Goal: Information Seeking & Learning: Learn about a topic

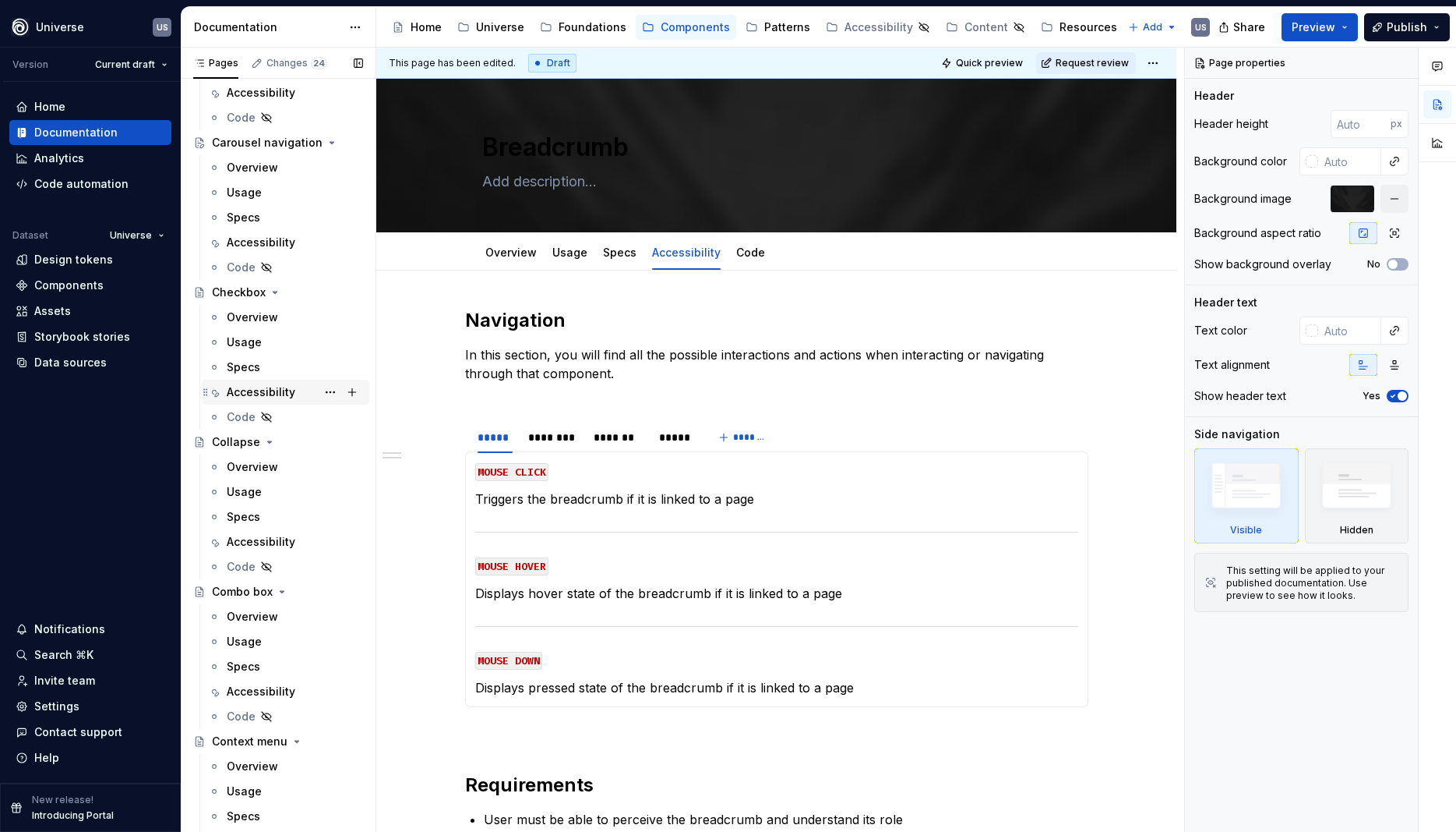
scroll to position [842, 0]
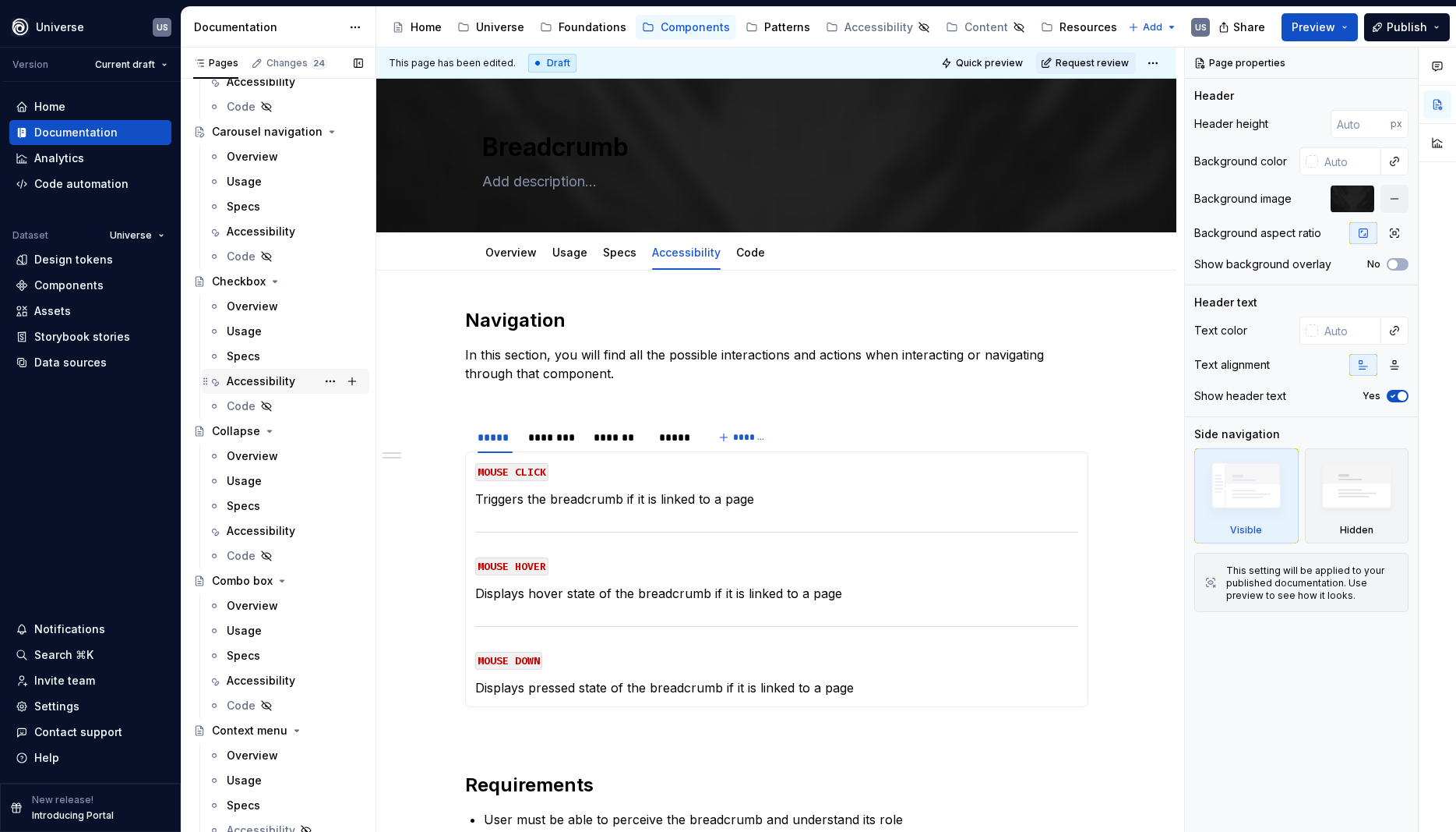
click at [273, 382] on div "Accessibility" at bounding box center [261, 381] width 69 height 15
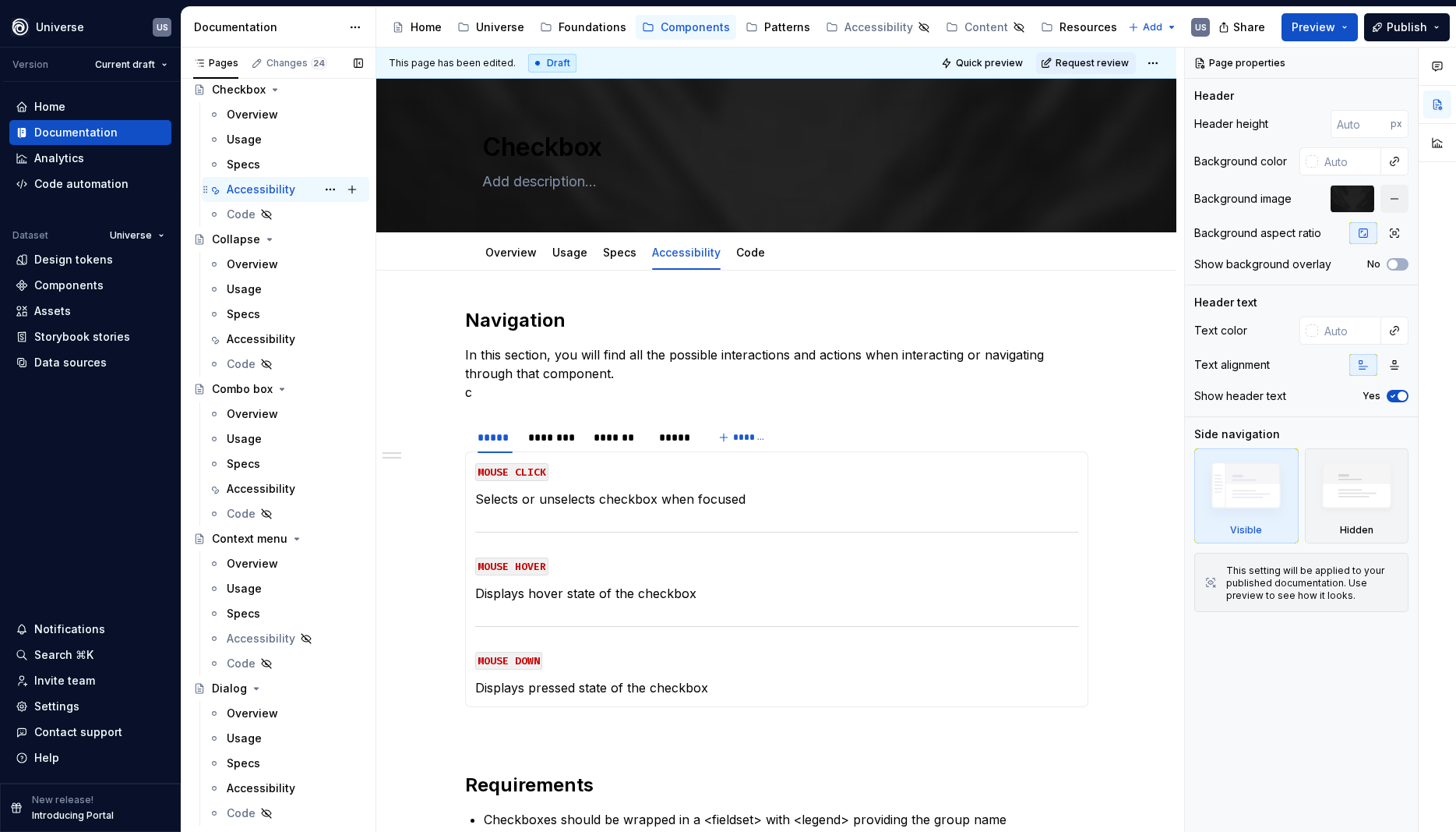
scroll to position [1053, 0]
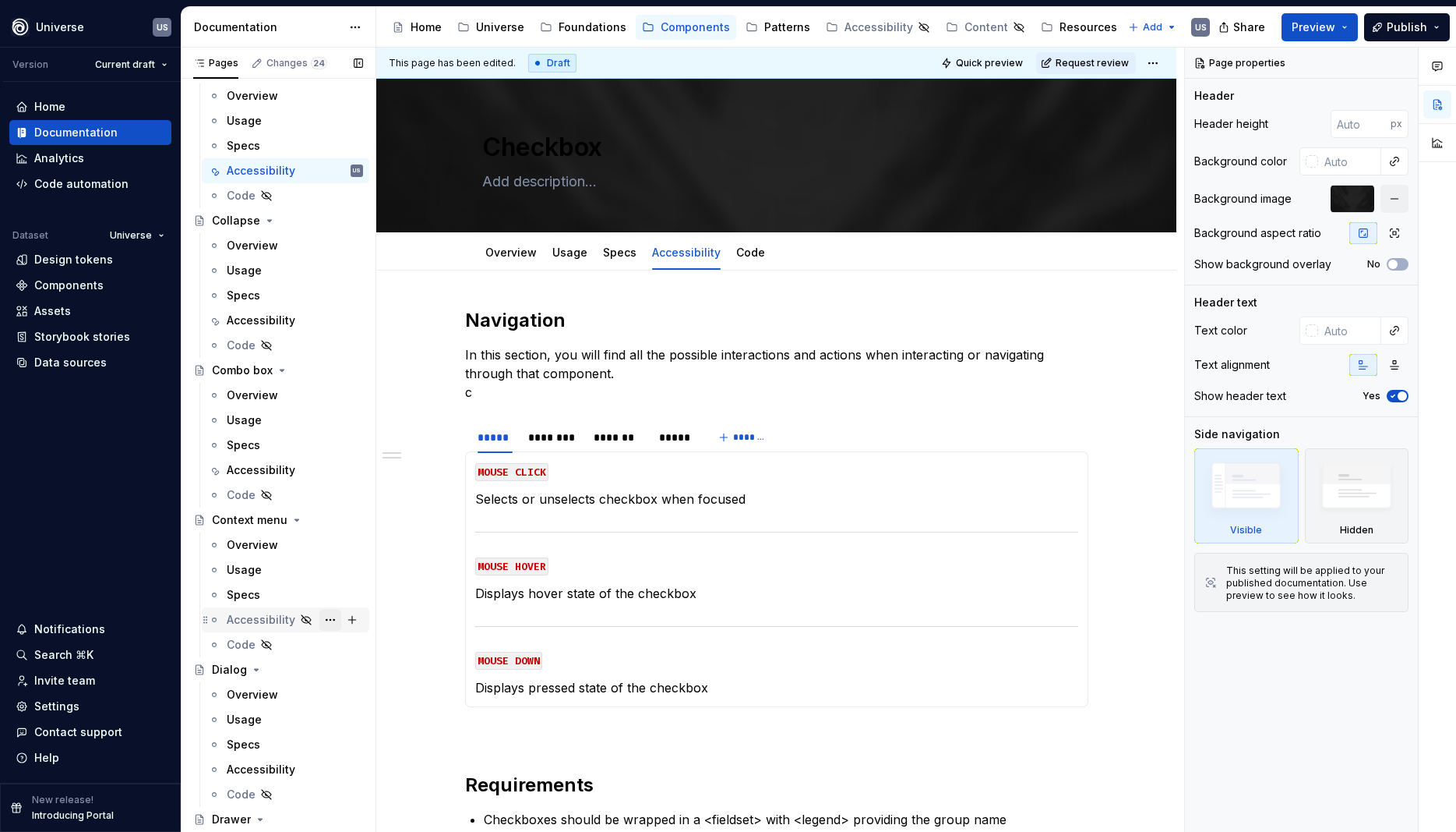
click at [332, 625] on button "Page tree" at bounding box center [331, 619] width 21 height 21
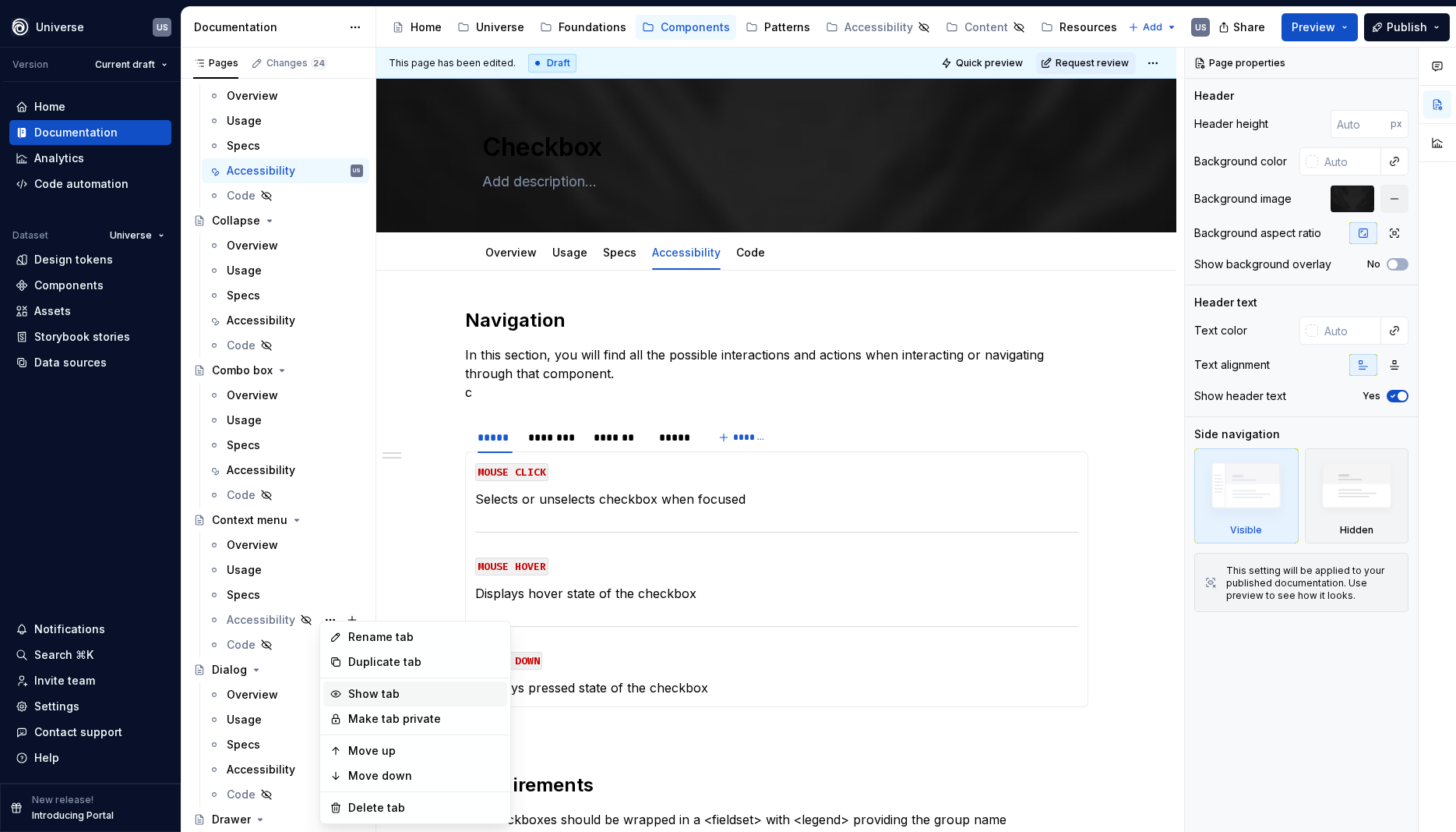
click at [393, 694] on div "Show tab" at bounding box center [424, 693] width 153 height 15
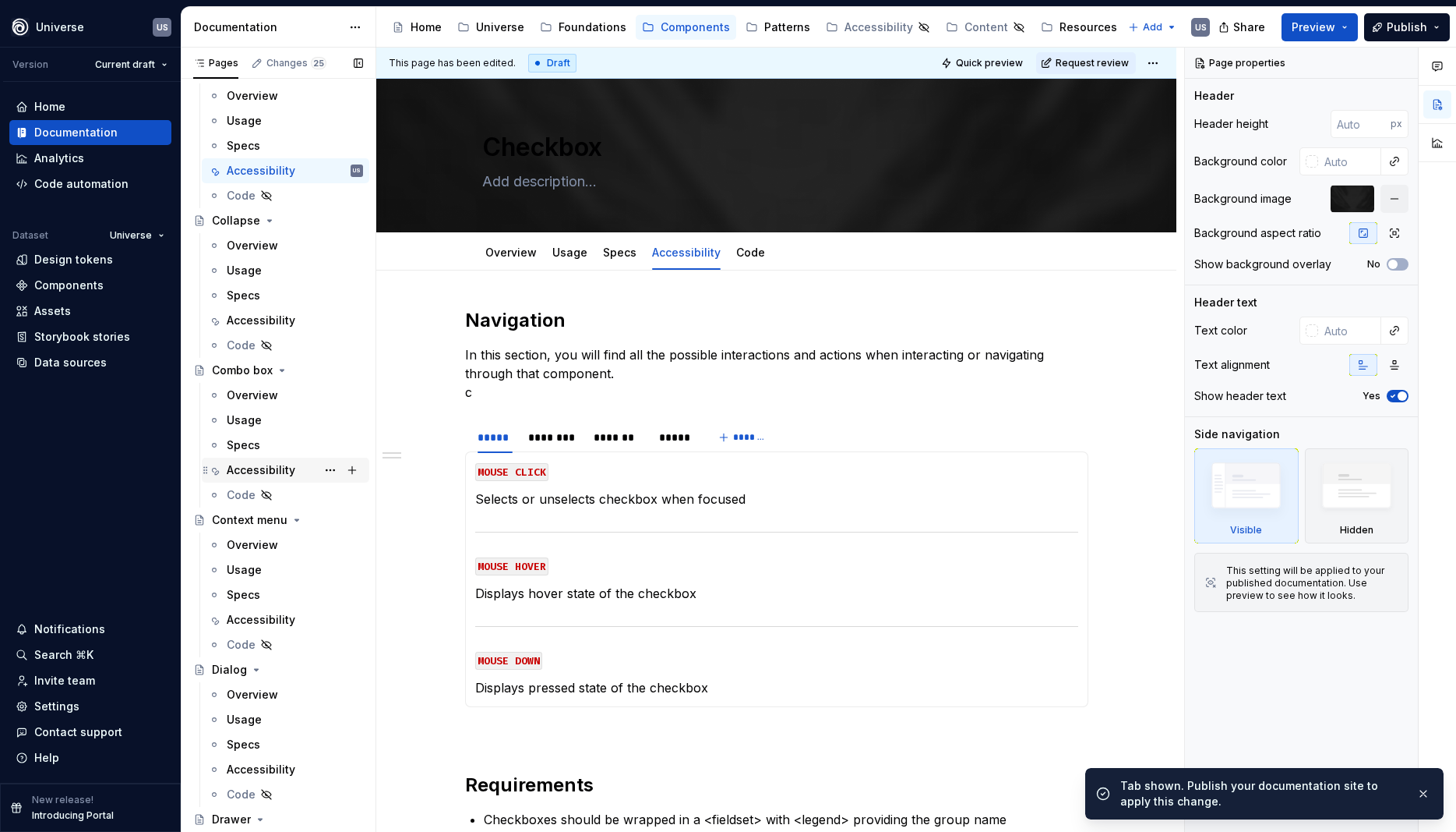
click at [259, 466] on div "Accessibility" at bounding box center [261, 469] width 69 height 15
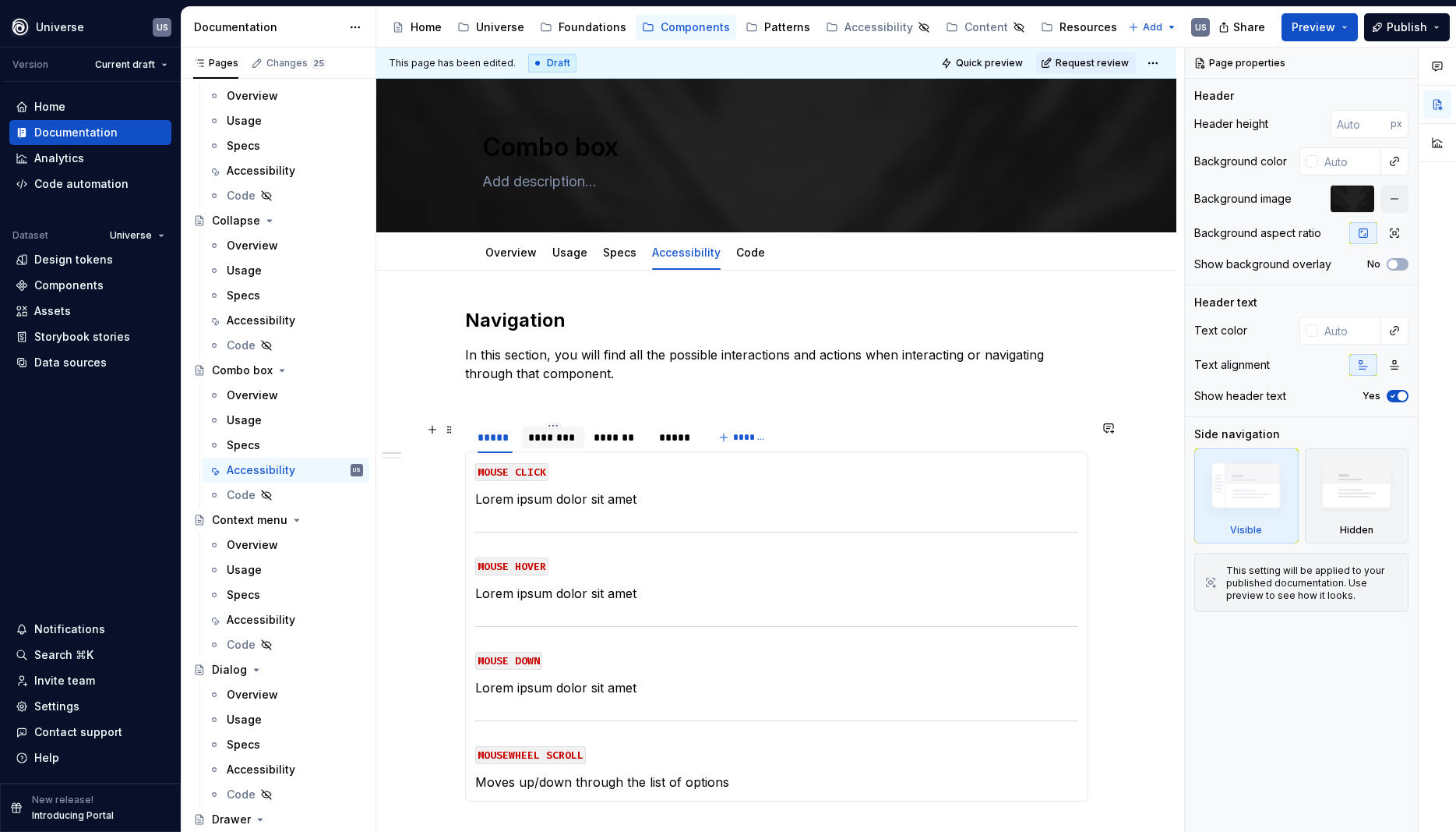
click at [558, 443] on div "********" at bounding box center [553, 437] width 50 height 15
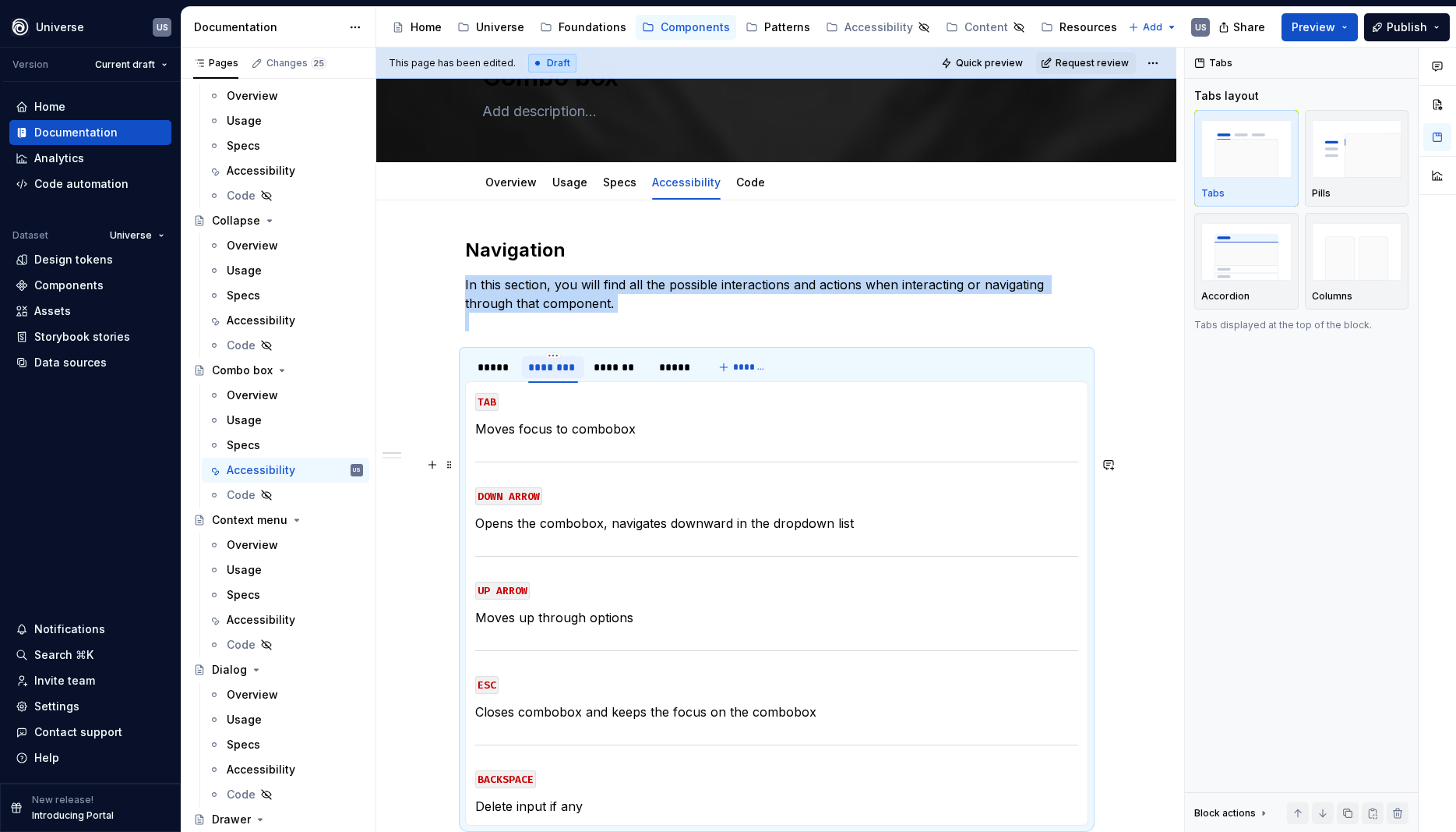
scroll to position [140, 0]
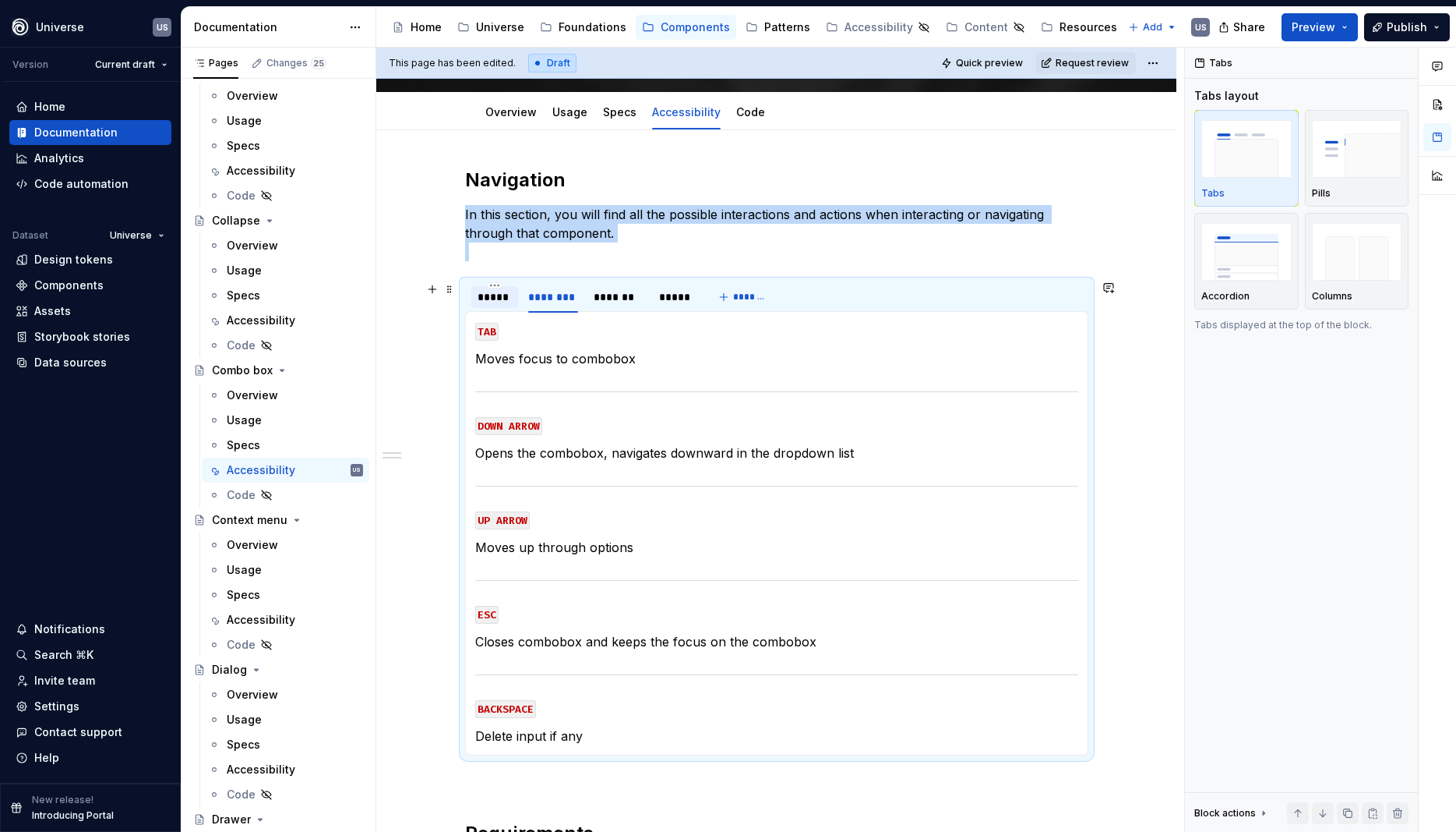
click at [485, 296] on div "*****" at bounding box center [495, 297] width 35 height 15
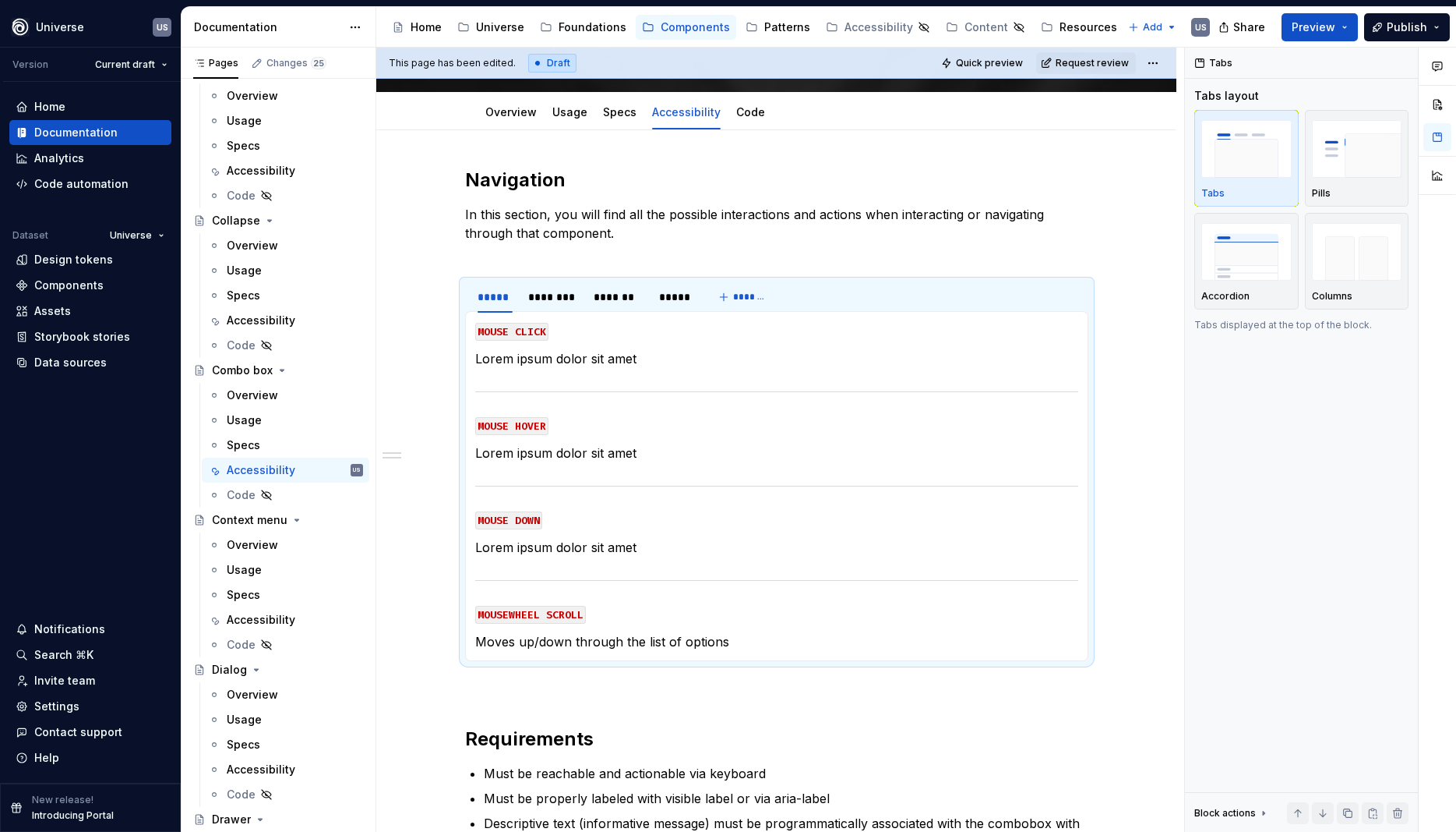
type textarea "*"
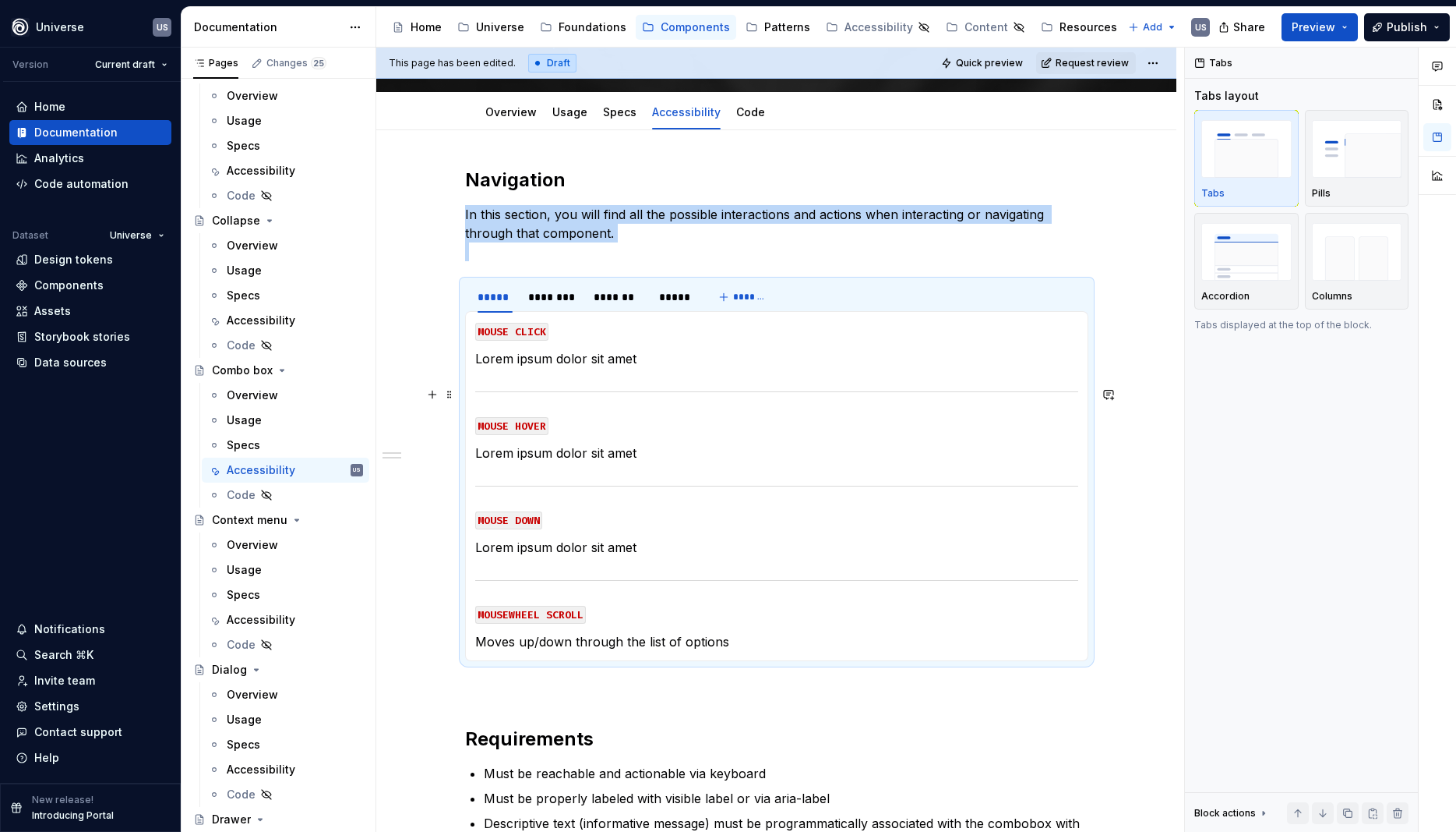
click at [625, 339] on p "MOUSE CLICK" at bounding box center [776, 330] width 603 height 19
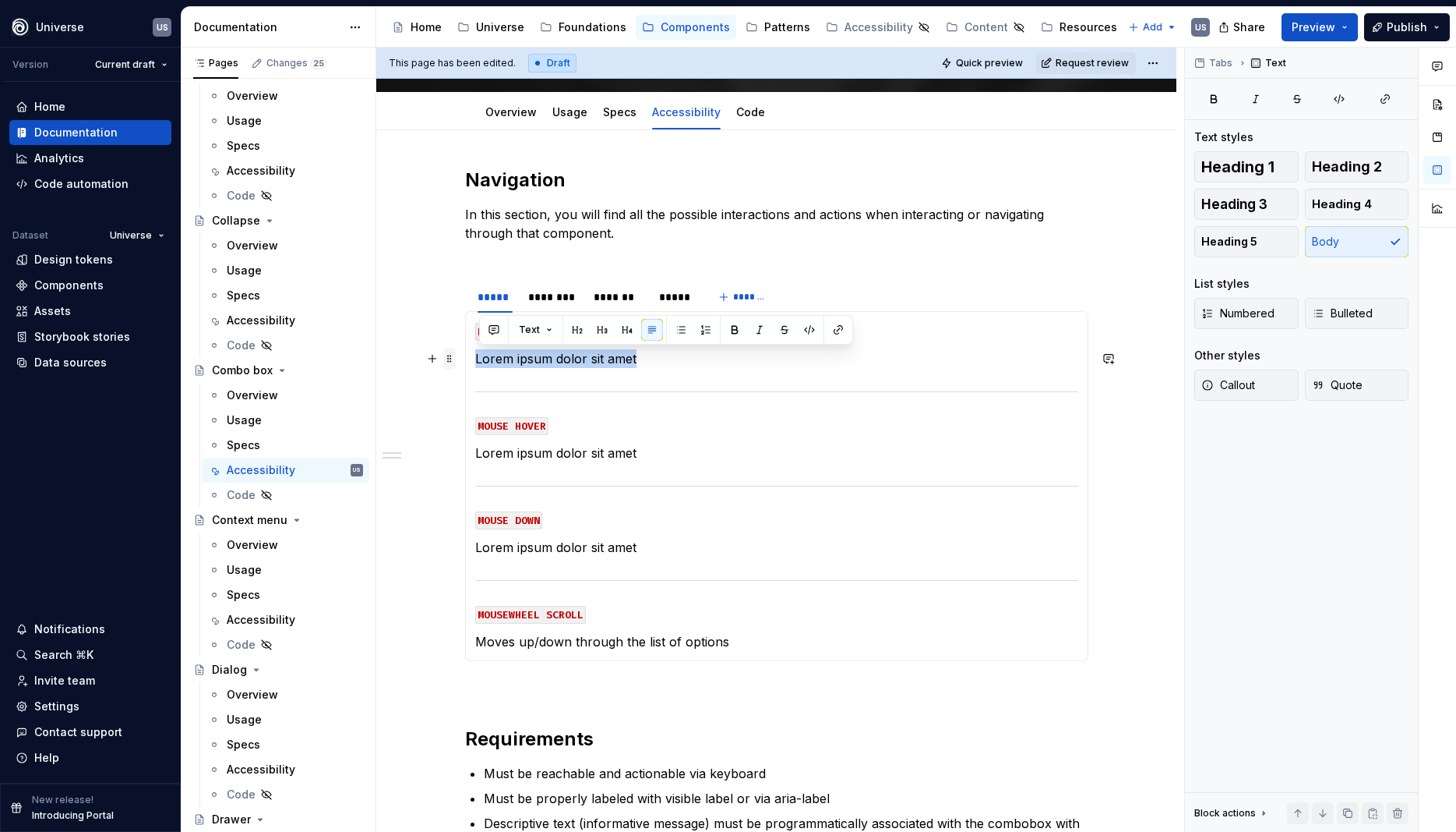
drag, startPoint x: 661, startPoint y: 368, endPoint x: 456, endPoint y: 362, distance: 205.1
click at [465, 362] on div "Navigation In this section, you will find all the possible interactions and act…" at bounding box center [777, 574] width 623 height 811
click at [506, 356] on p "Open drowpdown" at bounding box center [776, 358] width 603 height 19
click at [512, 357] on p "Open drowpdown" at bounding box center [776, 358] width 603 height 19
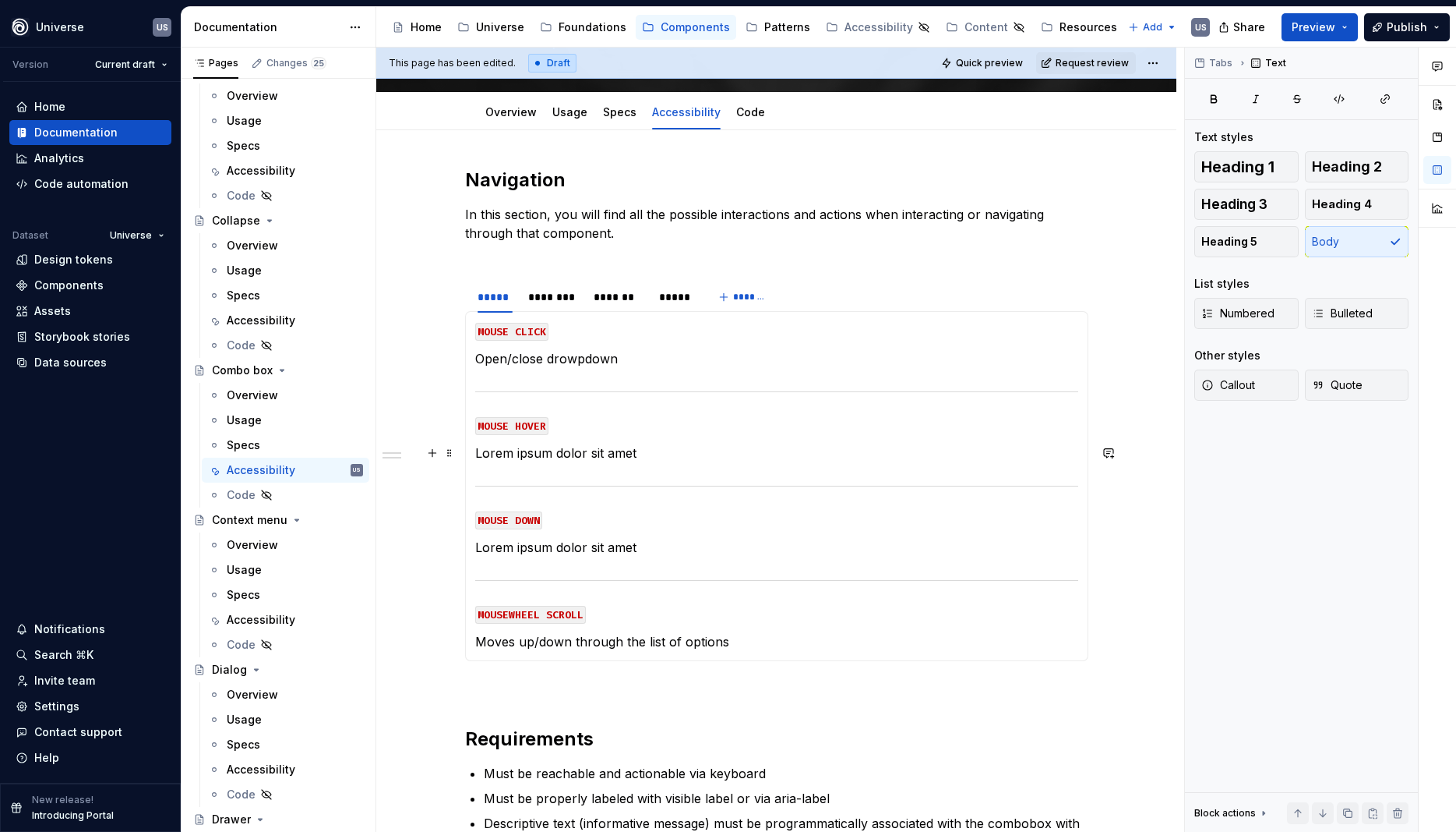
click at [637, 452] on p "Lorem ipsum dolor sit amet" at bounding box center [776, 452] width 603 height 19
drag, startPoint x: 555, startPoint y: 441, endPoint x: 473, endPoint y: 451, distance: 82.6
click at [473, 451] on div "MOUSE CLICK Open/close drowpdown MOUSE HOVER Lorem ipsum dolor sit amet MOUSE D…" at bounding box center [777, 486] width 623 height 350
drag, startPoint x: 614, startPoint y: 559, endPoint x: 618, endPoint y: 540, distance: 19.4
click at [614, 556] on section-item-column "MOUSE CLICK Open/close drowpdown MOUSE HOVER Display hover state of the comboxb…" at bounding box center [776, 485] width 603 height 330
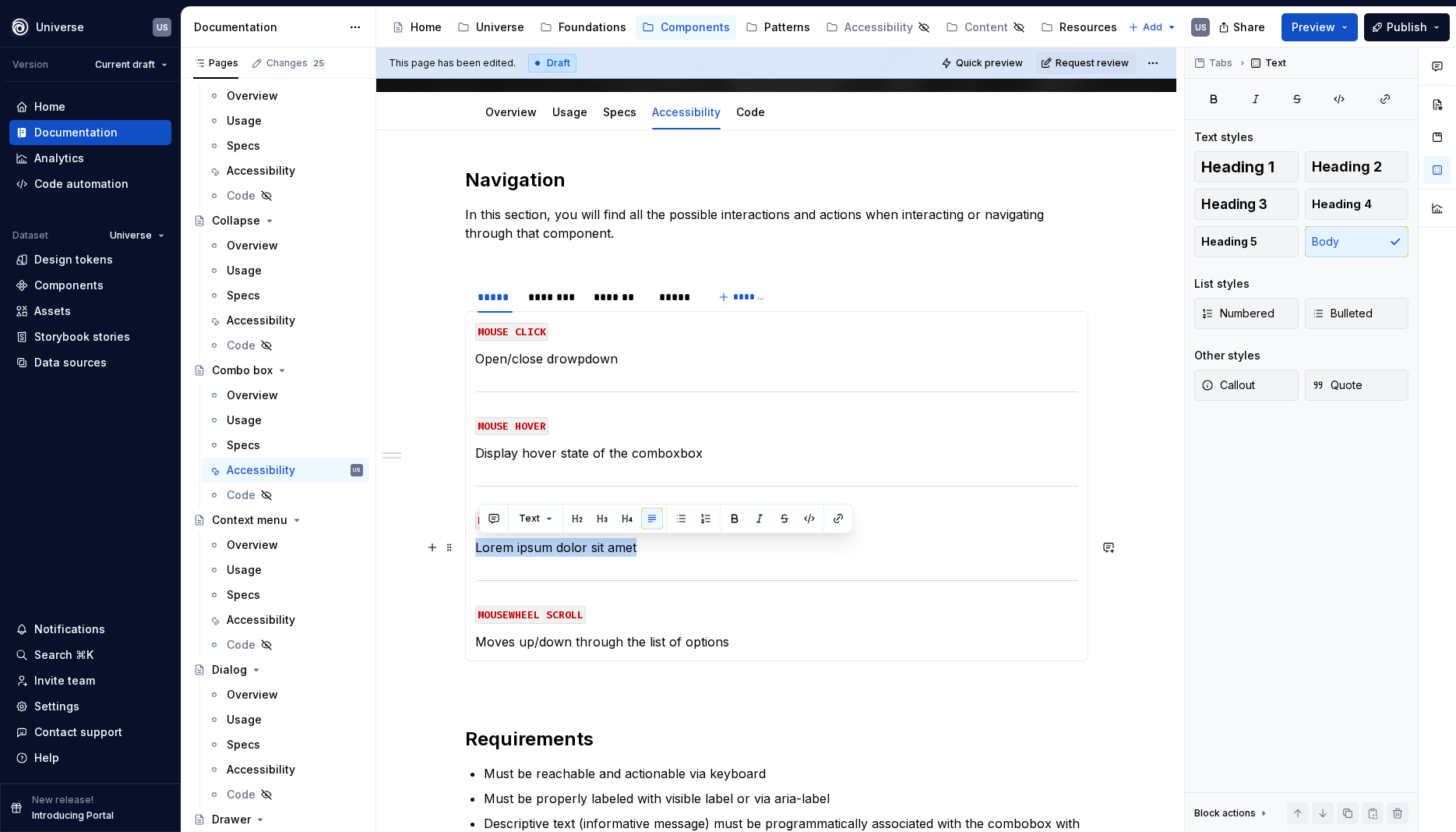
drag, startPoint x: 645, startPoint y: 549, endPoint x: 481, endPoint y: 549, distance: 164.0
click at [481, 549] on p "Lorem ipsum dolor sit amet" at bounding box center [776, 547] width 603 height 19
click at [631, 564] on section-item-column "MOUSE CLICK Open/close drowpdown MOUSE HOVER Display hover state of the comboxb…" at bounding box center [776, 485] width 603 height 330
click at [723, 628] on section-item-column "MOUSE CLICK Open/close drowpdown MOUSE HOVER Display hover state of the comboxb…" at bounding box center [776, 485] width 603 height 330
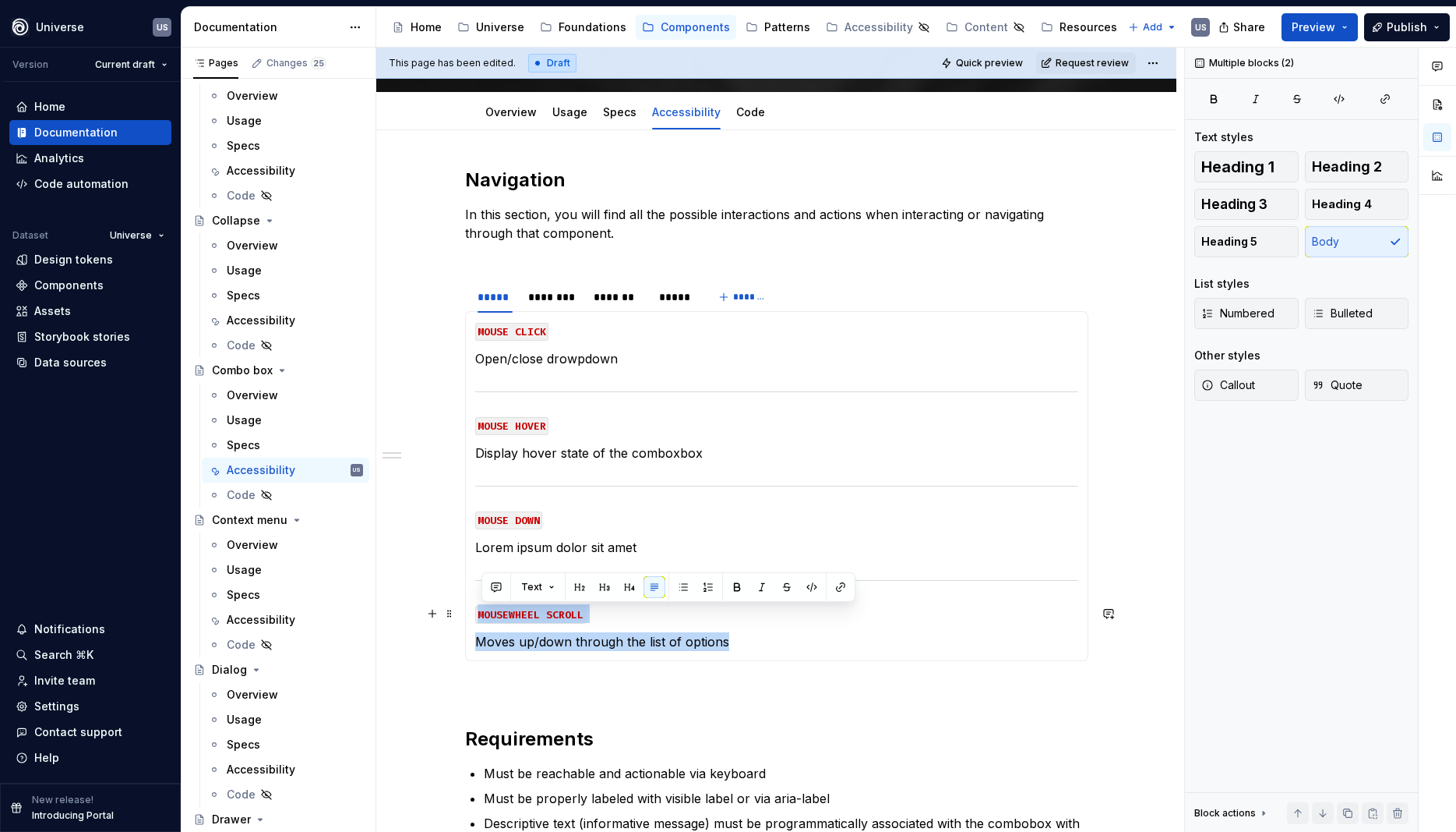
drag, startPoint x: 742, startPoint y: 644, endPoint x: 459, endPoint y: 601, distance: 286.2
click at [459, 601] on div "Navigation In this section, you will find all the possible interactions and act…" at bounding box center [776, 679] width 800 height 1098
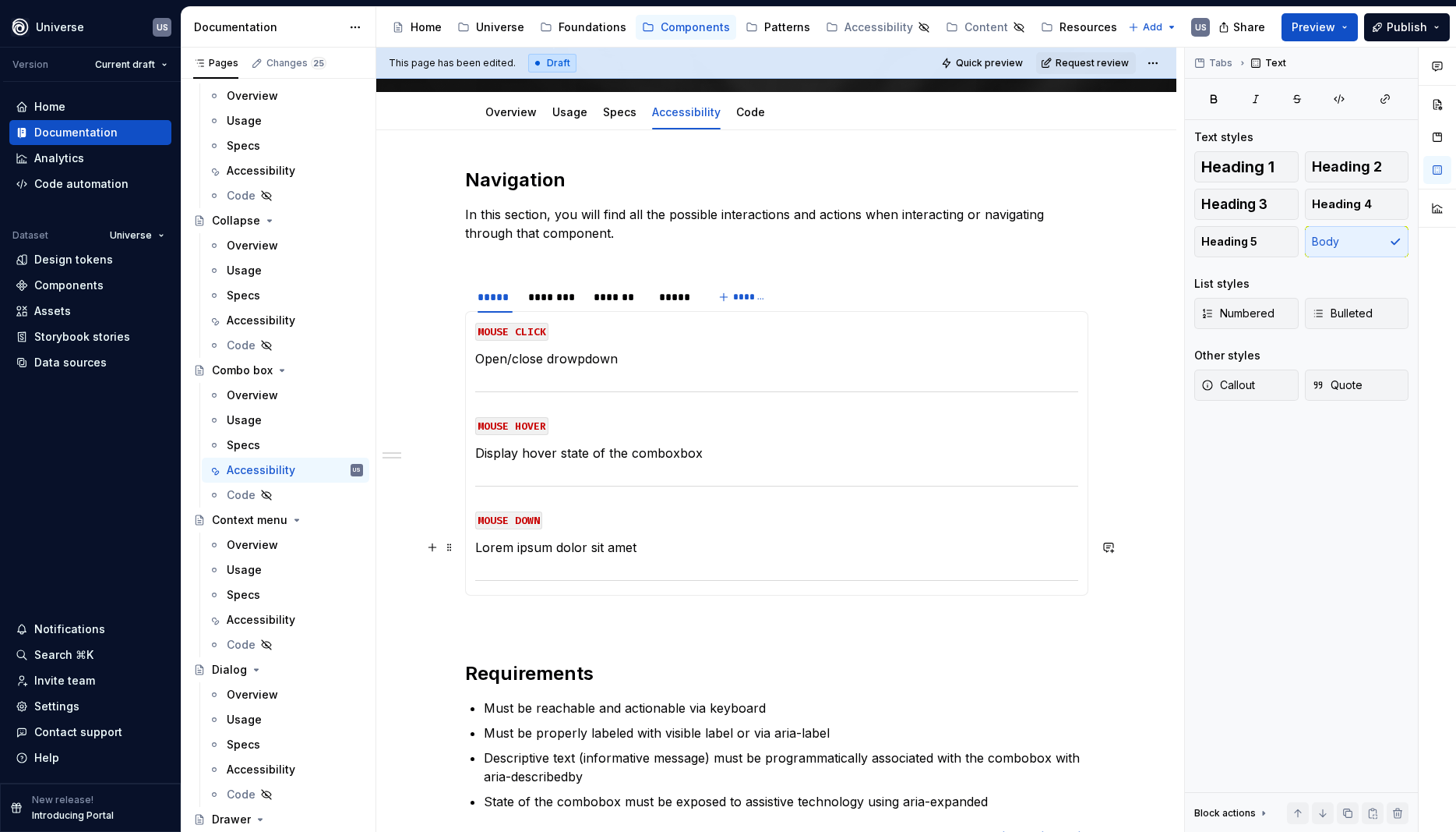
click at [649, 545] on p "Lorem ipsum dolor sit amet" at bounding box center [776, 547] width 603 height 19
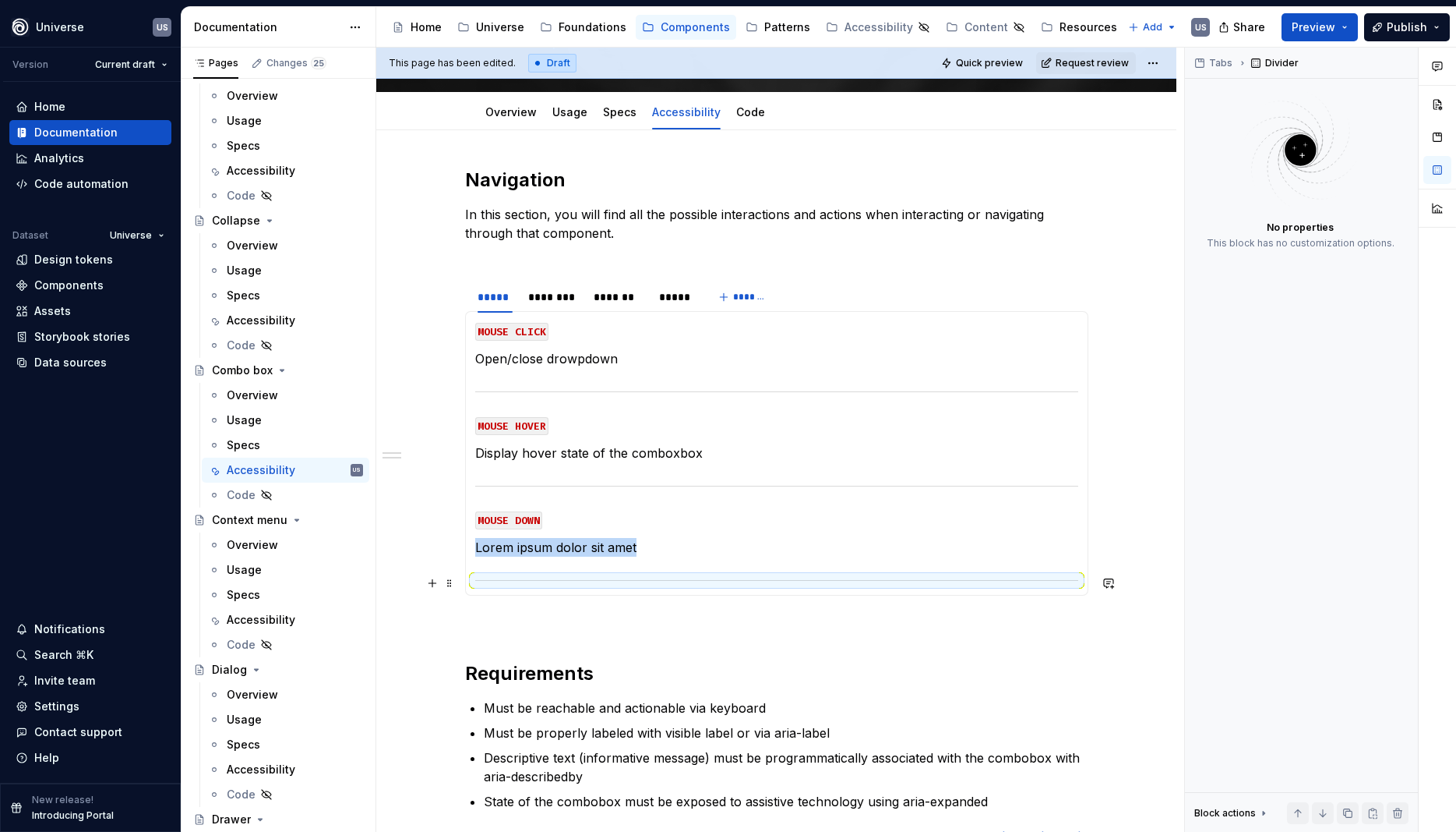
click at [645, 576] on div at bounding box center [776, 580] width 603 height 10
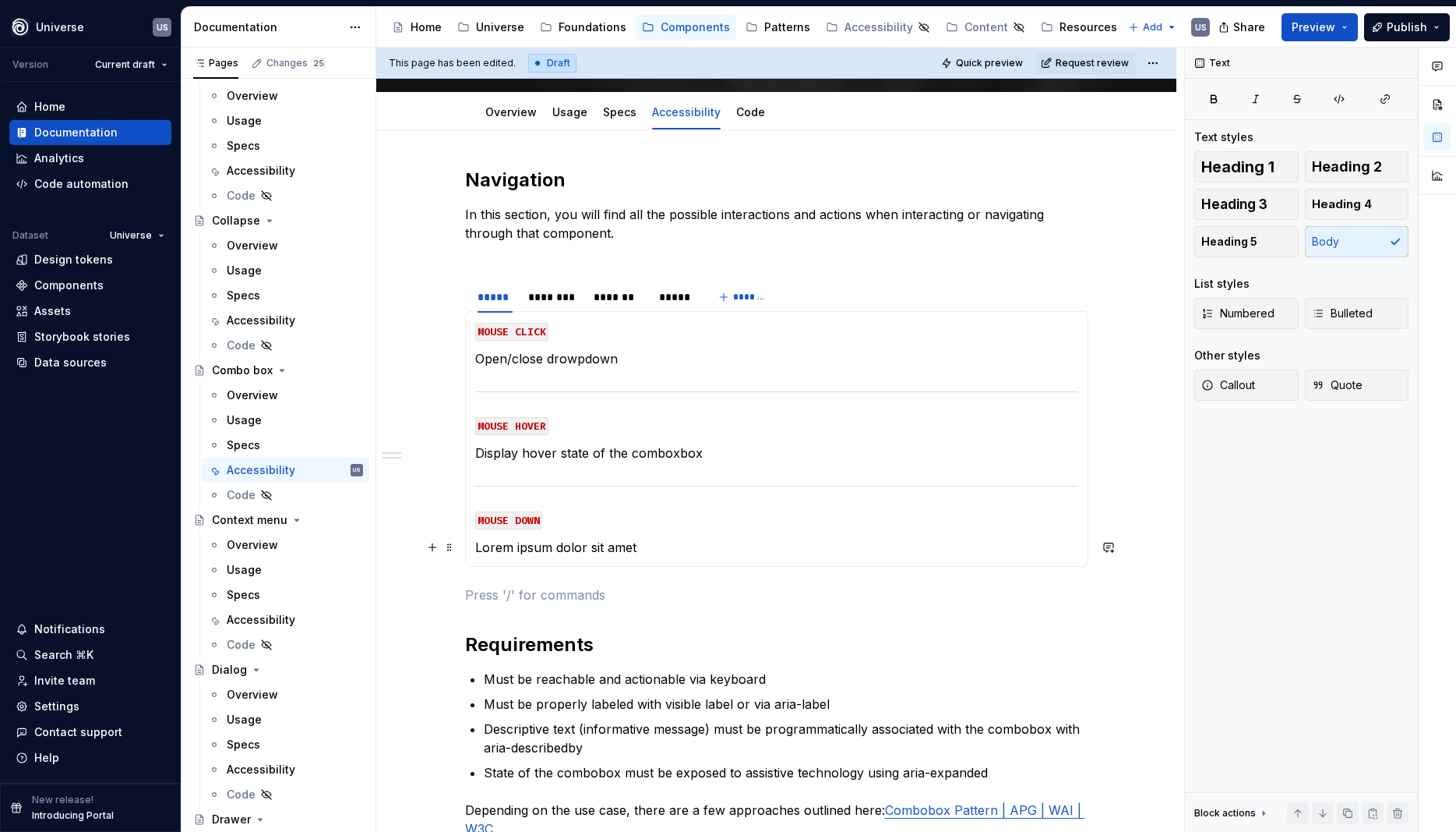
click at [659, 539] on p "Lorem ipsum dolor sit amet" at bounding box center [776, 547] width 603 height 19
click at [793, 628] on div "Navigation In this section, you will find all the possible interactions and act…" at bounding box center [777, 517] width 623 height 699
click at [649, 556] on p "Display pressed state of the combobox" at bounding box center [776, 547] width 603 height 19
click at [674, 298] on div "*****" at bounding box center [675, 297] width 32 height 15
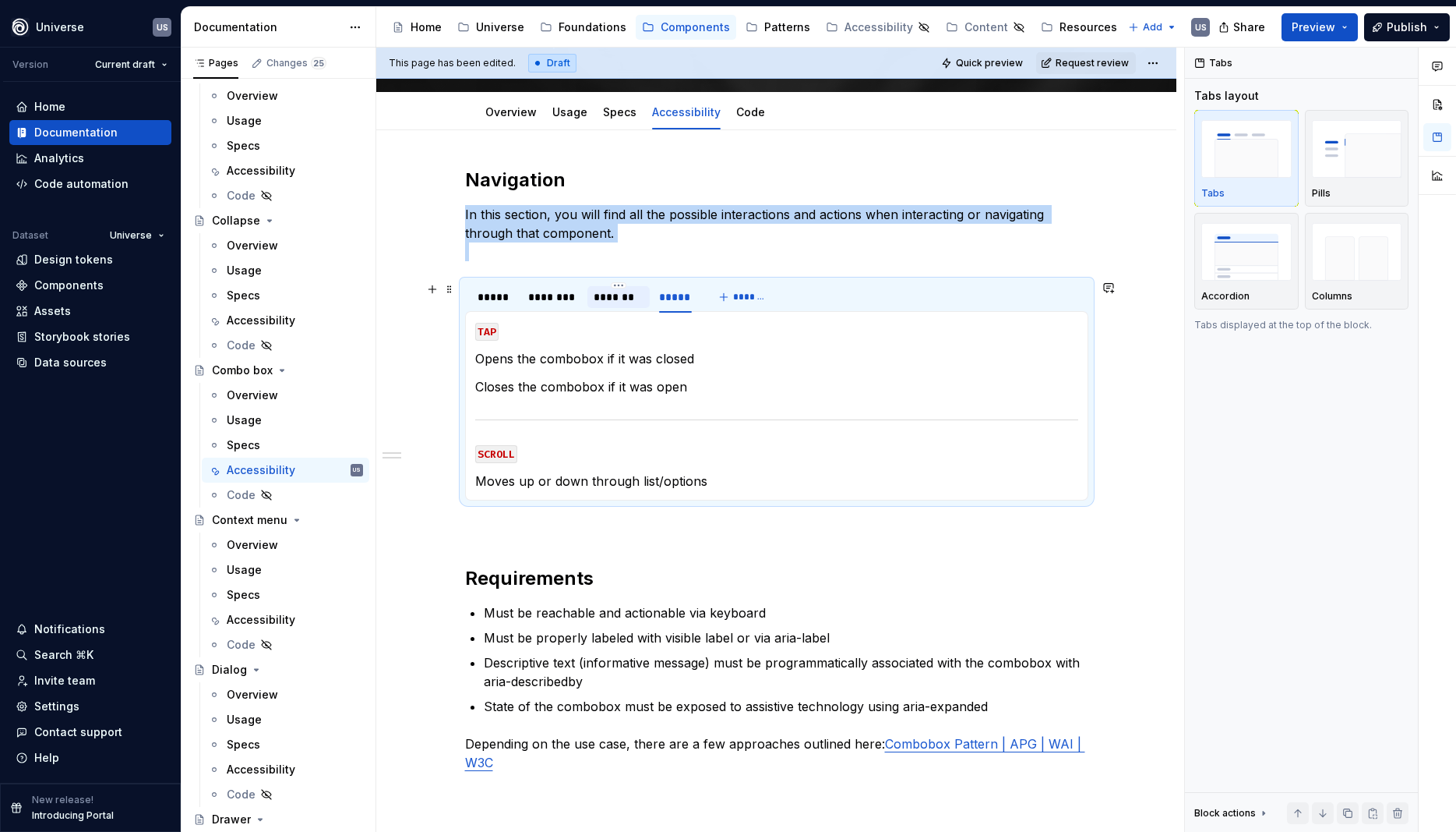
click at [623, 302] on div "*******" at bounding box center [619, 297] width 50 height 15
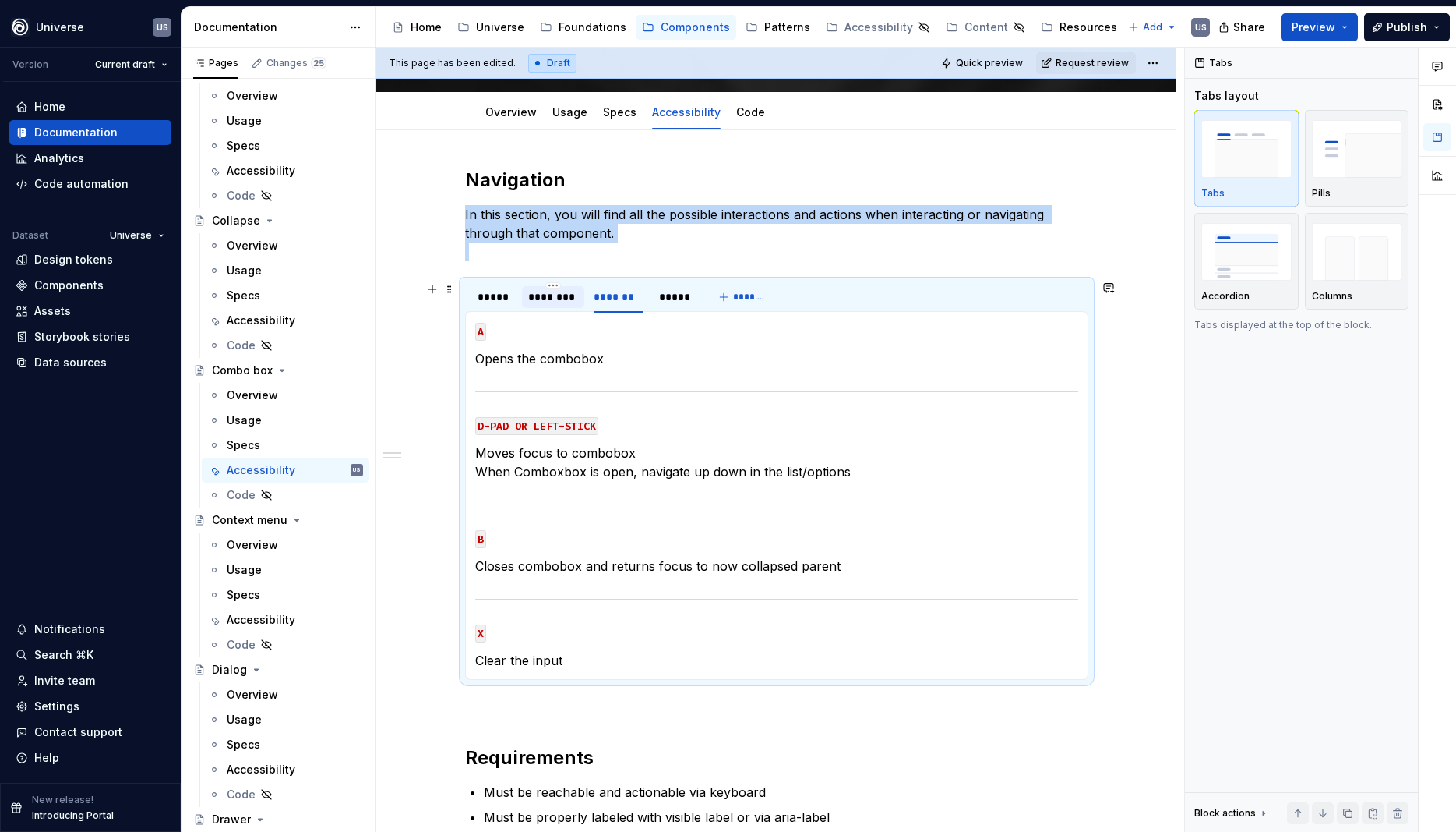
click at [560, 300] on div "********" at bounding box center [553, 297] width 50 height 15
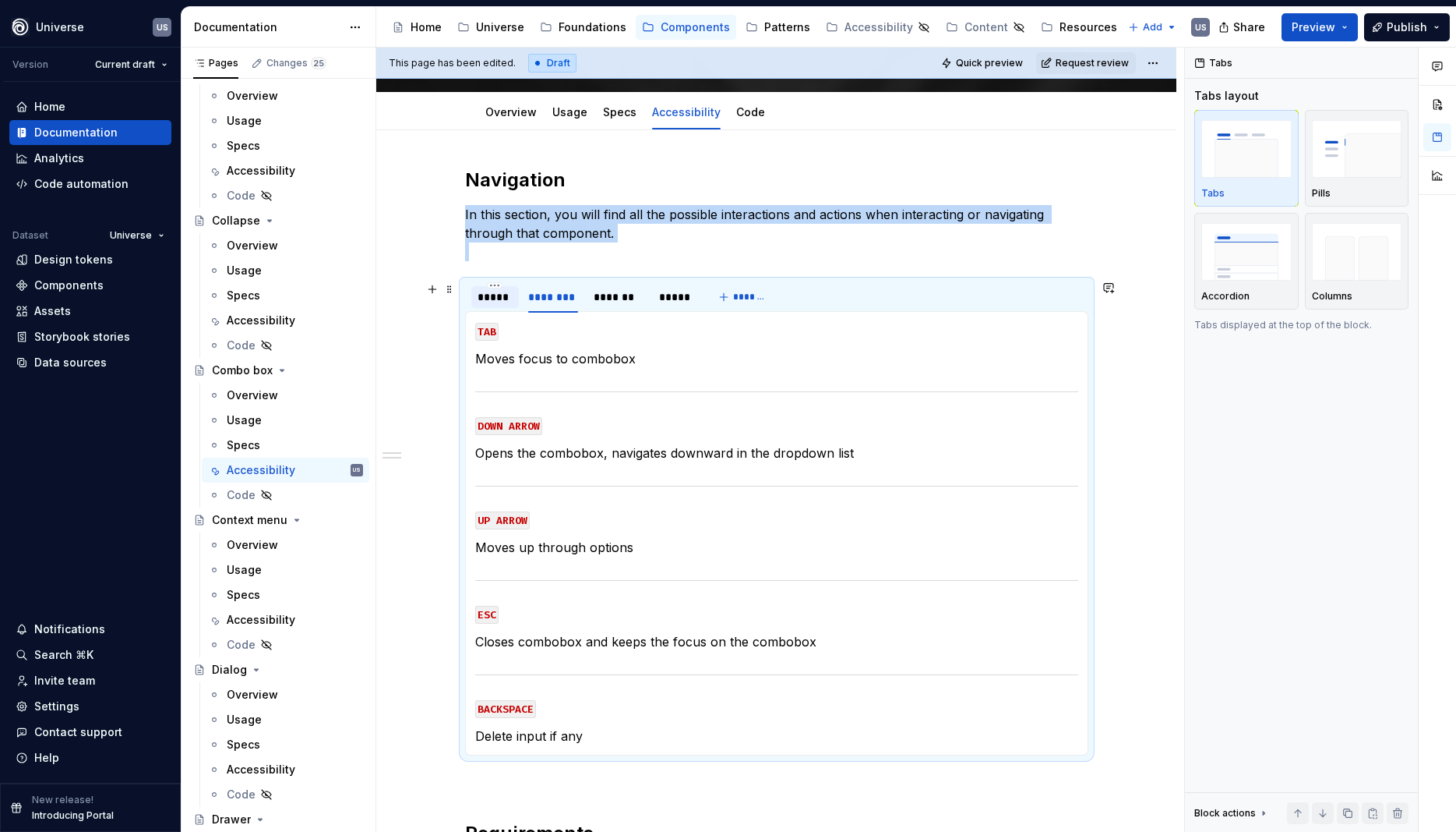
click at [503, 299] on div "*****" at bounding box center [495, 297] width 35 height 15
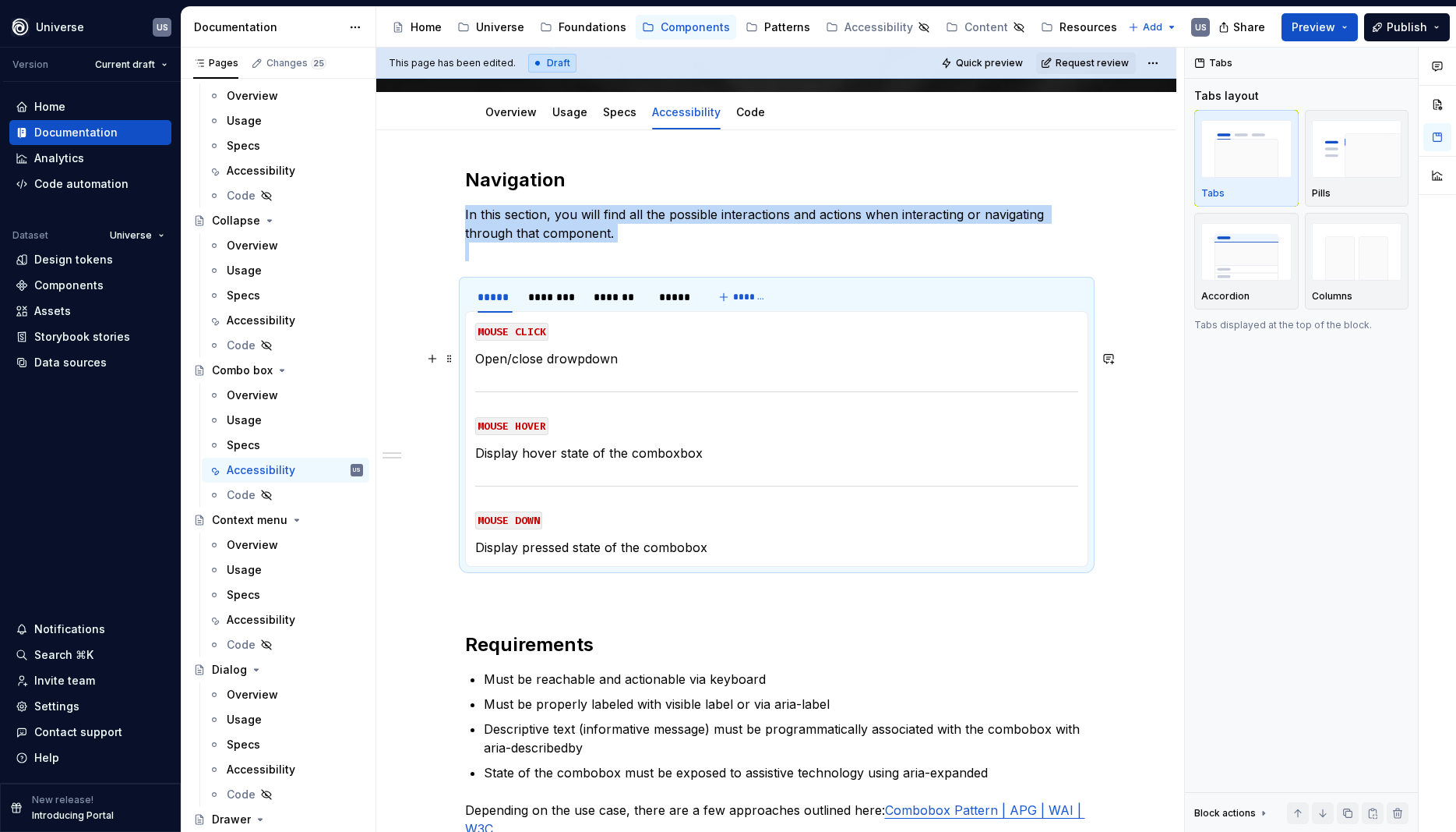
click at [726, 357] on p "Open/close drowpdown" at bounding box center [776, 358] width 603 height 19
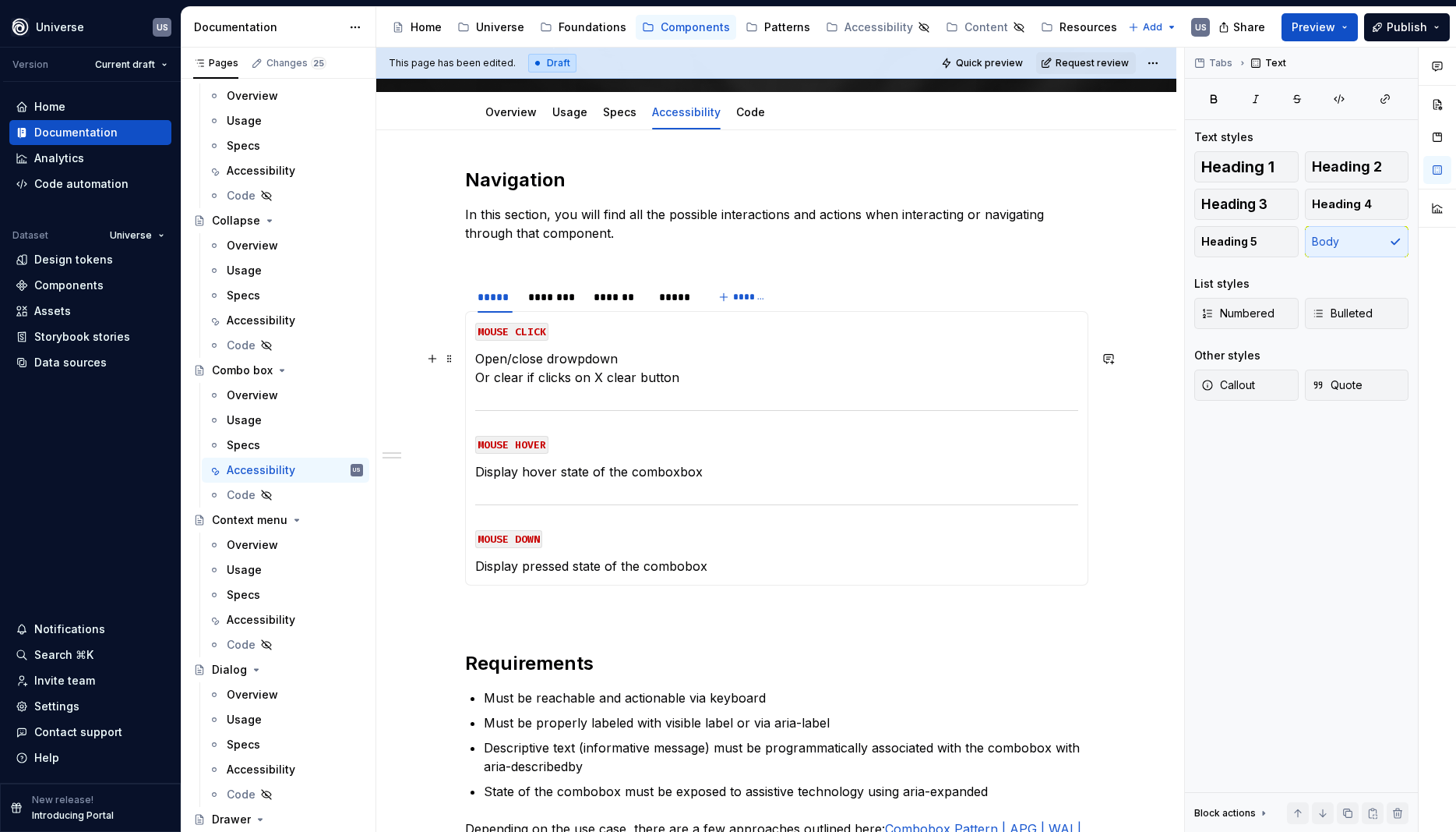
click at [750, 393] on section-item-column "MOUSE CLICK Open/close drowpdown Or clear if clicks on X clear button MOUSE HOV…" at bounding box center [776, 448] width 603 height 254
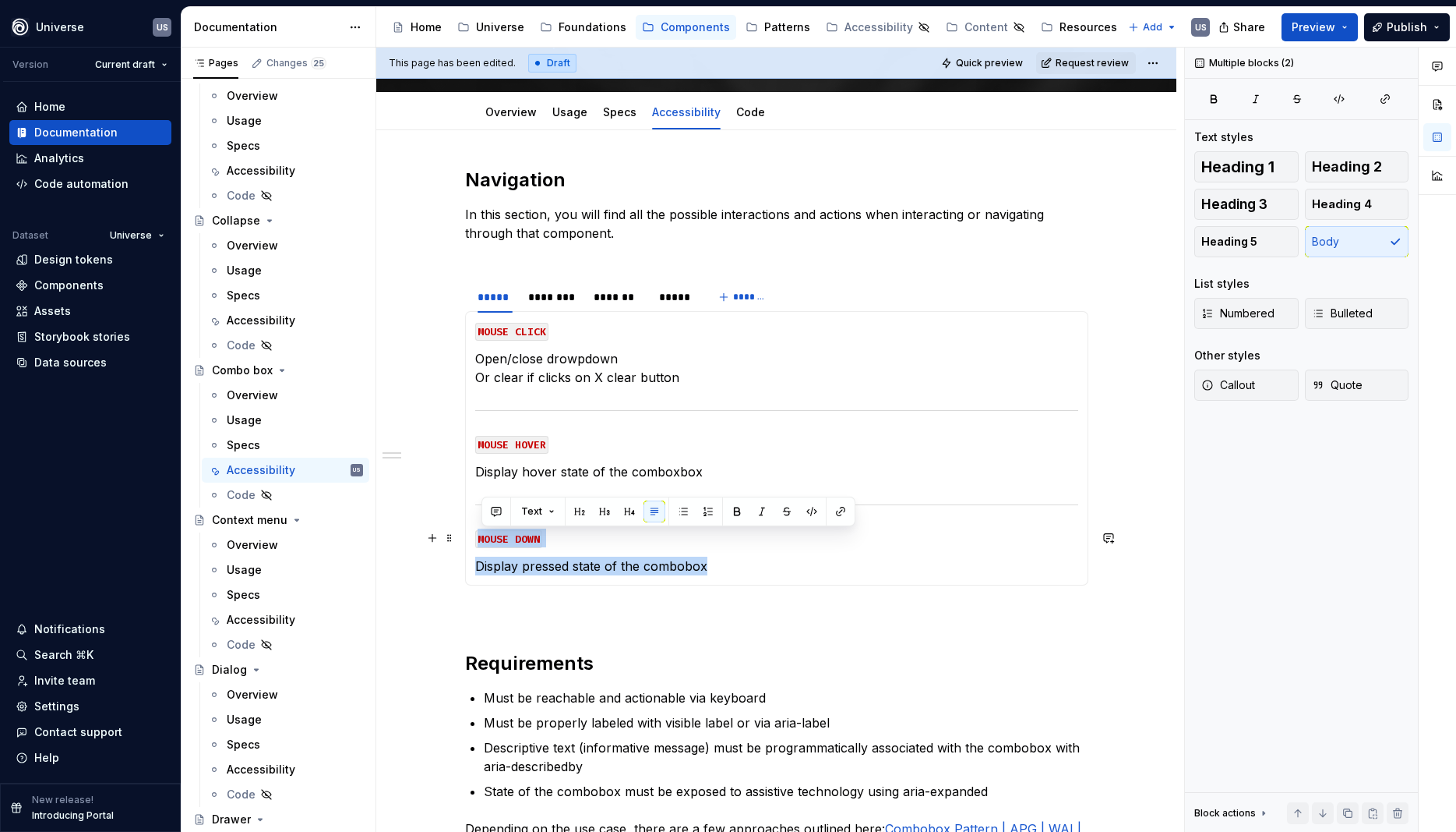
drag, startPoint x: 721, startPoint y: 566, endPoint x: 480, endPoint y: 538, distance: 242.6
click at [480, 538] on section-item-column "MOUSE CLICK Open/close drowpdown Or clear if clicks on X clear button MOUSE HOV…" at bounding box center [776, 448] width 603 height 254
copy section-item-column "MOUSE DOWN Display pressed state of the combobox"
click at [782, 574] on p "Display pressed state of the combobox" at bounding box center [776, 566] width 603 height 19
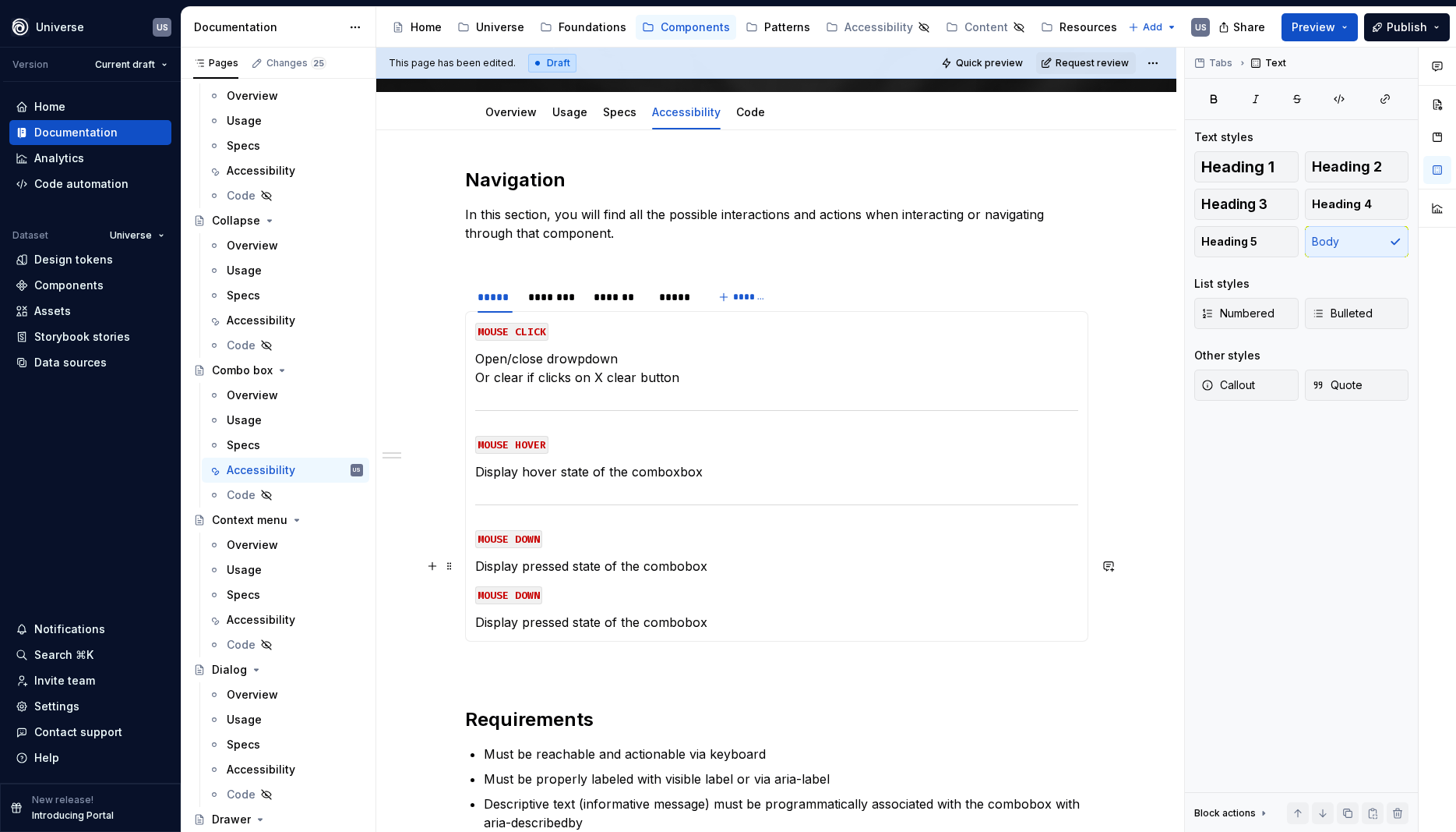
click at [727, 559] on p "Display pressed state of the combobox" at bounding box center [776, 566] width 603 height 19
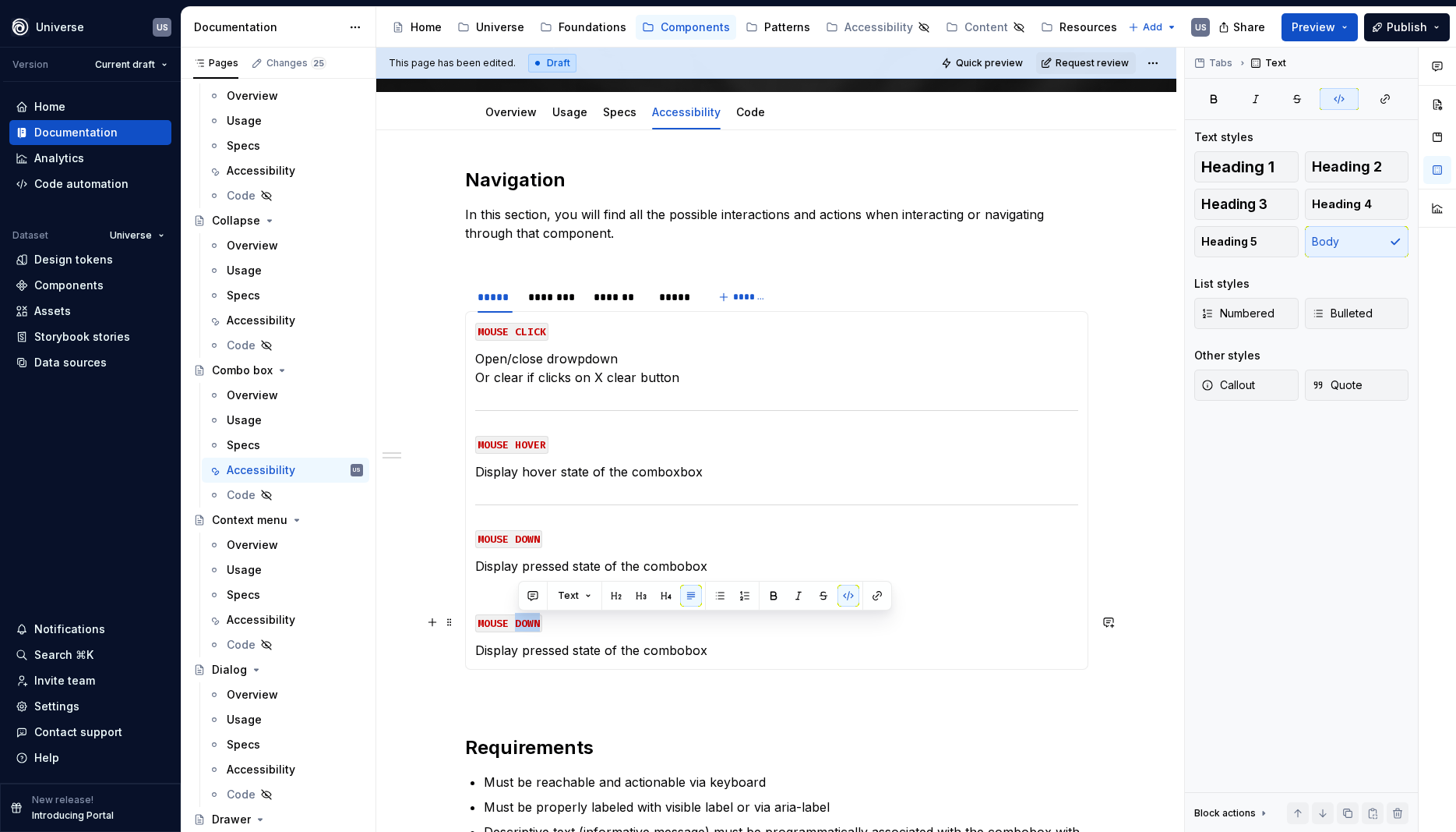
drag, startPoint x: 521, startPoint y: 630, endPoint x: 562, endPoint y: 630, distance: 41.0
click at [552, 627] on p "MOUSE DOWN" at bounding box center [776, 622] width 603 height 19
click at [607, 649] on p "Display pressed state of the combobox" at bounding box center [776, 650] width 603 height 19
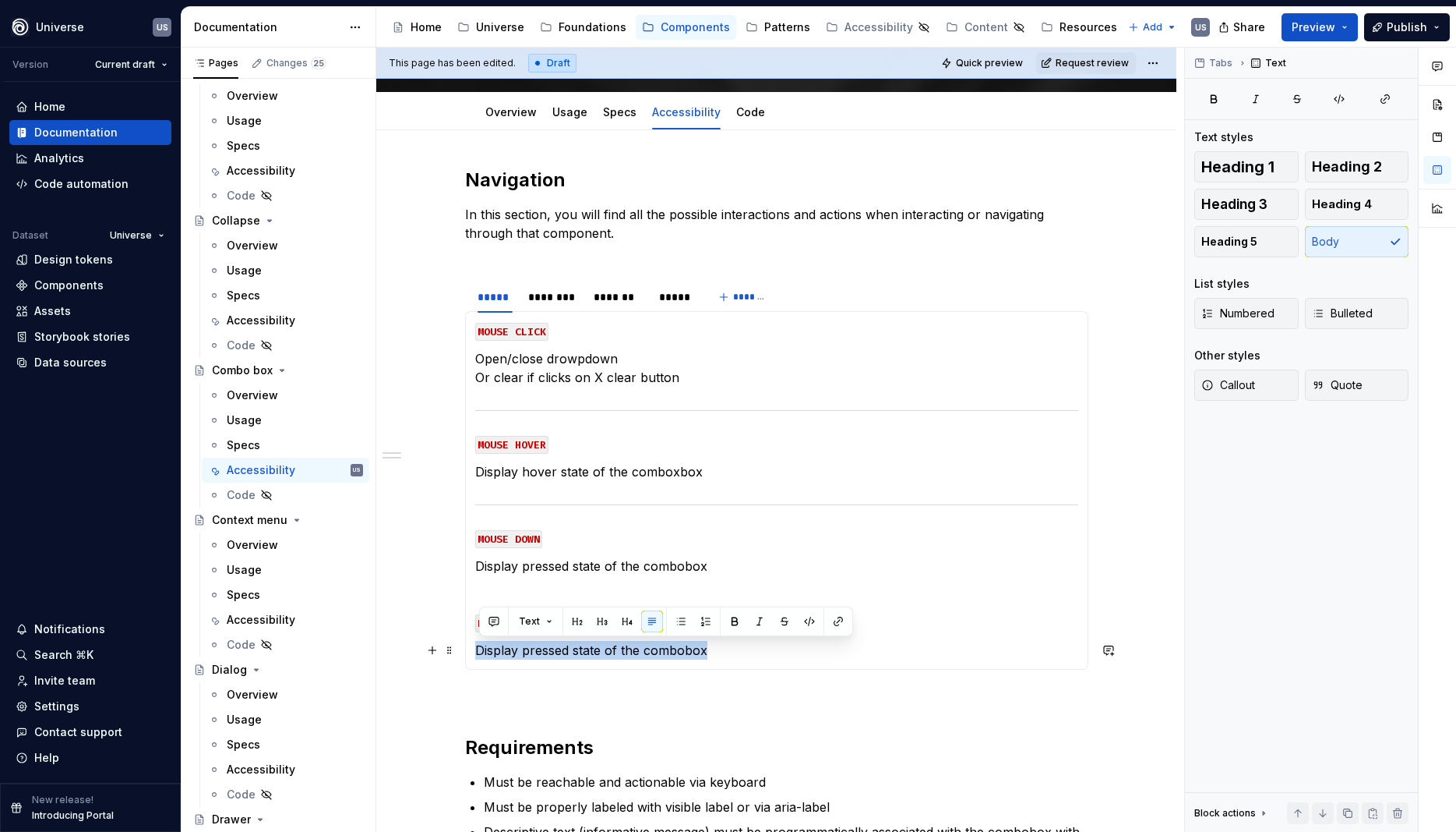
drag, startPoint x: 747, startPoint y: 662, endPoint x: 485, endPoint y: 655, distance: 262.1
click at [484, 655] on div "MOUSE CLICK Open/close drowpdown Or clear if clicks on X clear button MOUSE HOV…" at bounding box center [777, 490] width 623 height 358
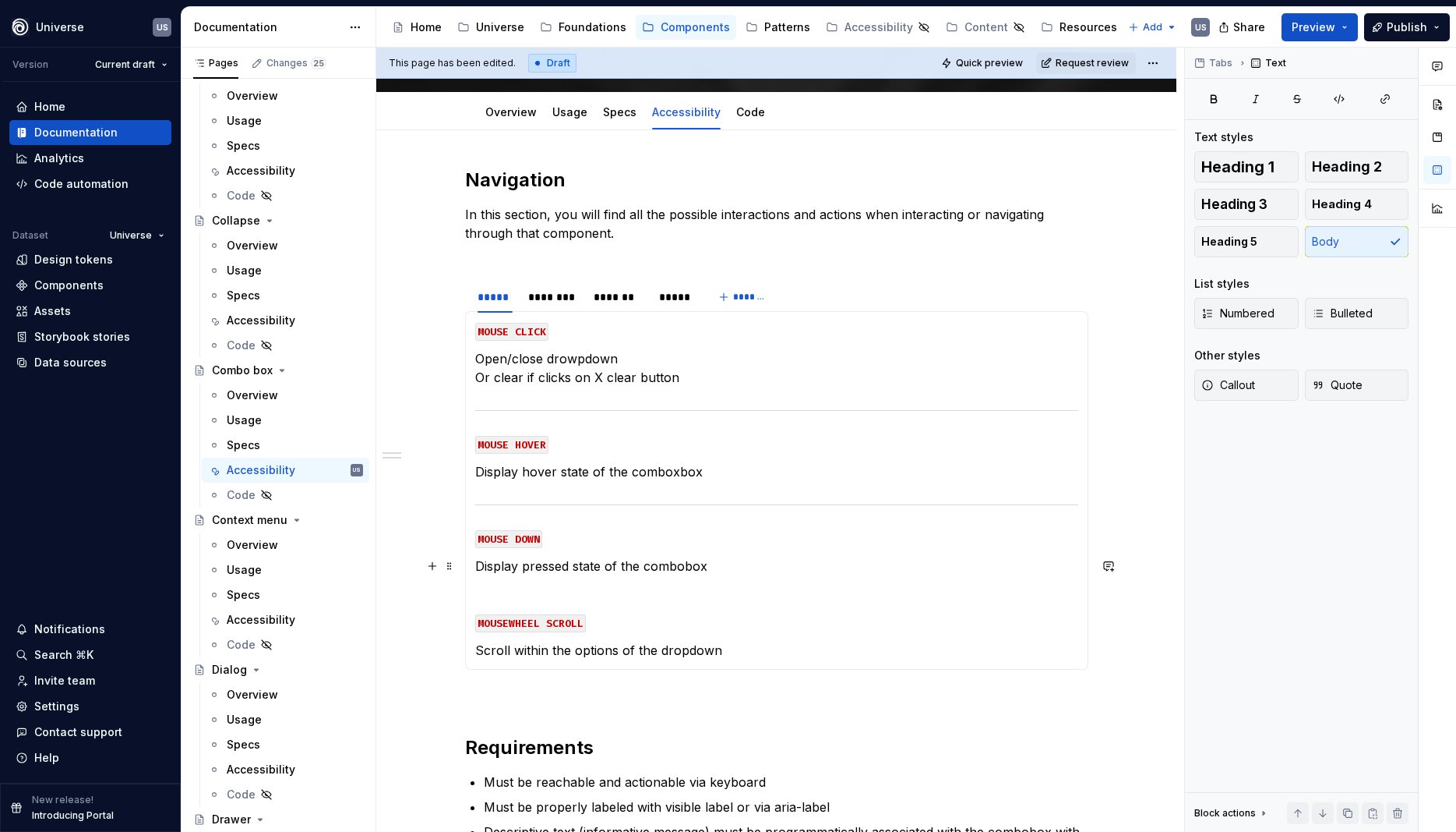
click at [741, 569] on p "Display pressed state of the combobox" at bounding box center [776, 566] width 603 height 19
click at [698, 629] on p "MOUSEWHEEL SCROLL" at bounding box center [776, 622] width 603 height 19
drag, startPoint x: 681, startPoint y: 302, endPoint x: 674, endPoint y: 303, distance: 7.1
click at [680, 302] on div "*****" at bounding box center [675, 297] width 32 height 15
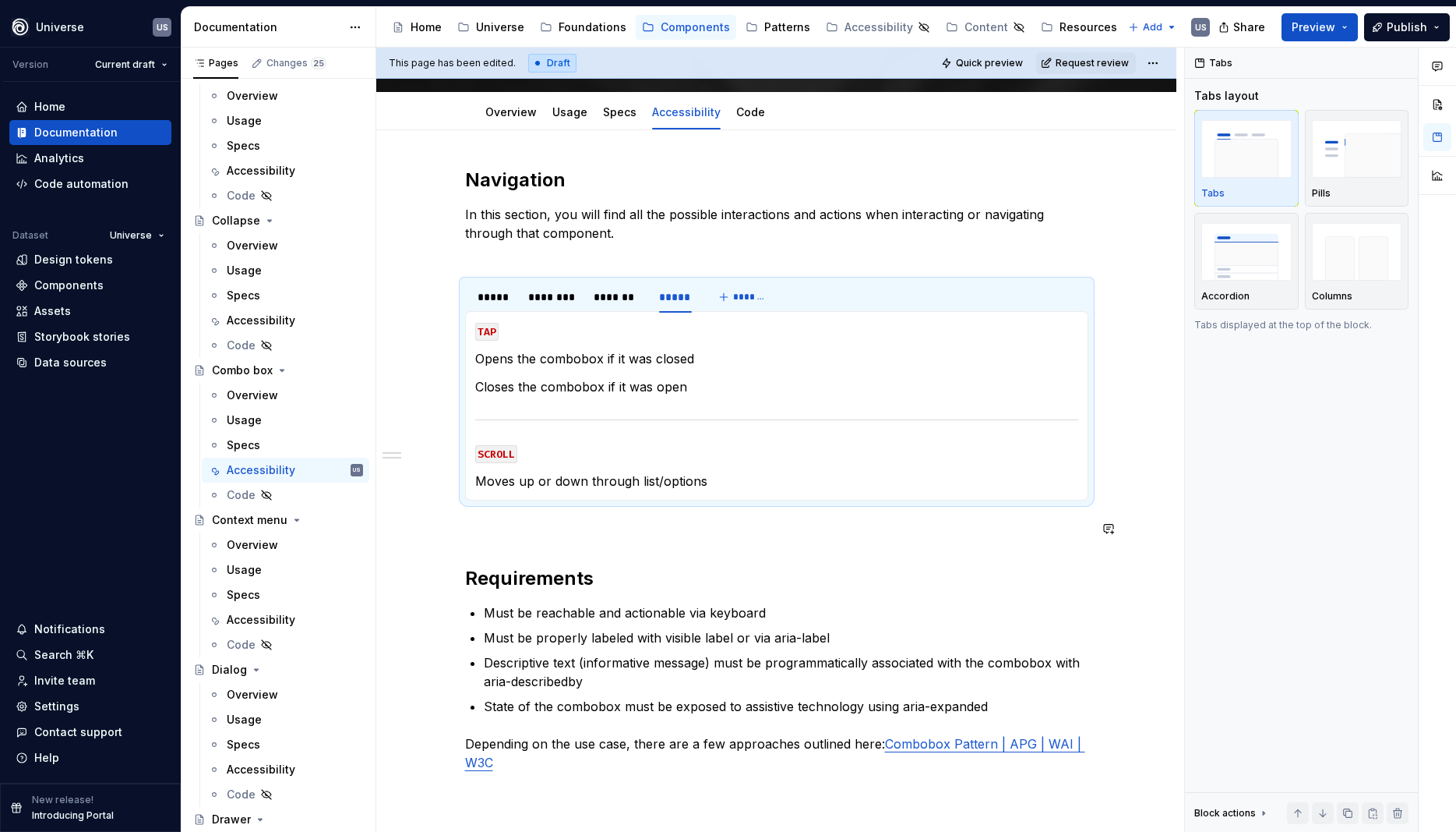
click at [583, 520] on p at bounding box center [777, 528] width 623 height 19
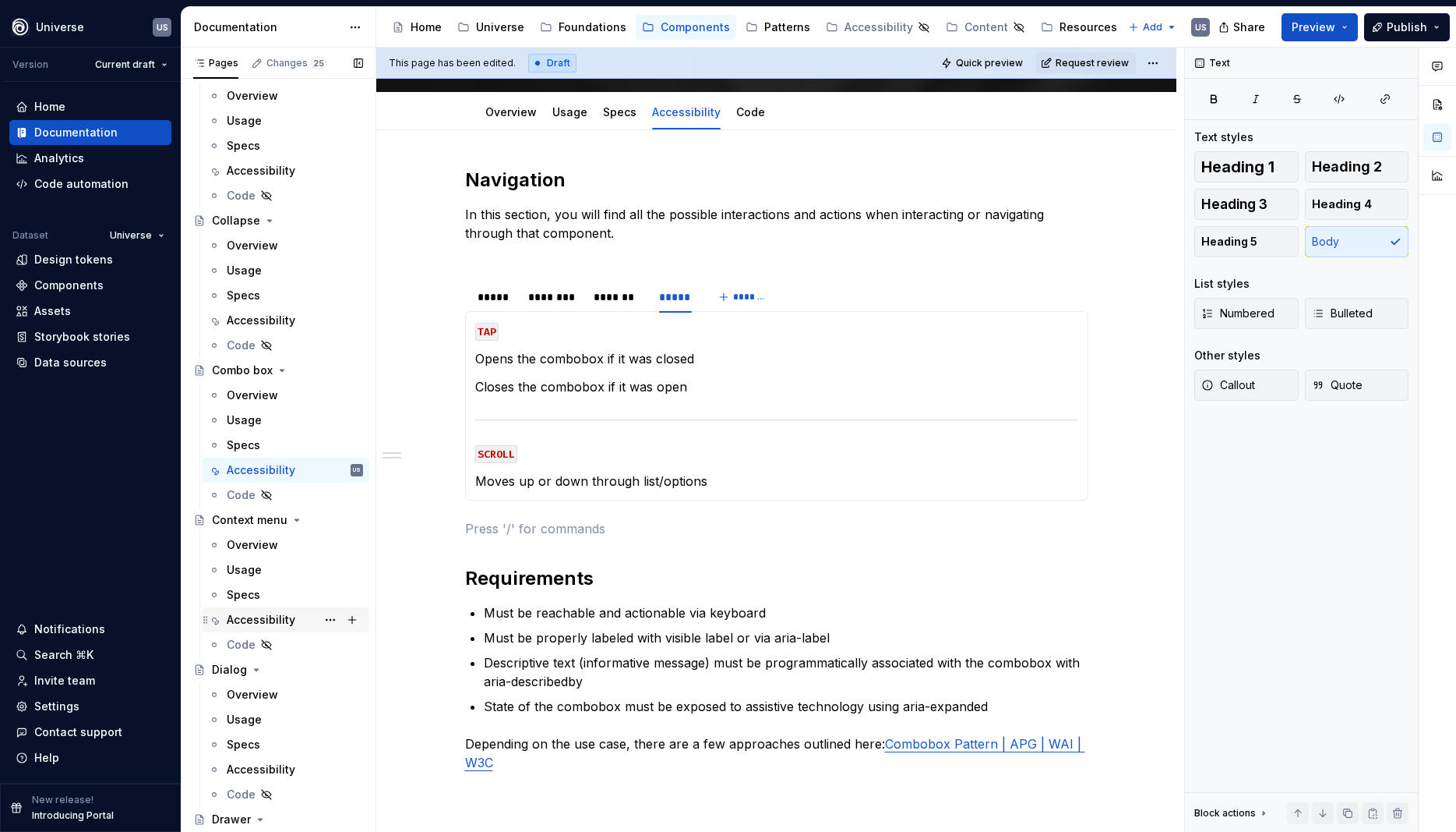
click at [276, 618] on div "Accessibility" at bounding box center [261, 619] width 69 height 15
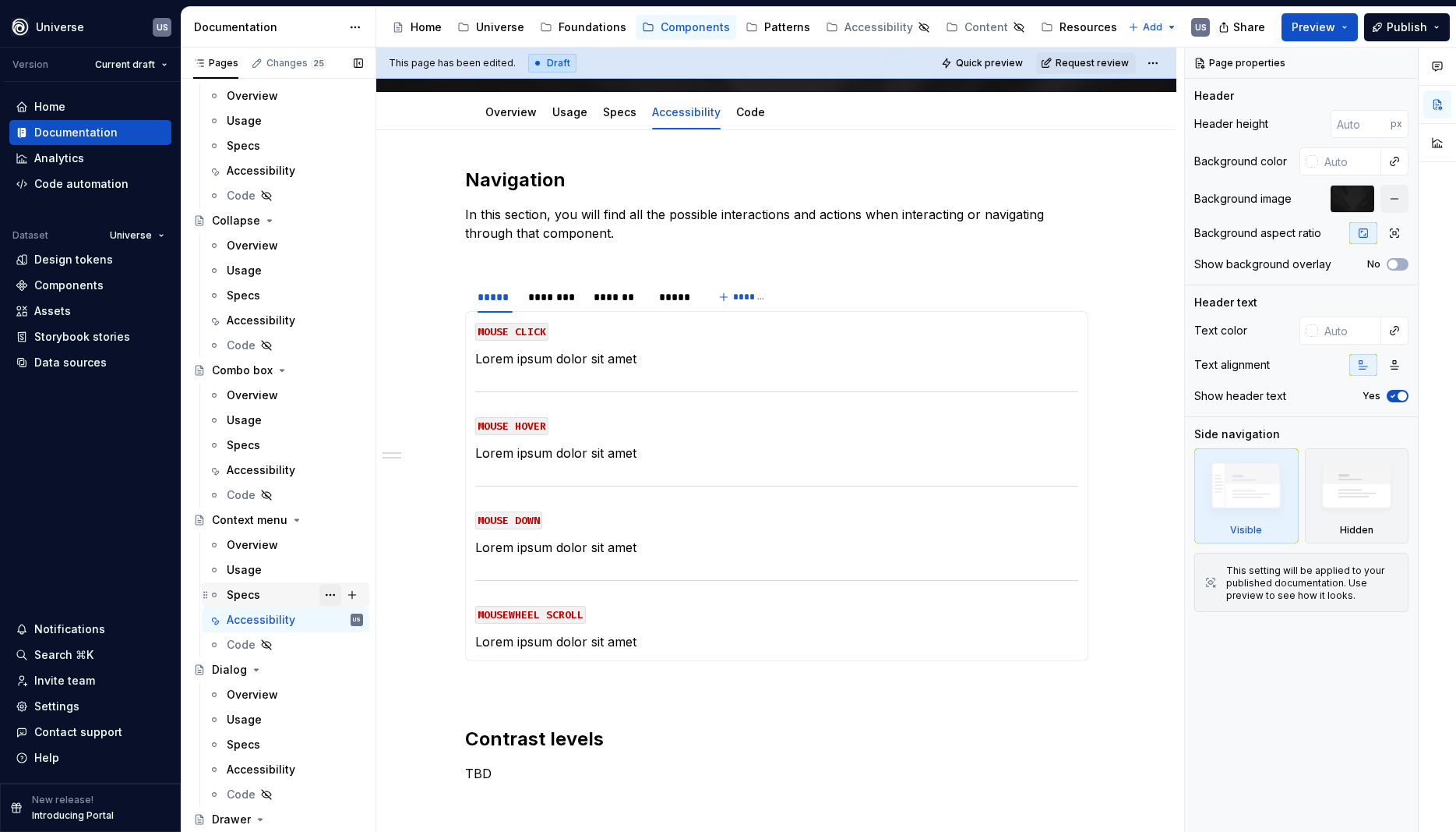
scroll to position [1193, 0]
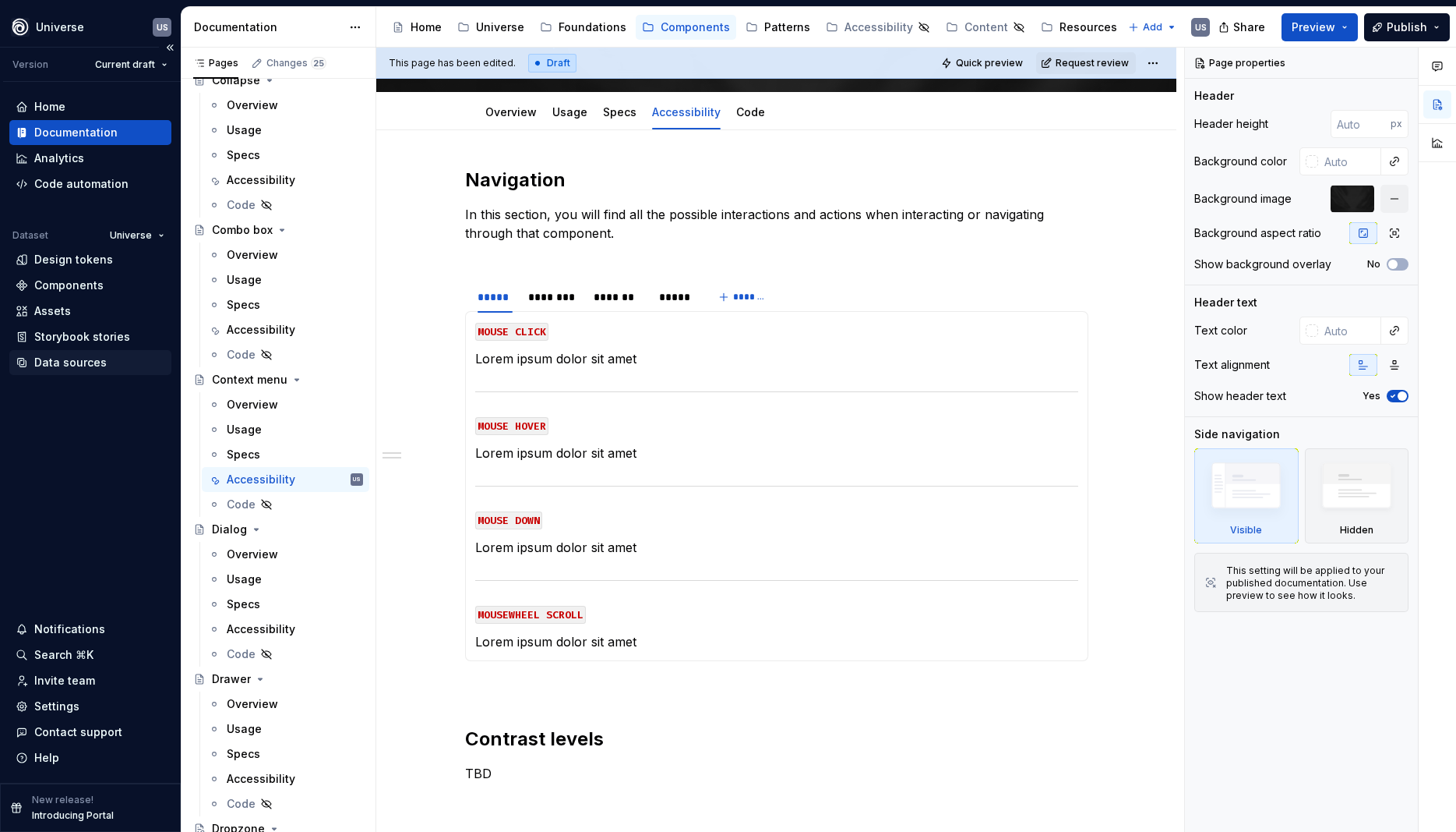
click at [67, 366] on div "Data sources" at bounding box center [70, 362] width 72 height 15
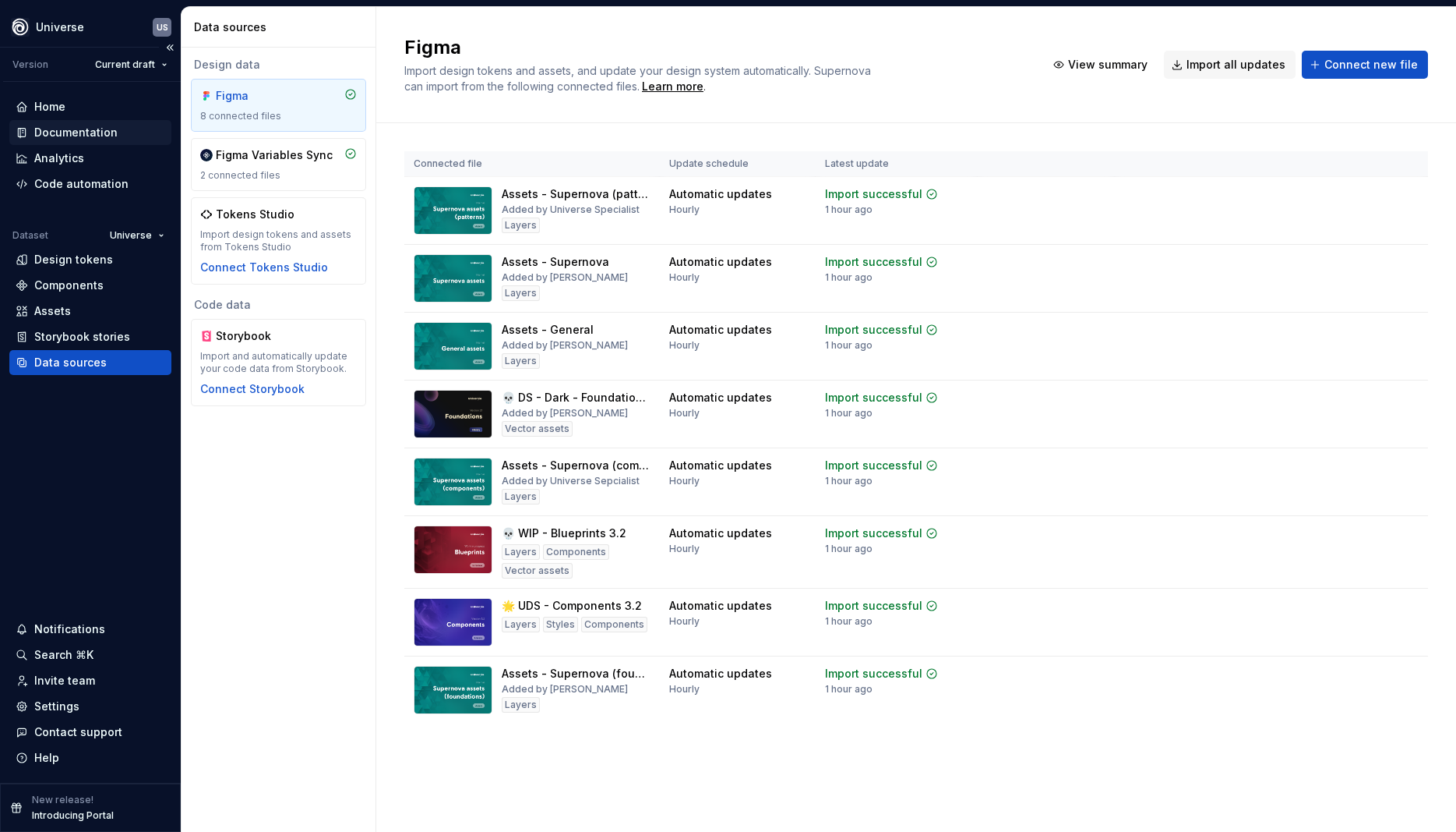
click at [63, 131] on div "Documentation" at bounding box center [75, 132] width 83 height 15
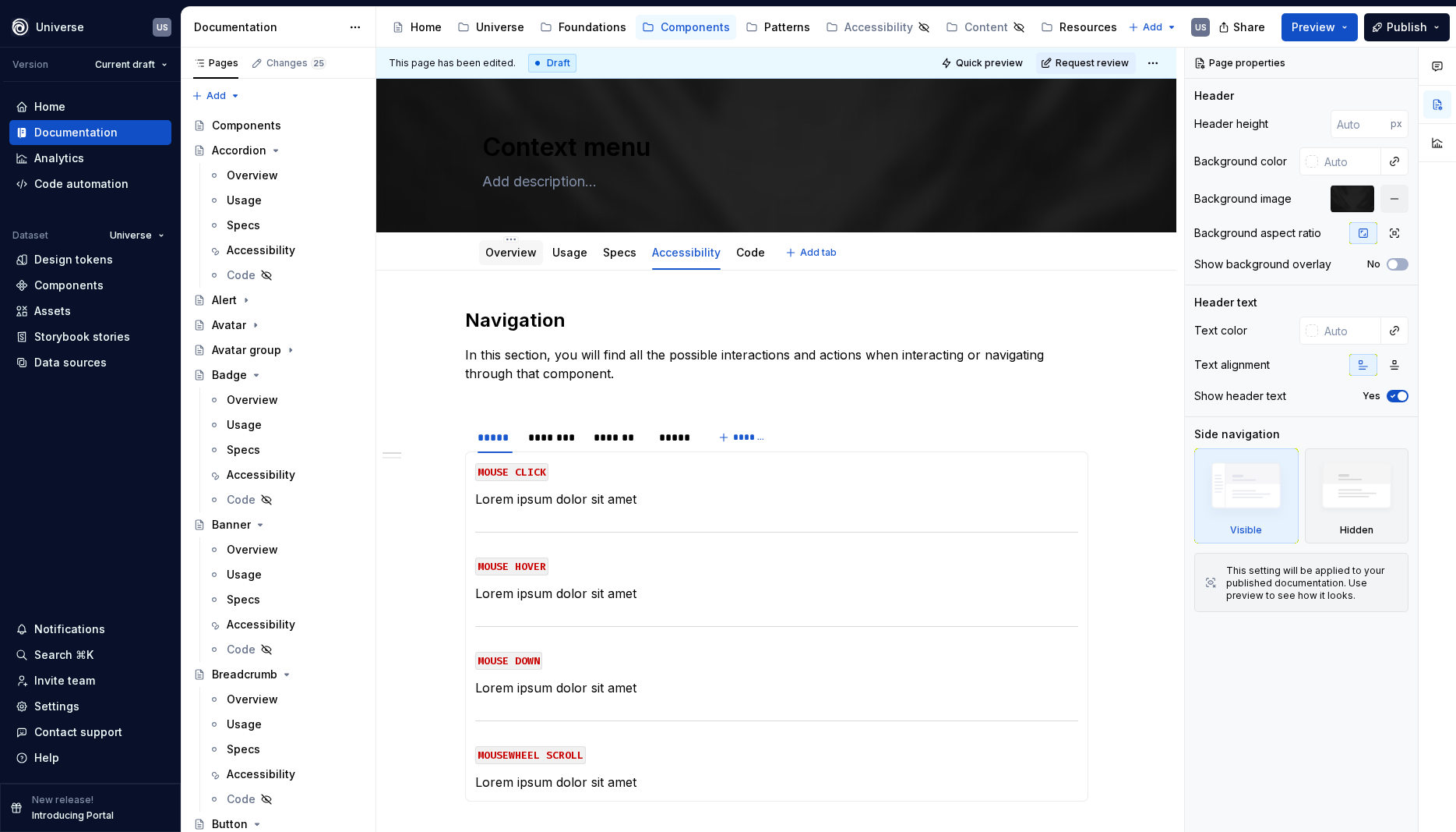
click at [519, 262] on div "Overview" at bounding box center [511, 253] width 64 height 25
click at [510, 257] on link "Overview" at bounding box center [511, 252] width 52 height 13
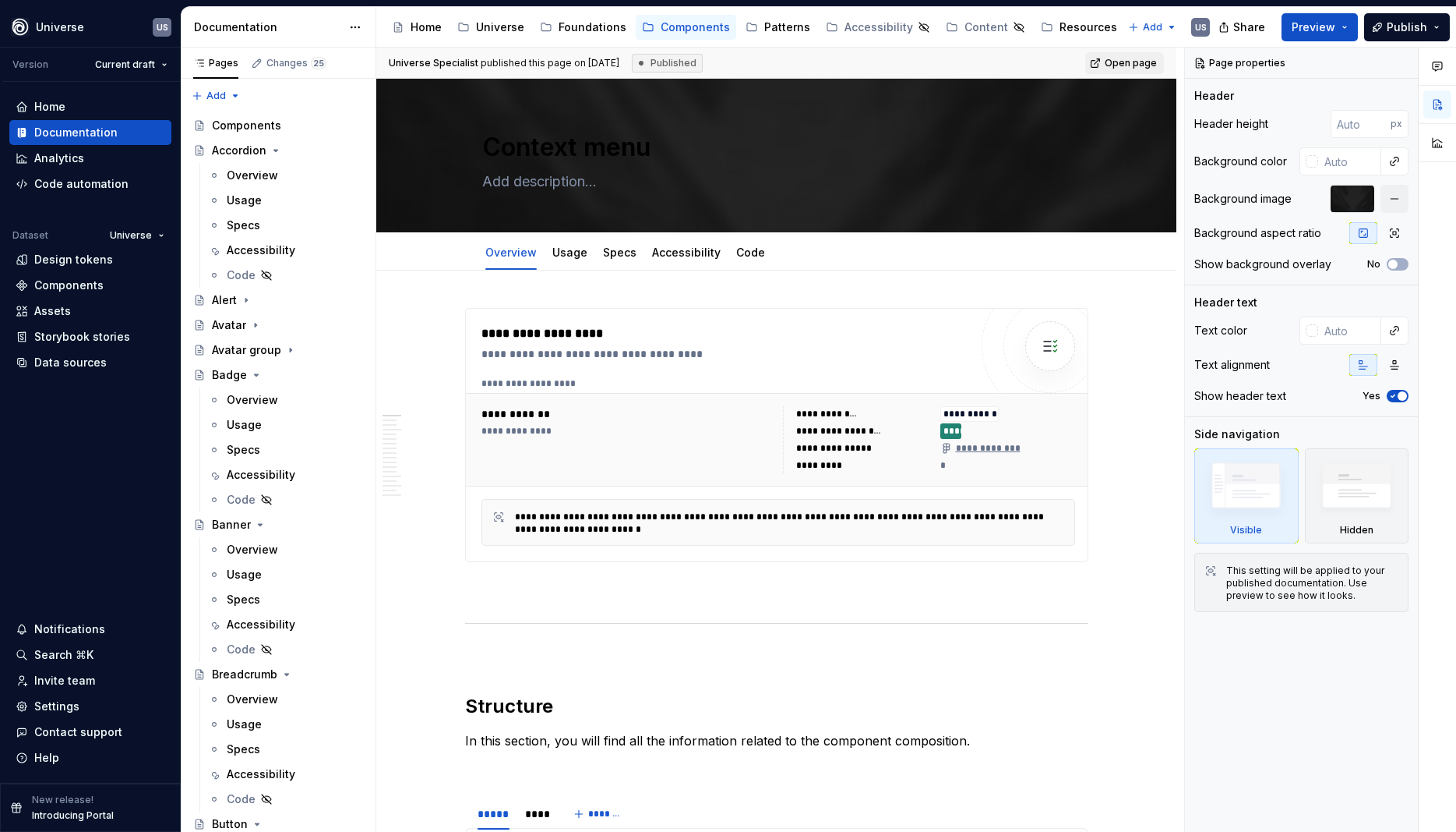
drag, startPoint x: 270, startPoint y: 475, endPoint x: 668, endPoint y: 297, distance: 436.0
click at [268, 475] on div "Accessibility" at bounding box center [261, 474] width 69 height 15
click at [672, 249] on link "Accessibility" at bounding box center [686, 252] width 69 height 13
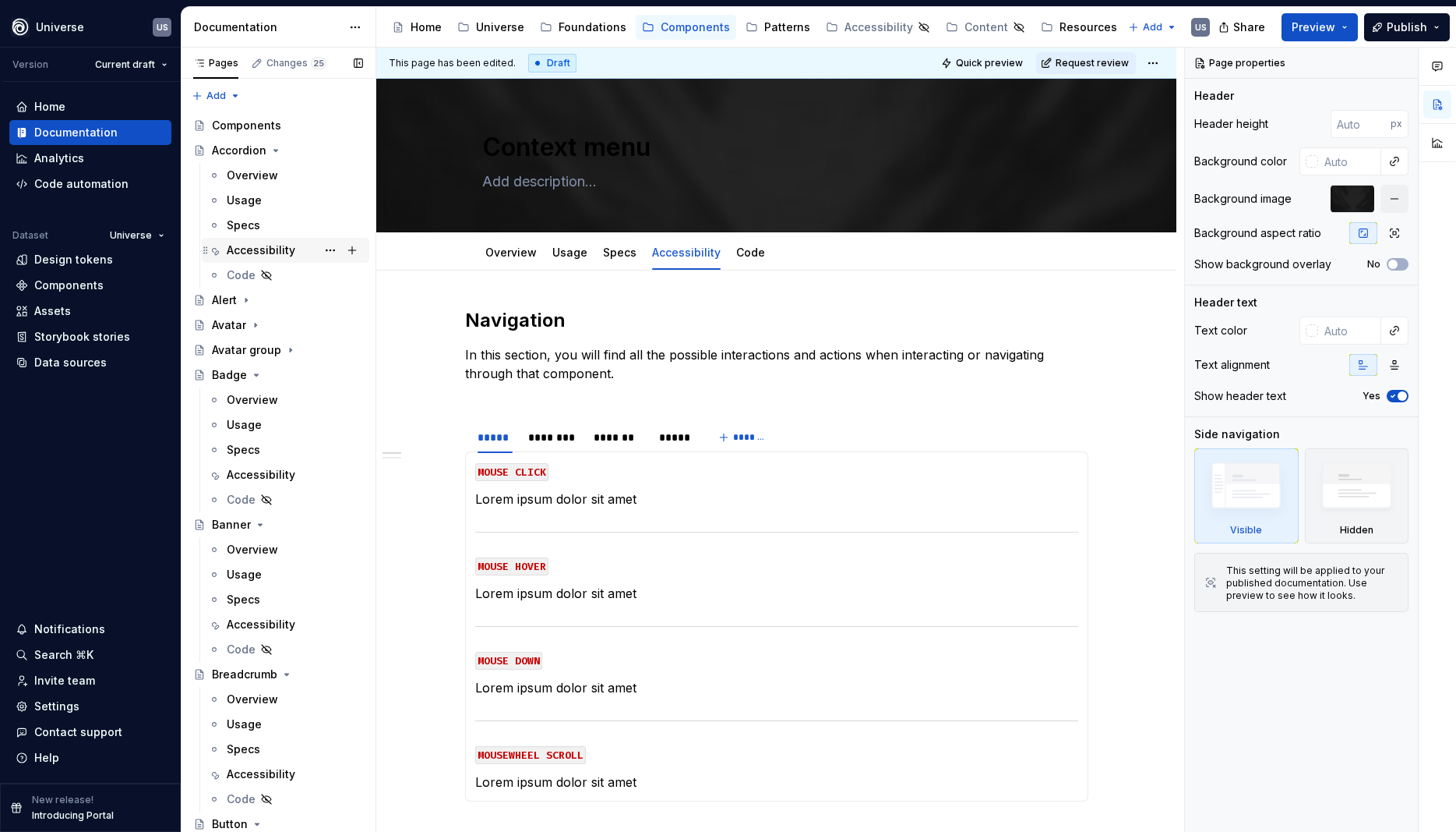
click at [267, 248] on div "Accessibility" at bounding box center [261, 249] width 69 height 15
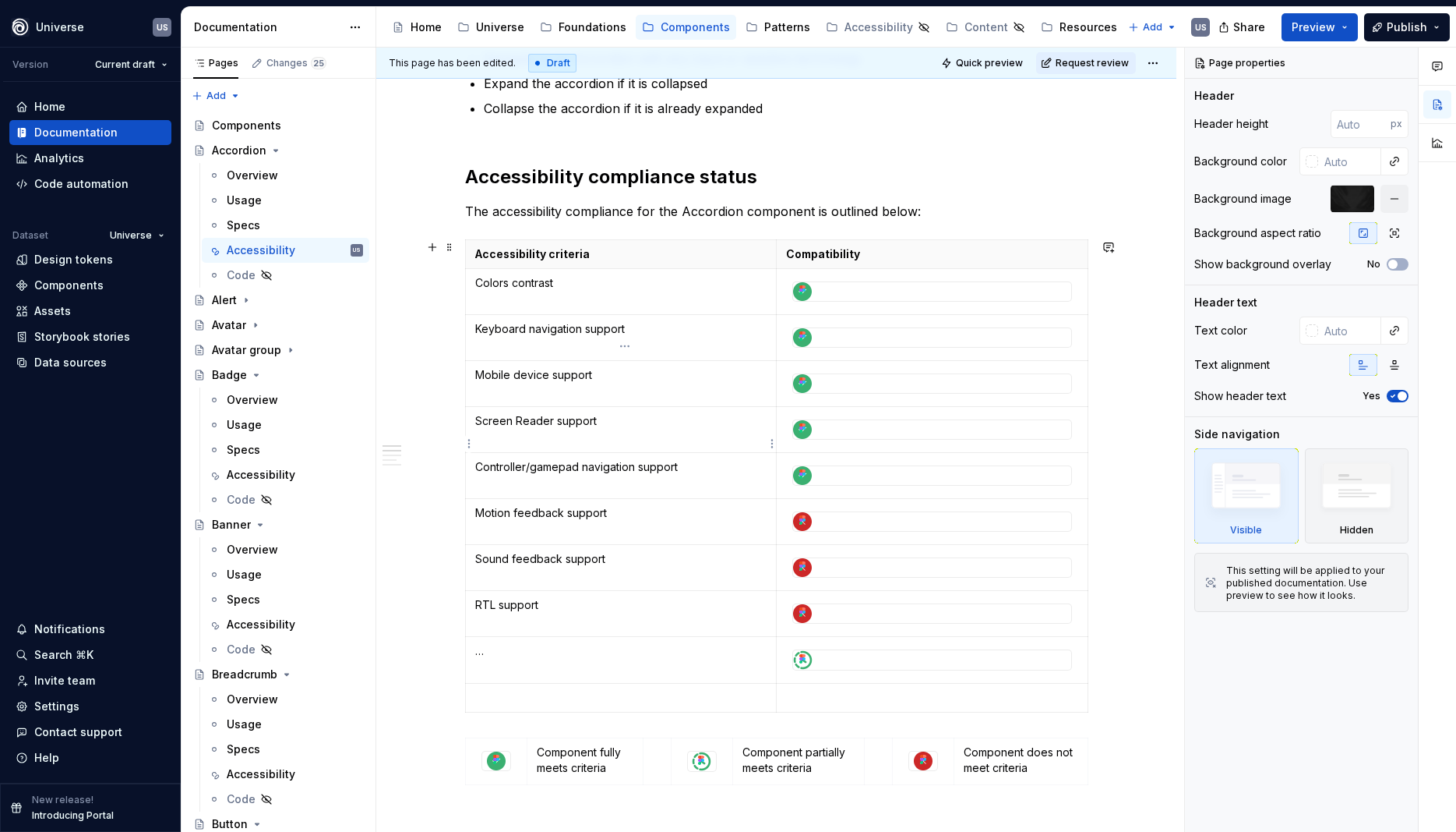
scroll to position [351, 0]
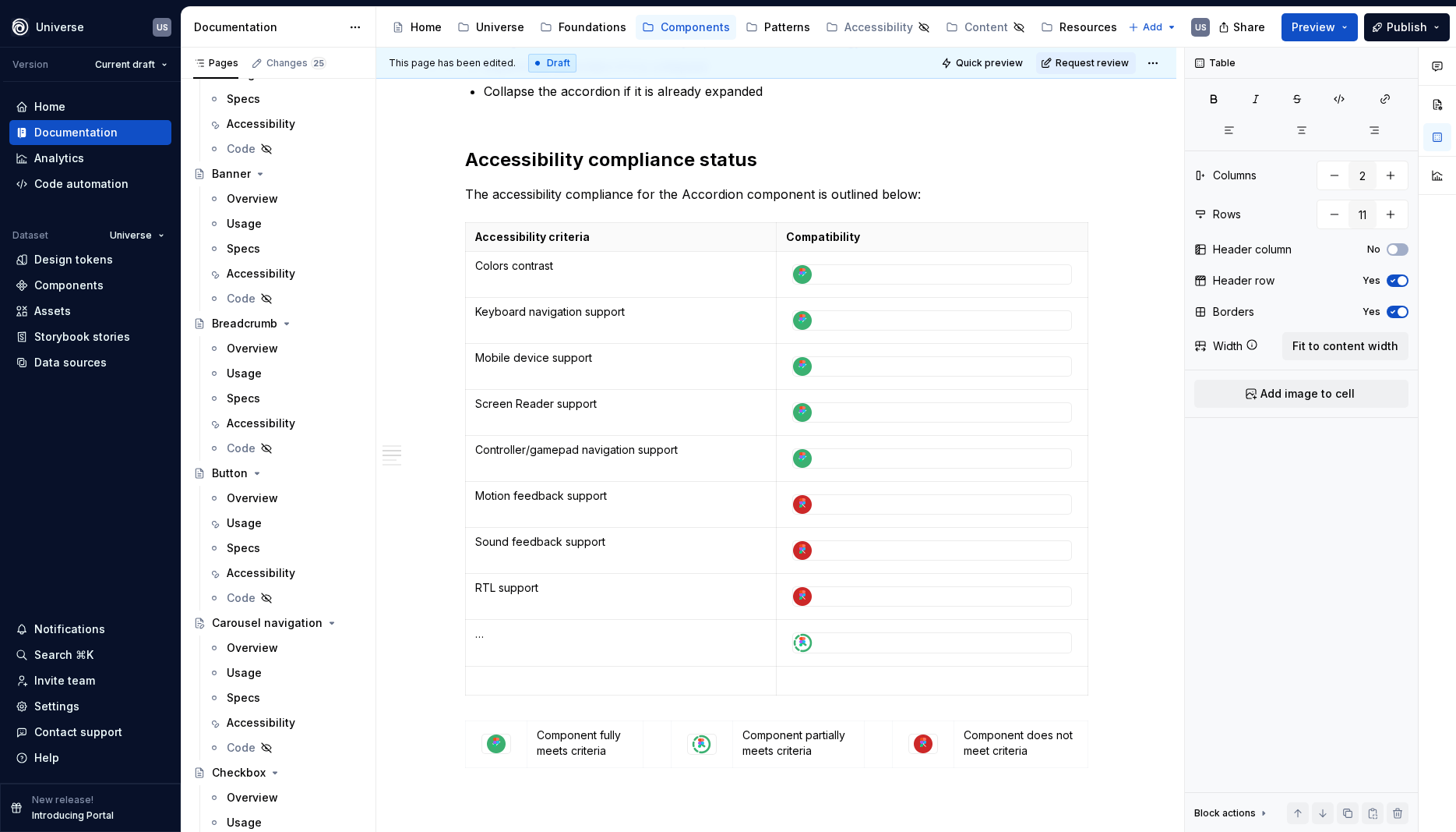
scroll to position [0, 0]
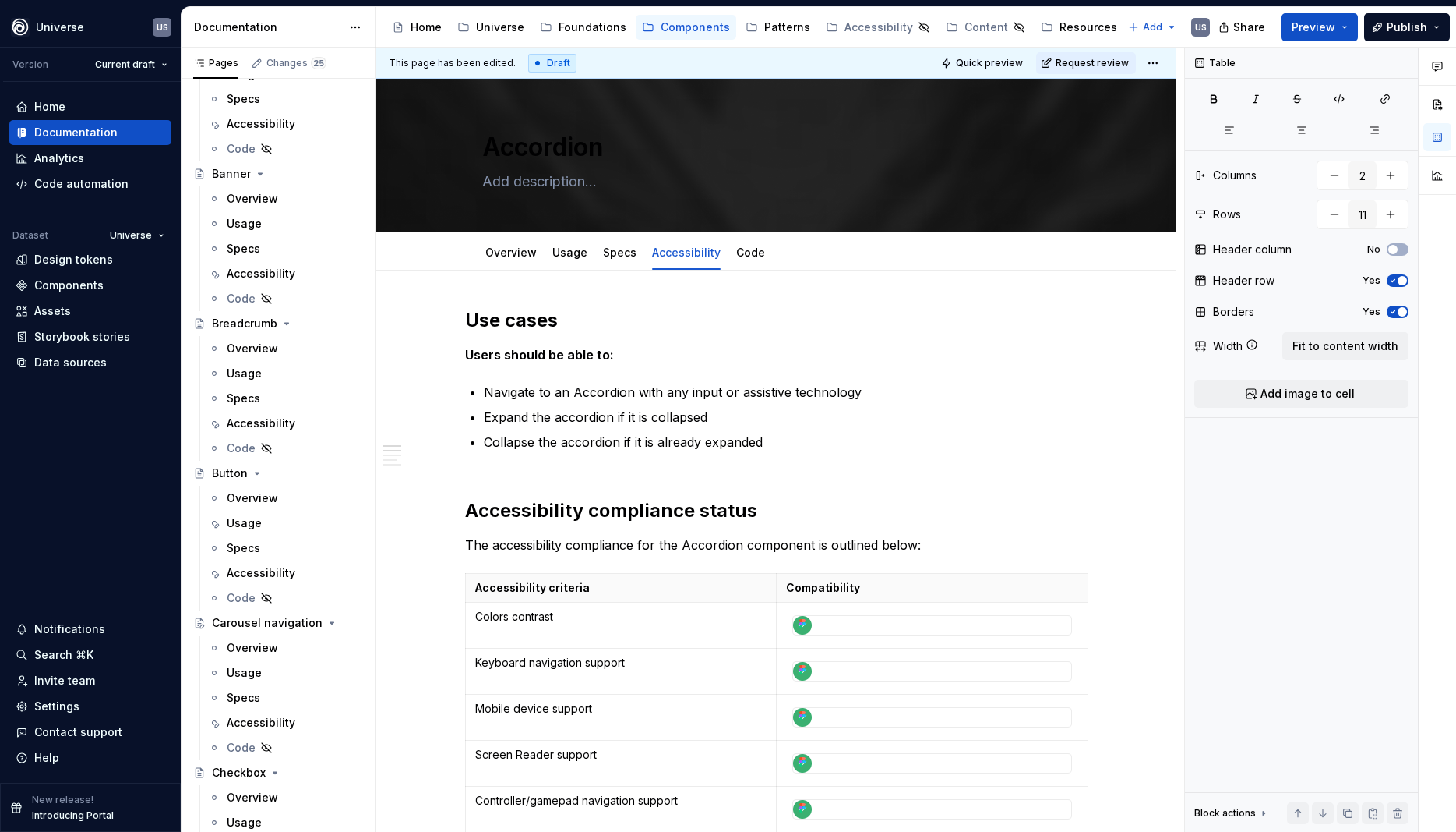
type textarea "*"
click at [84, 342] on div "Storybook stories" at bounding box center [81, 336] width 96 height 15
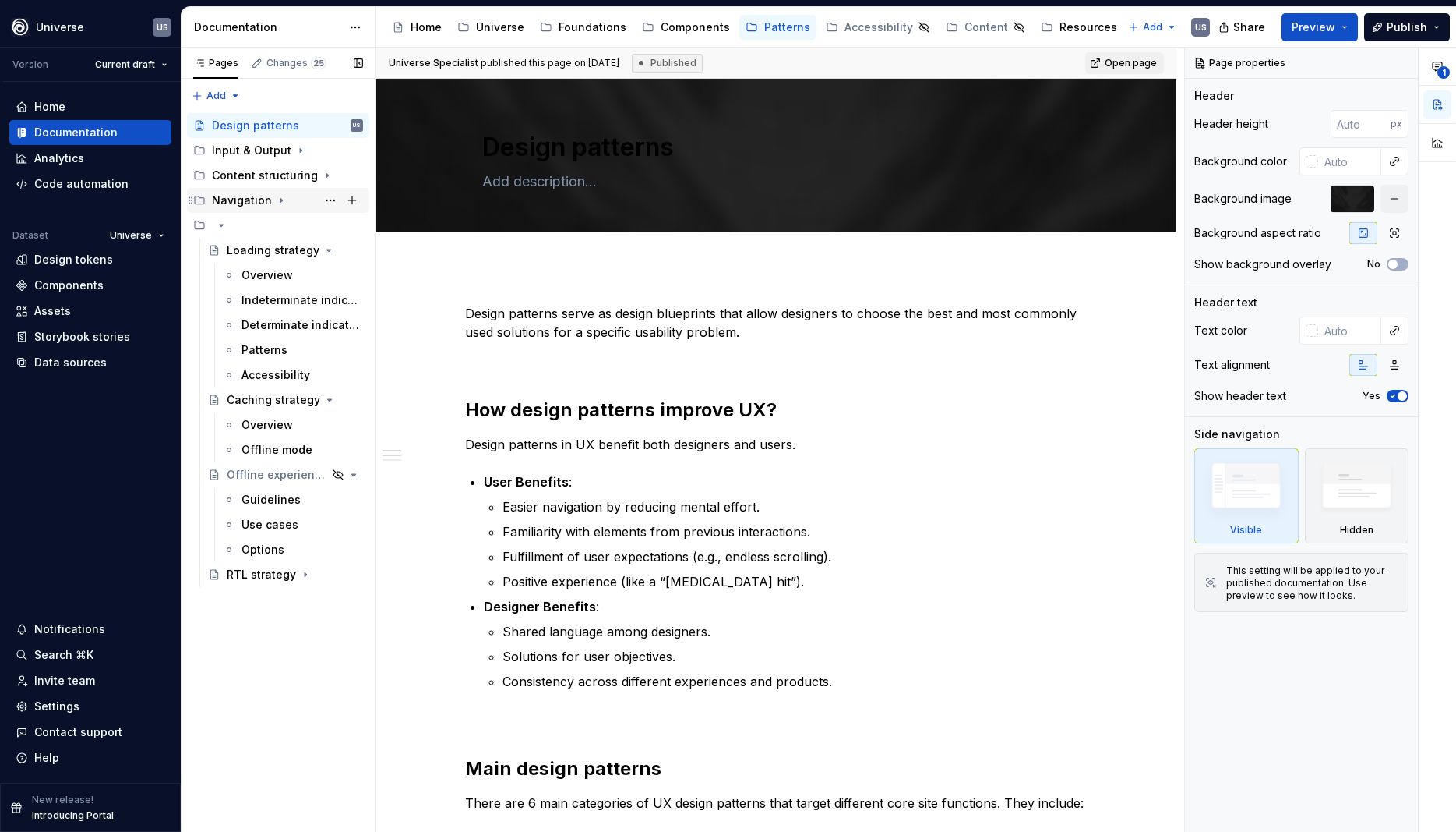
click at [277, 195] on icon "Page tree" at bounding box center [281, 200] width 13 height 13
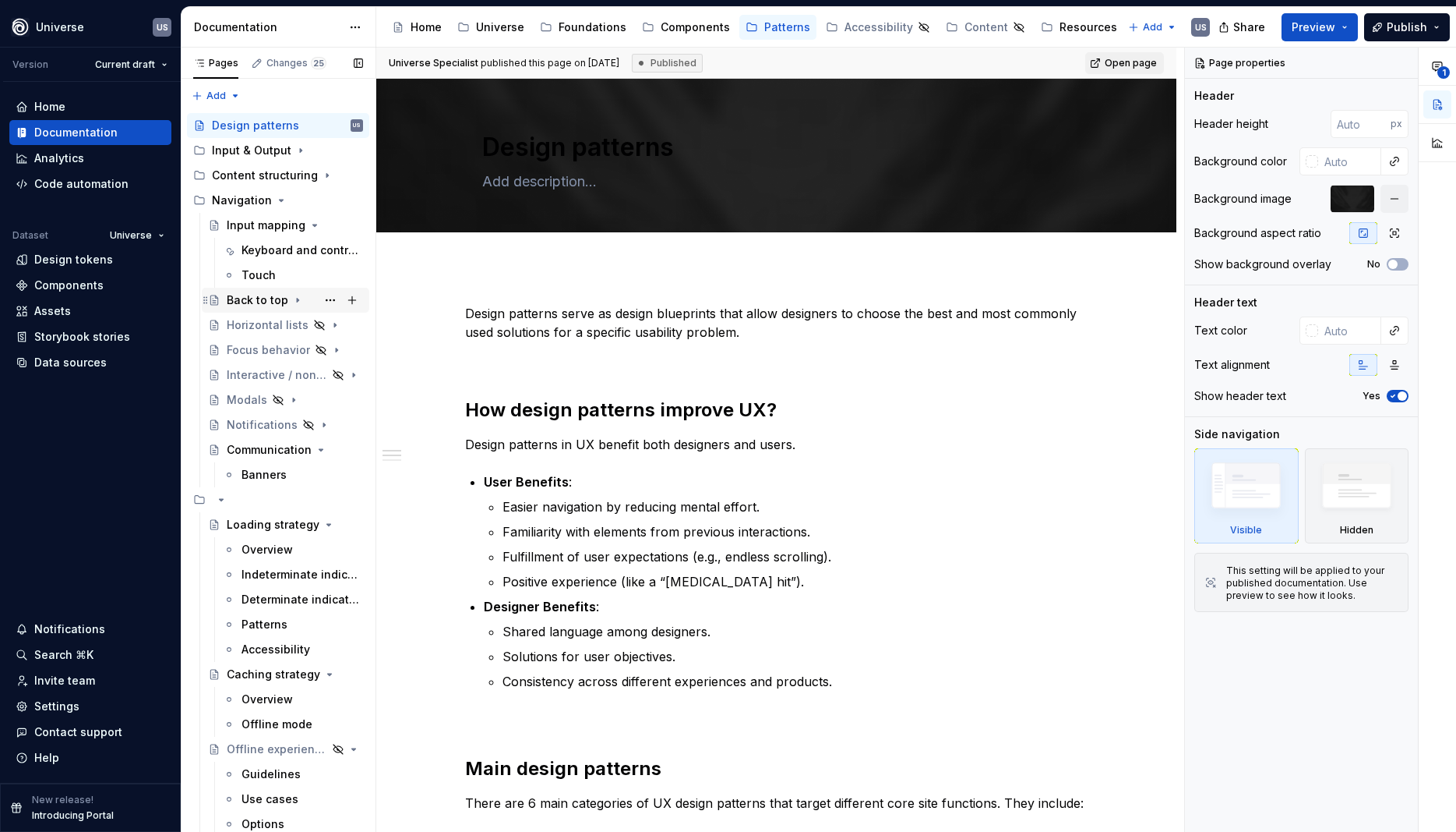
click at [265, 302] on div "Back to top" at bounding box center [257, 299] width 62 height 15
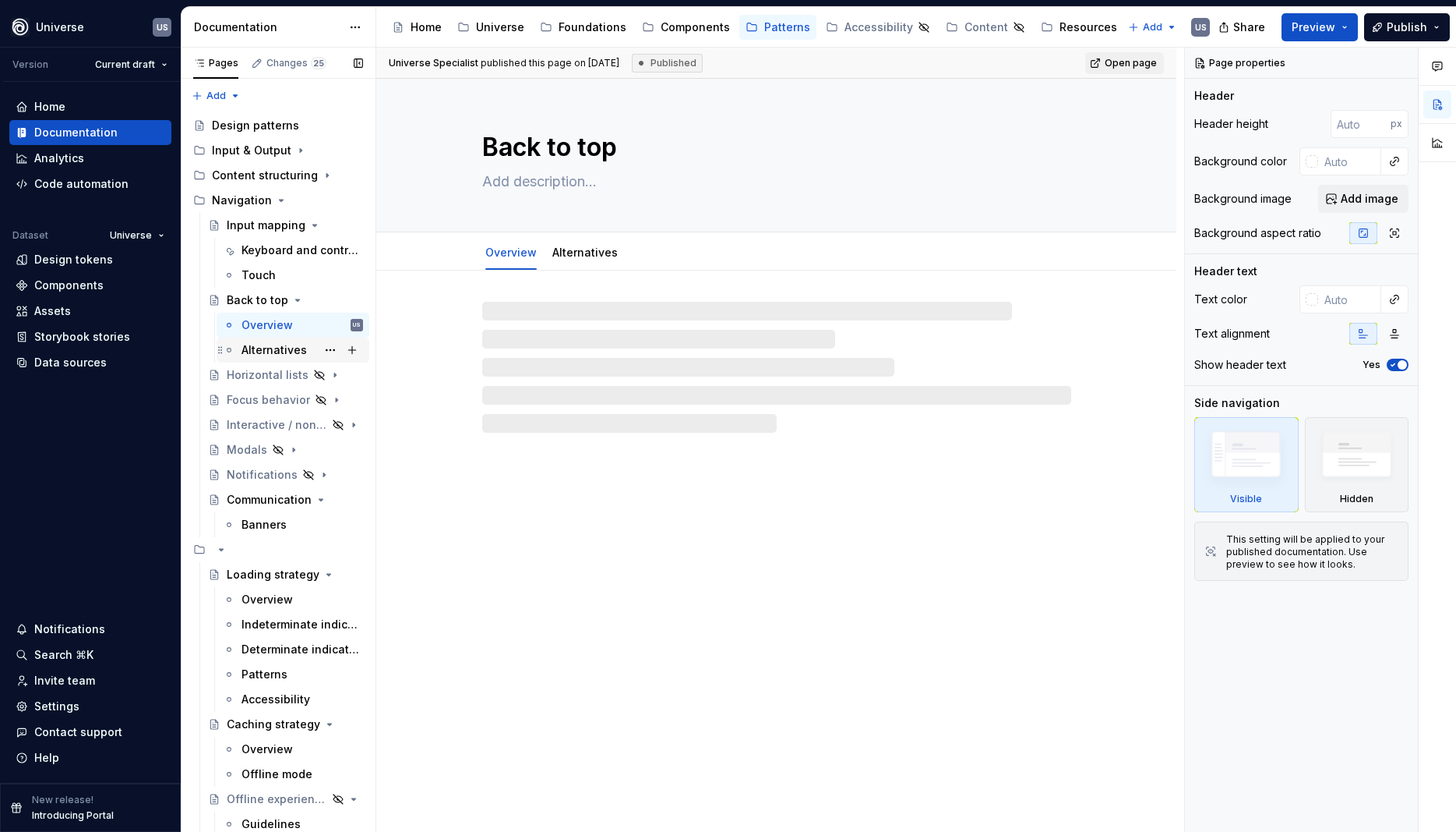
click at [278, 349] on div "Alternatives" at bounding box center [273, 349] width 65 height 15
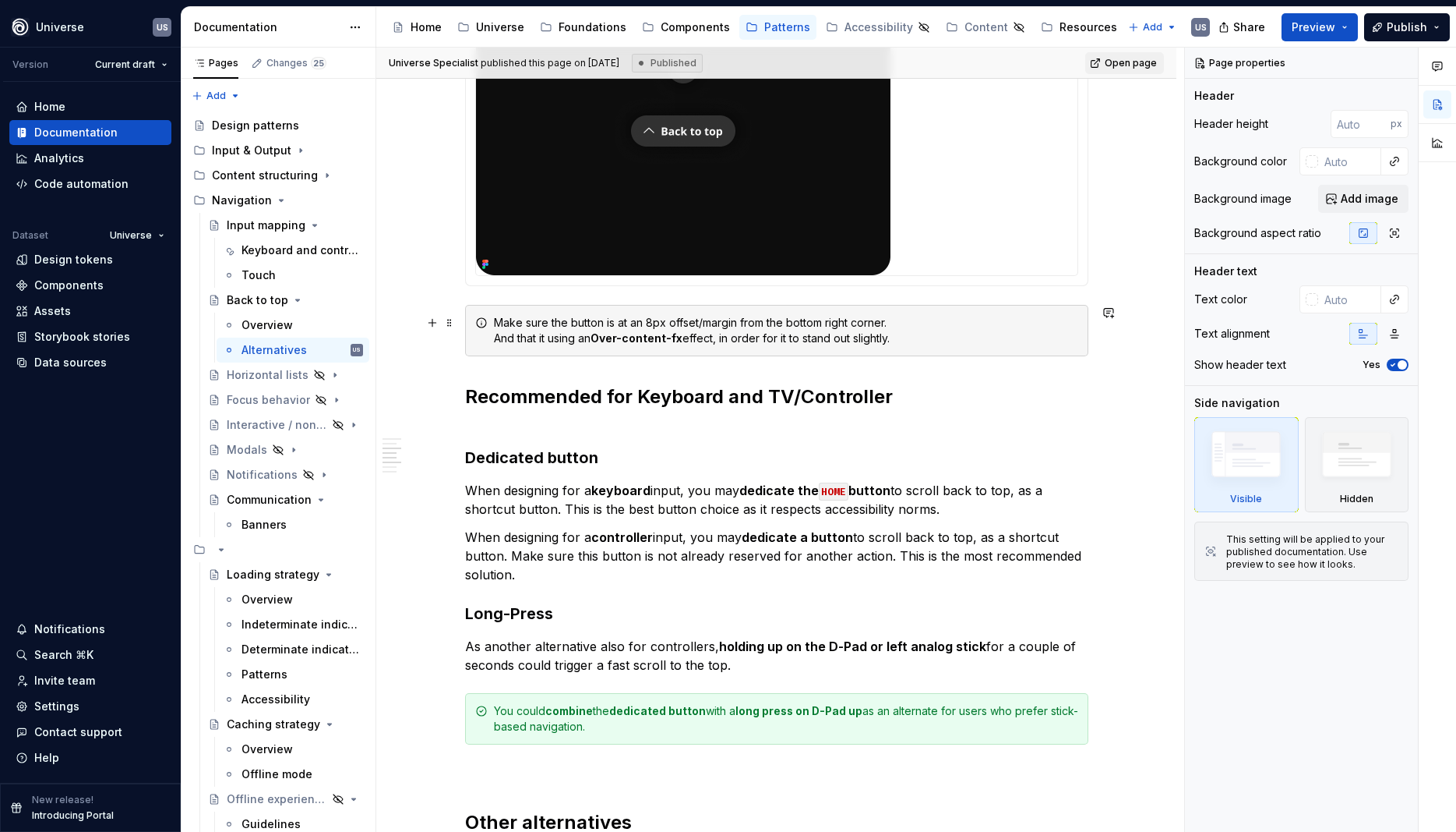
scroll to position [561, 0]
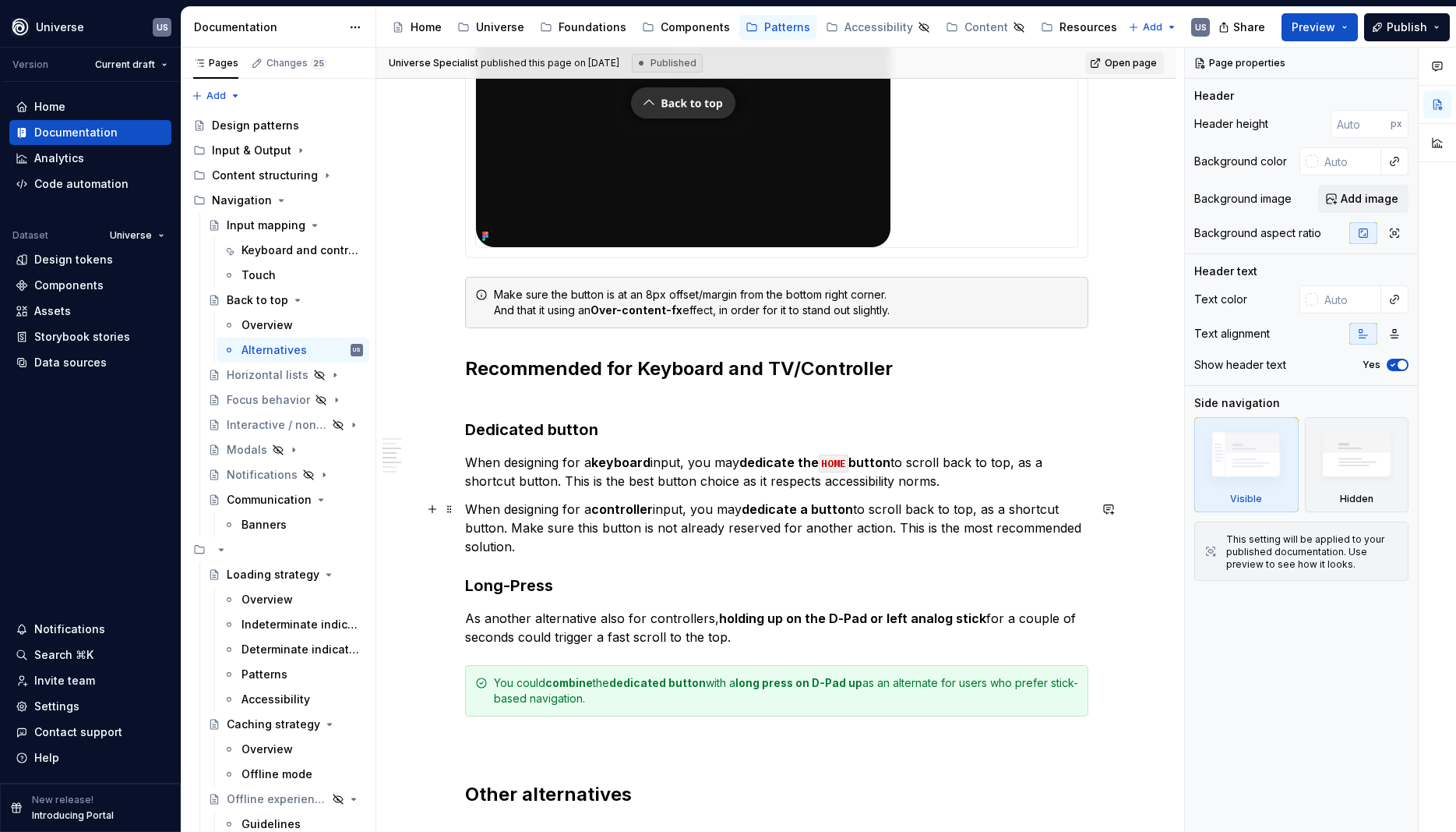
type textarea "*"
click at [791, 550] on p "When designing for a controller input, you may dedicate a button to scroll back…" at bounding box center [777, 527] width 623 height 56
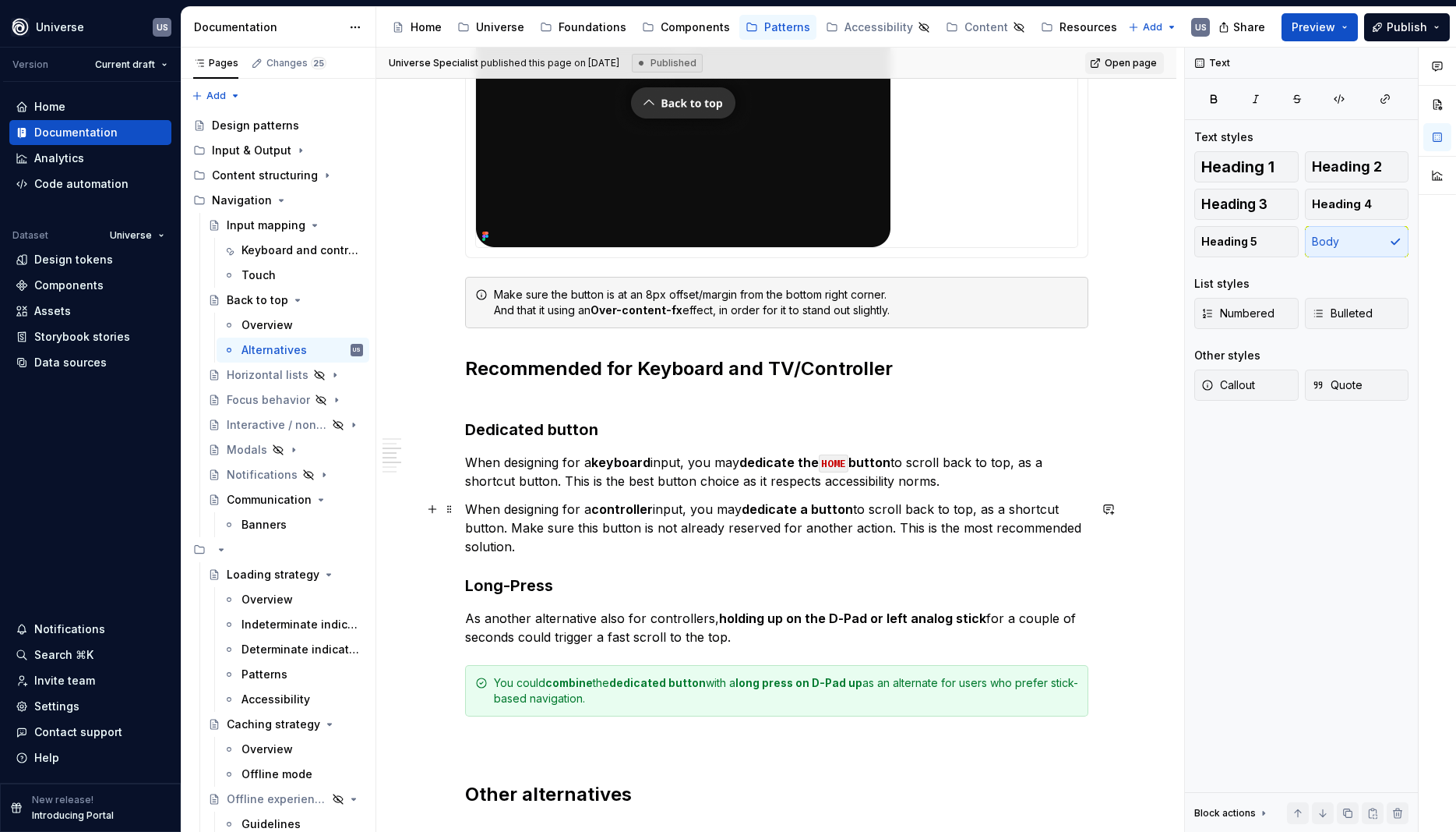
click at [825, 509] on strong "dedicate a button" at bounding box center [797, 508] width 112 height 15
click at [857, 509] on p "When designing for a controller input, you may dedicate a button to scroll back…" at bounding box center [777, 527] width 623 height 56
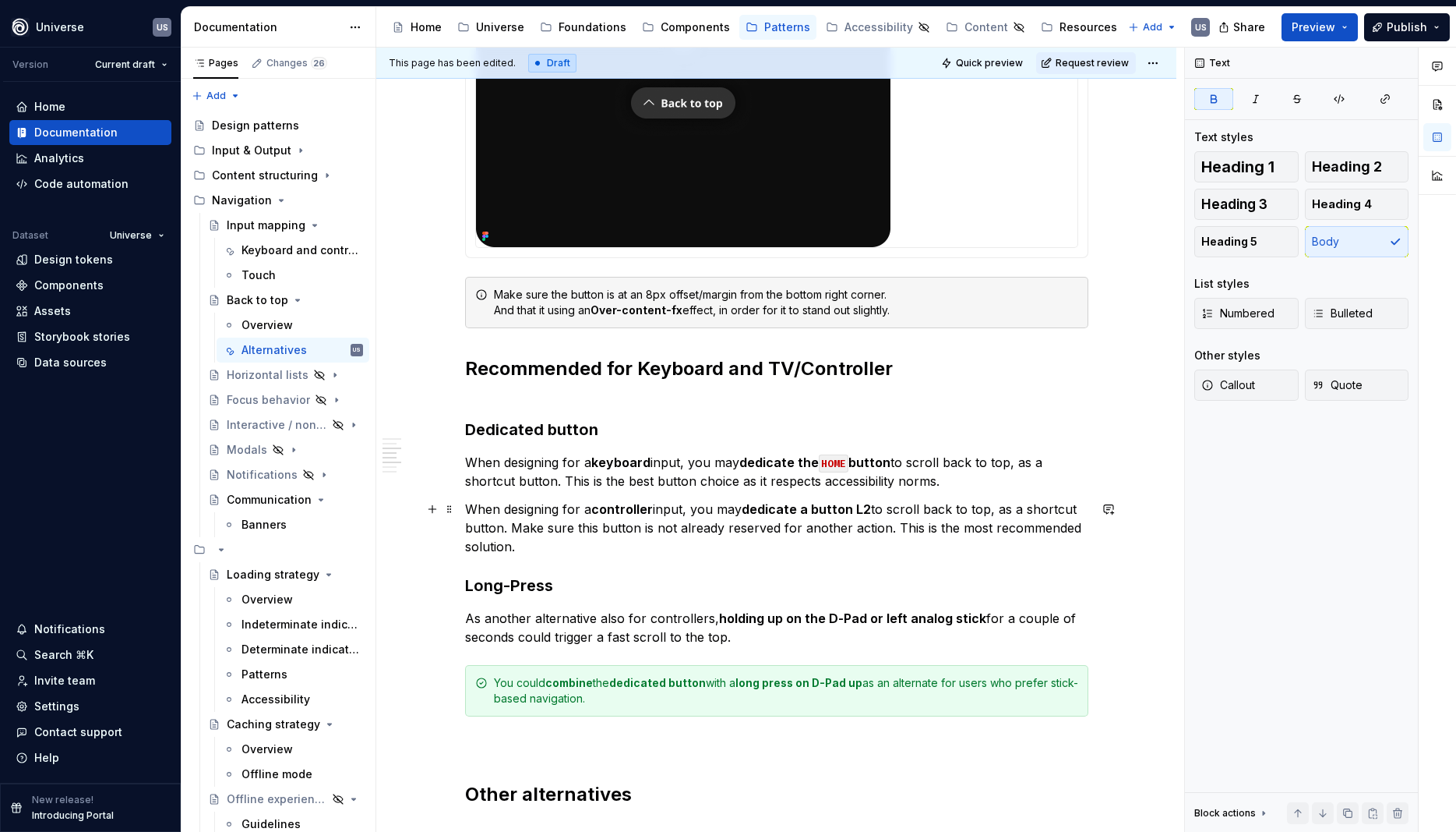
click at [871, 507] on strong "dedicate a button L2" at bounding box center [806, 508] width 130 height 15
click at [811, 551] on p "When designing for a controller input, you may dedicate a button L2/LT to scrol…" at bounding box center [777, 527] width 623 height 56
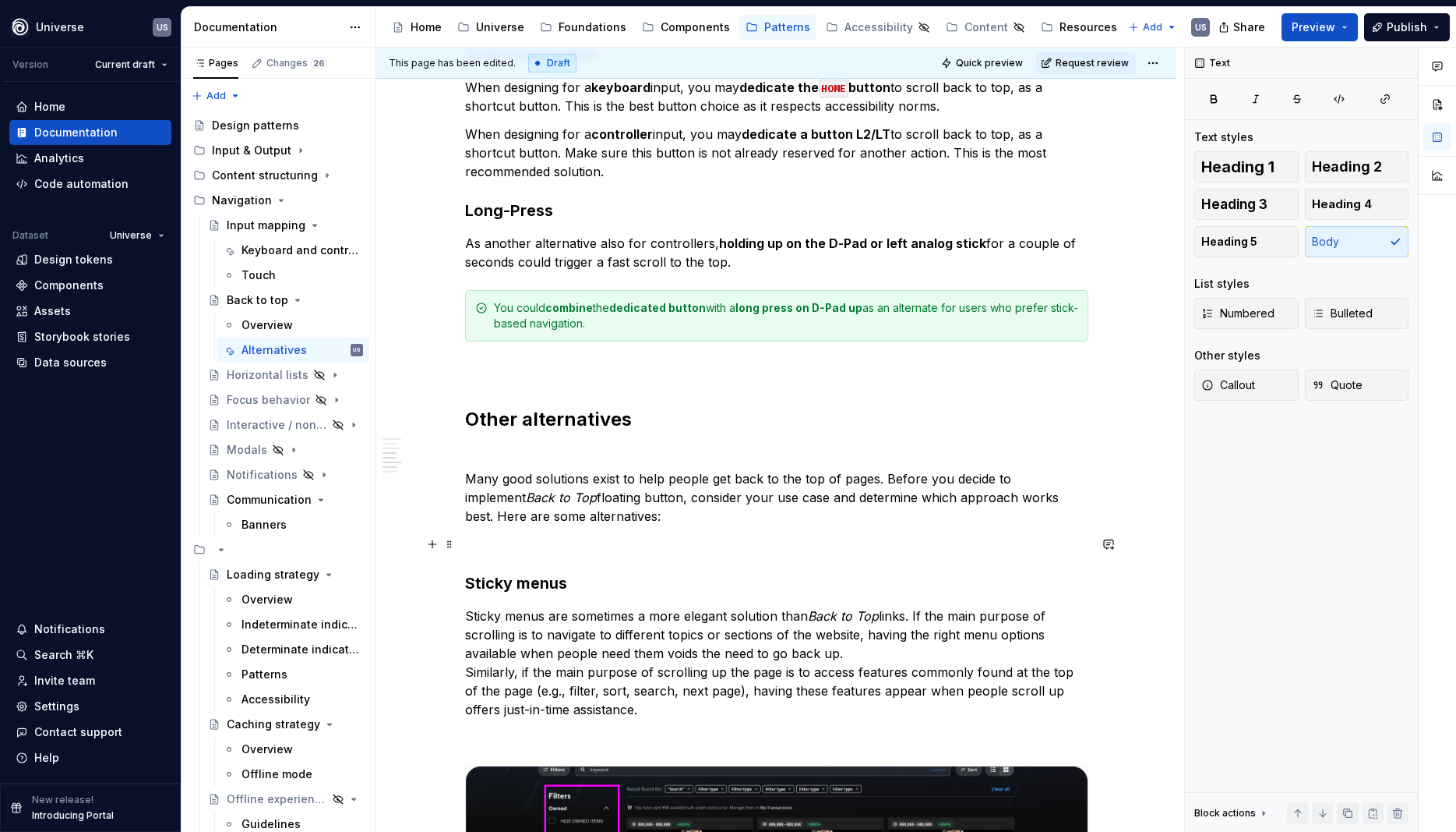
scroll to position [445, 0]
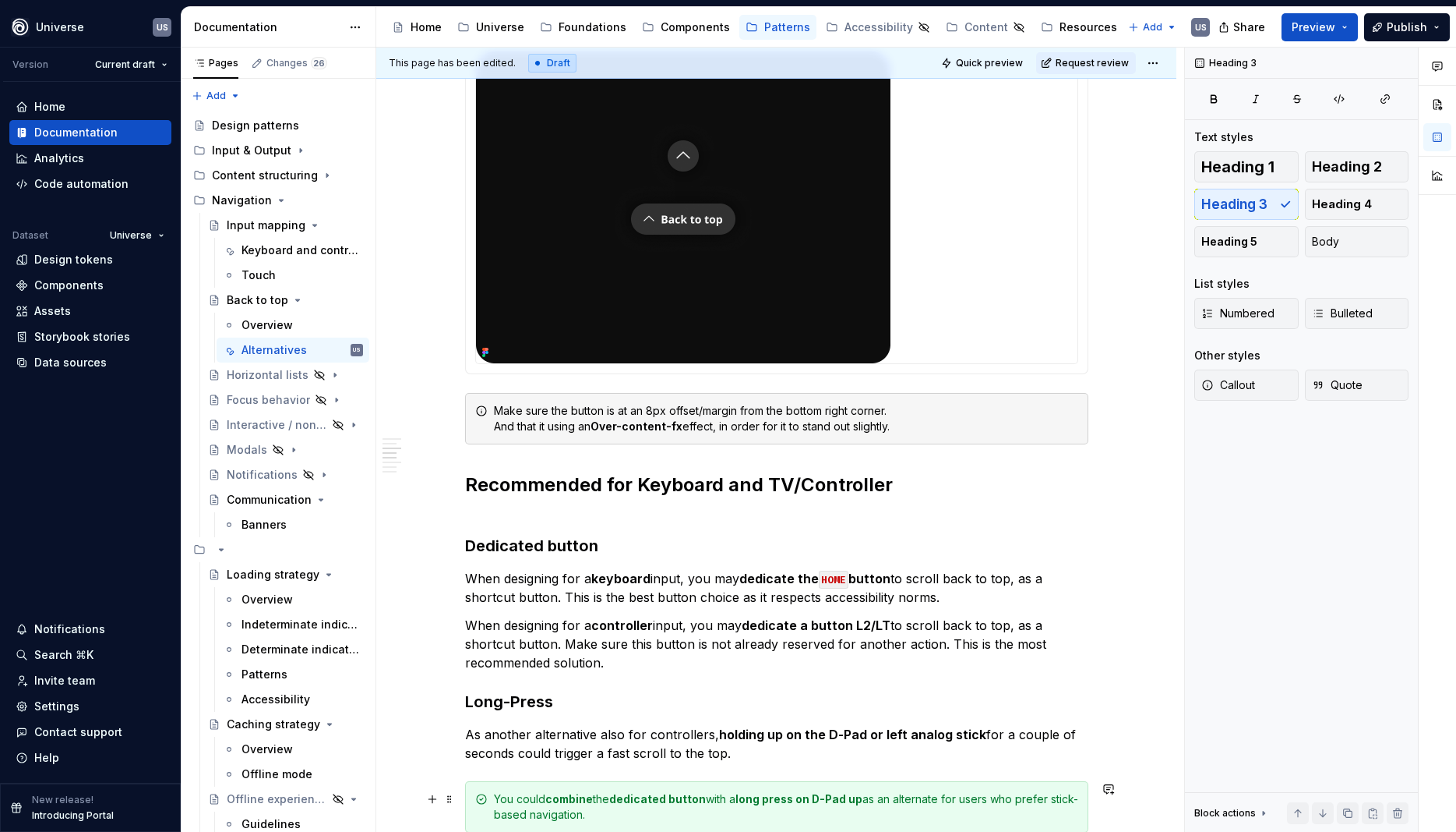
click at [807, 550] on h3 "Dedicated button" at bounding box center [777, 545] width 623 height 21
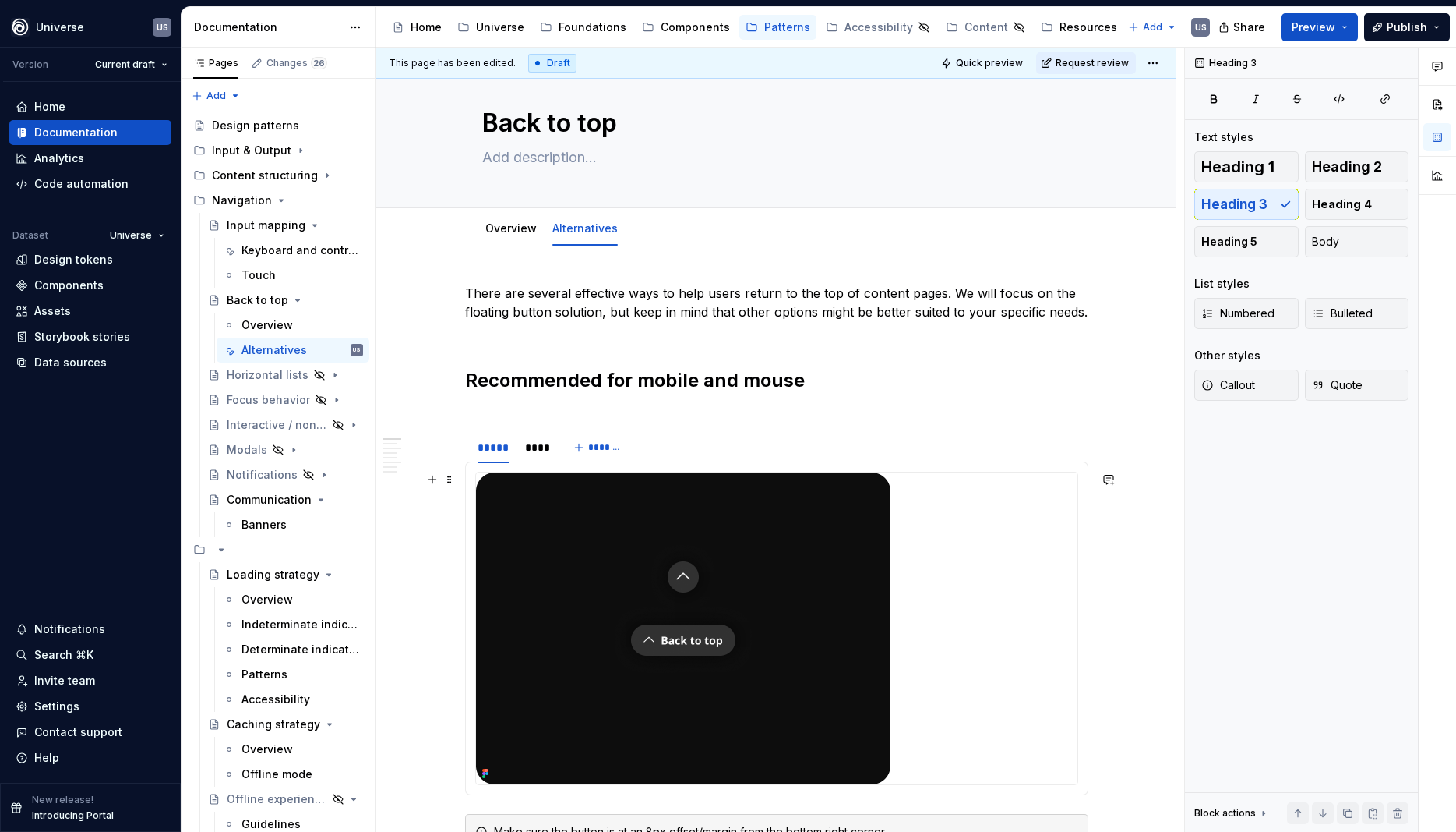
scroll to position [0, 0]
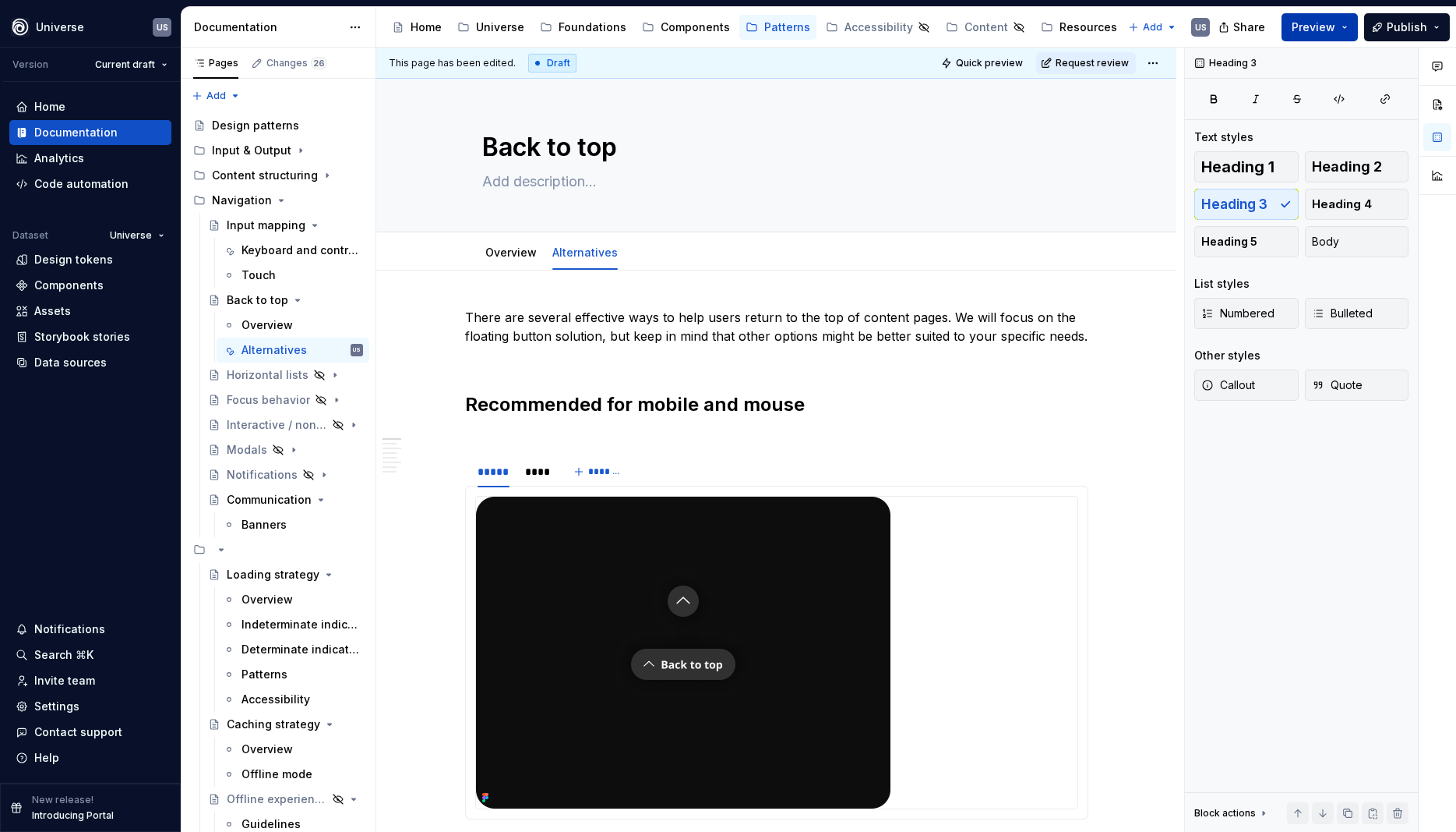
click at [1333, 33] on span "Preview" at bounding box center [1313, 27] width 44 height 15
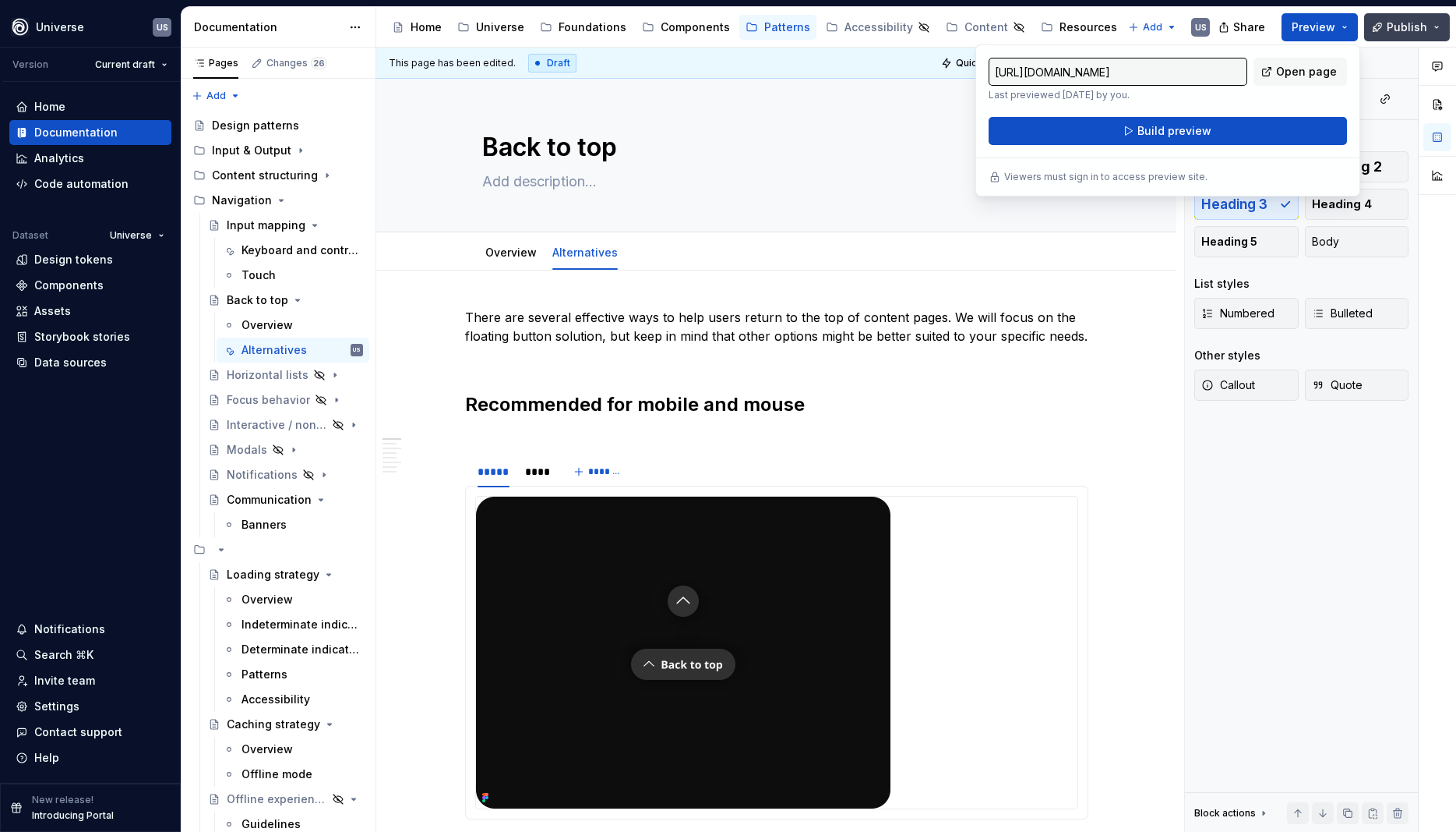
click at [1422, 38] on button "Publish" at bounding box center [1407, 27] width 86 height 28
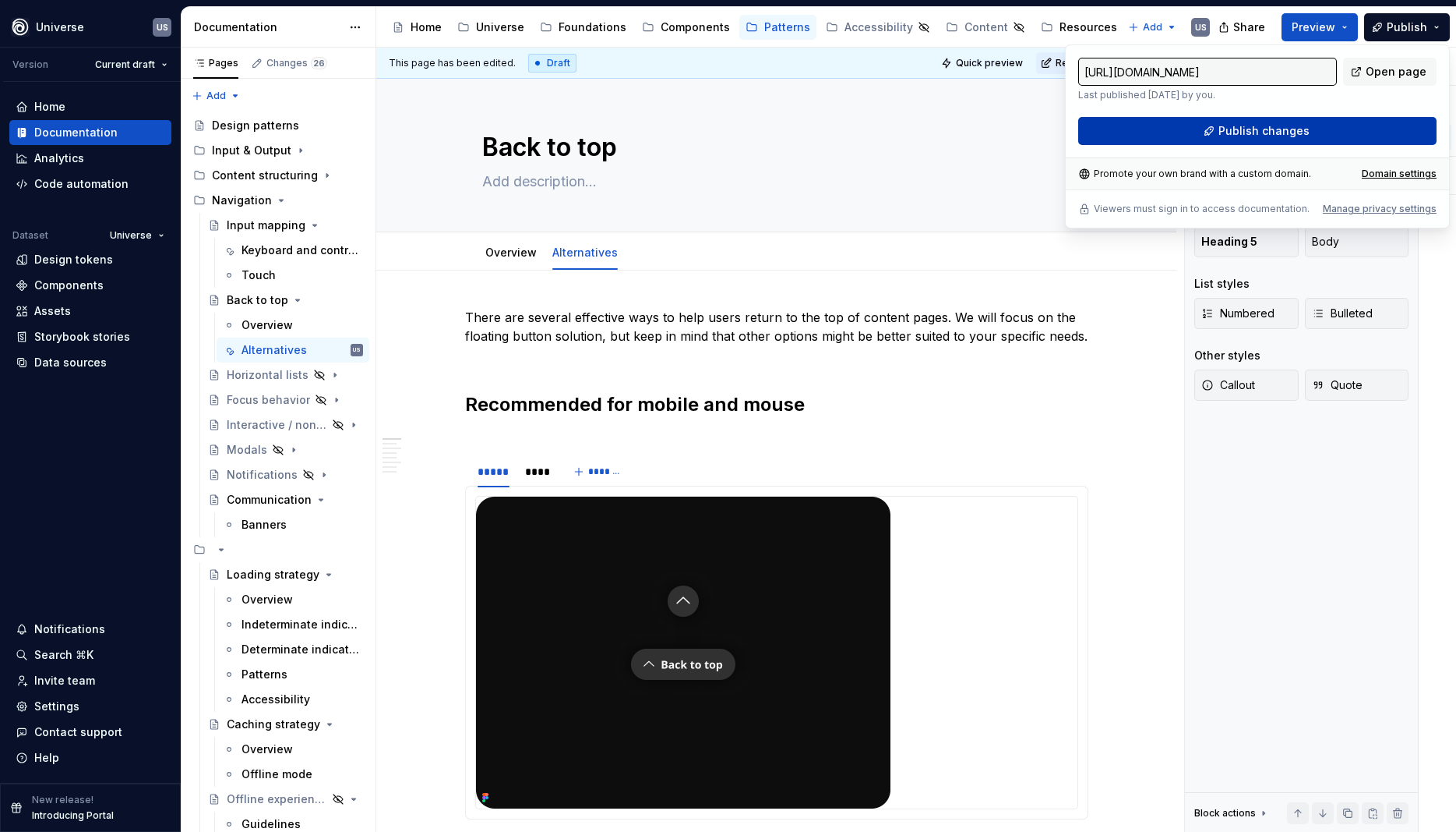
click at [1278, 131] on span "Publish changes" at bounding box center [1264, 130] width 91 height 15
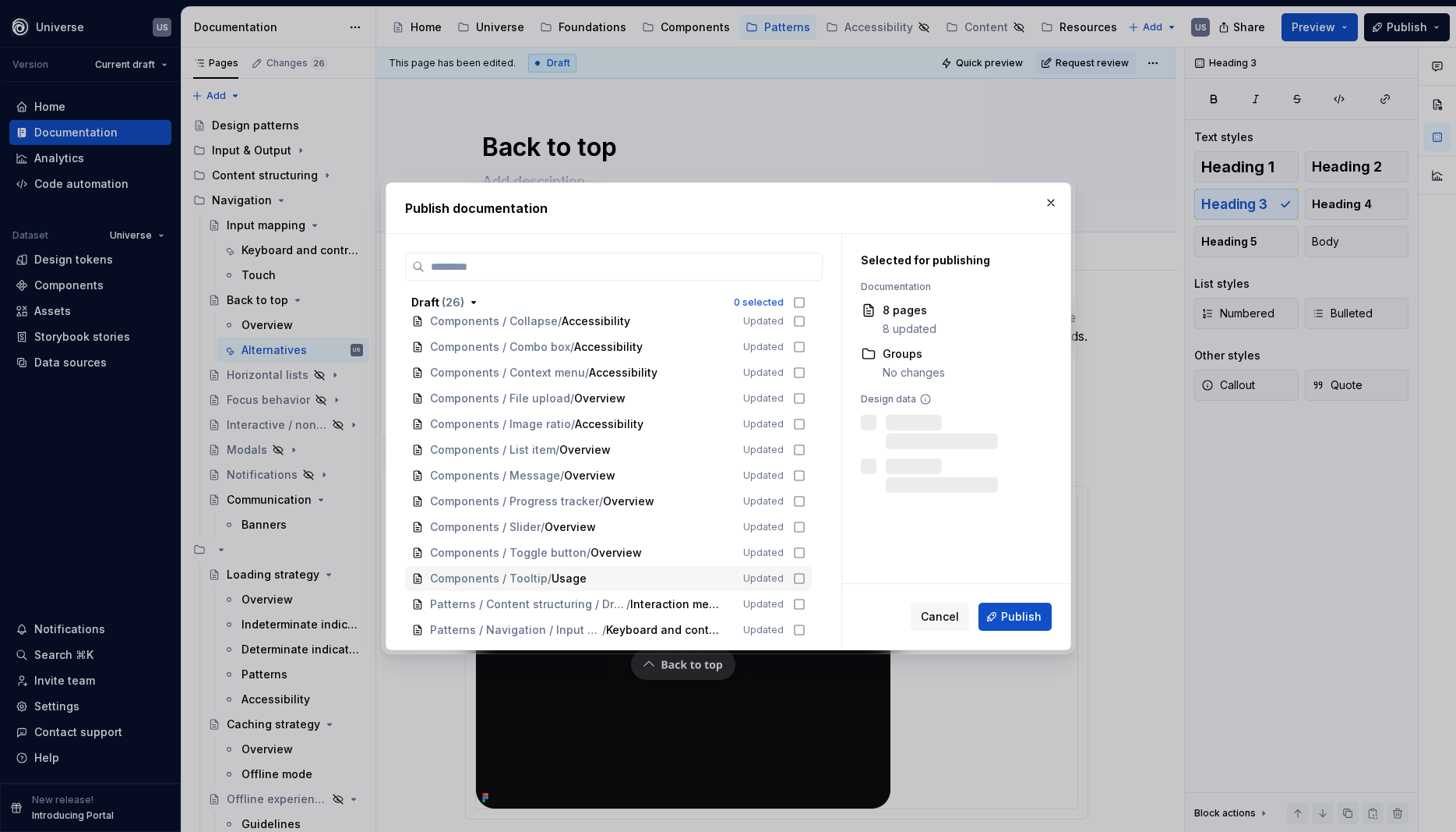
scroll to position [581, 0]
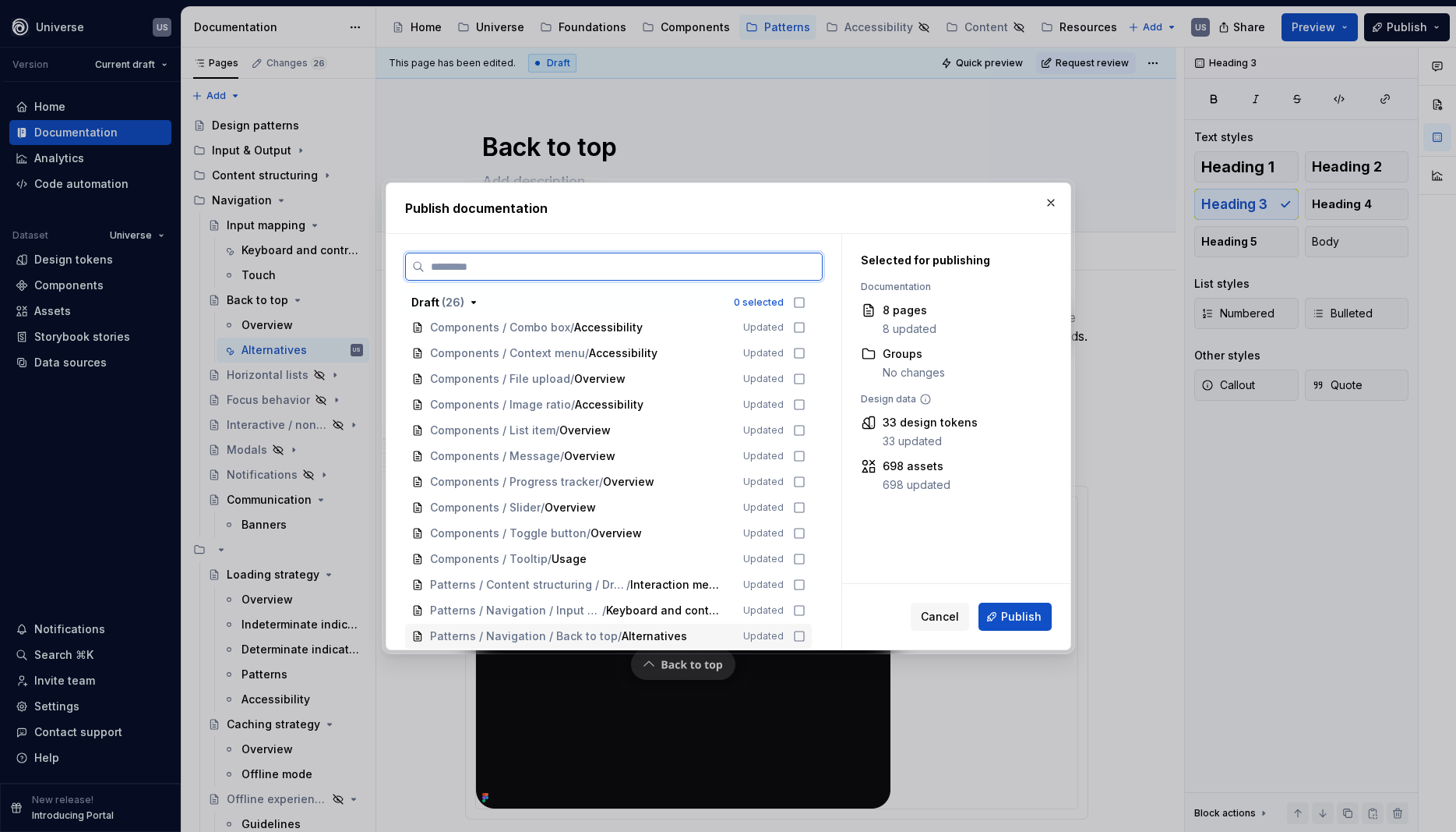
click at [805, 637] on icon at bounding box center [799, 636] width 13 height 13
click at [1020, 607] on button "Publish" at bounding box center [1016, 616] width 73 height 28
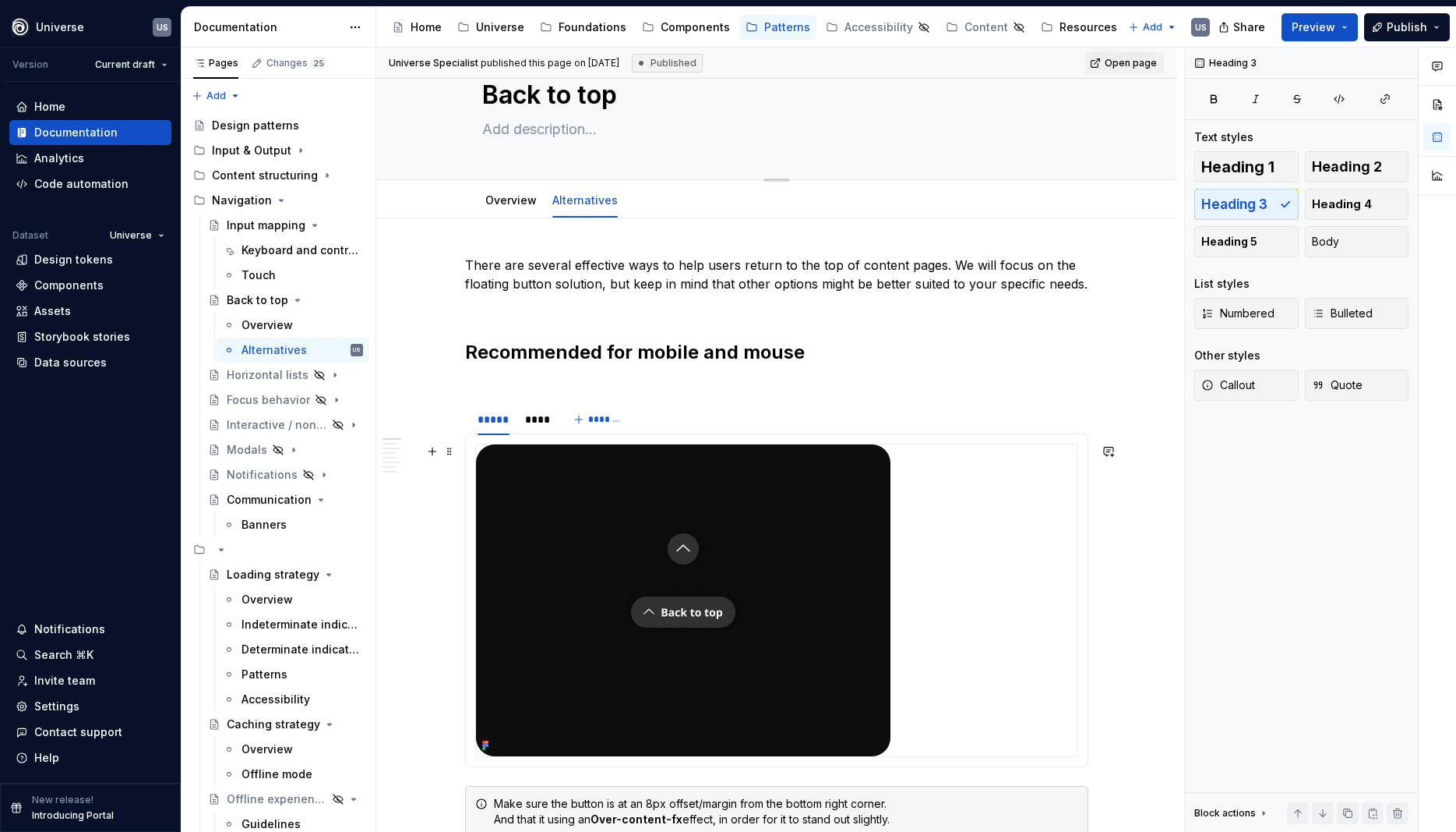
scroll to position [0, 0]
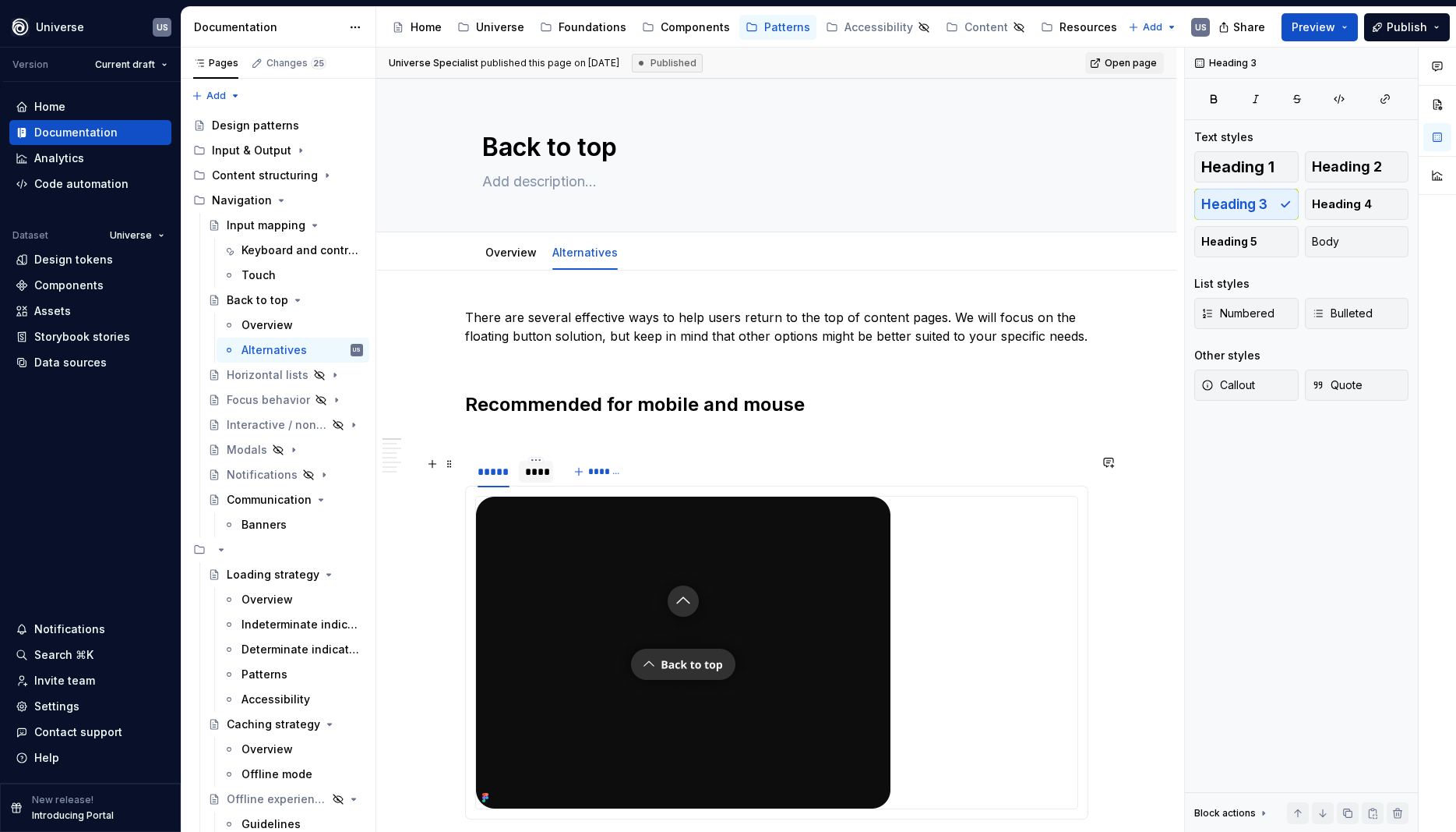
click at [540, 471] on div "****" at bounding box center [536, 471] width 22 height 15
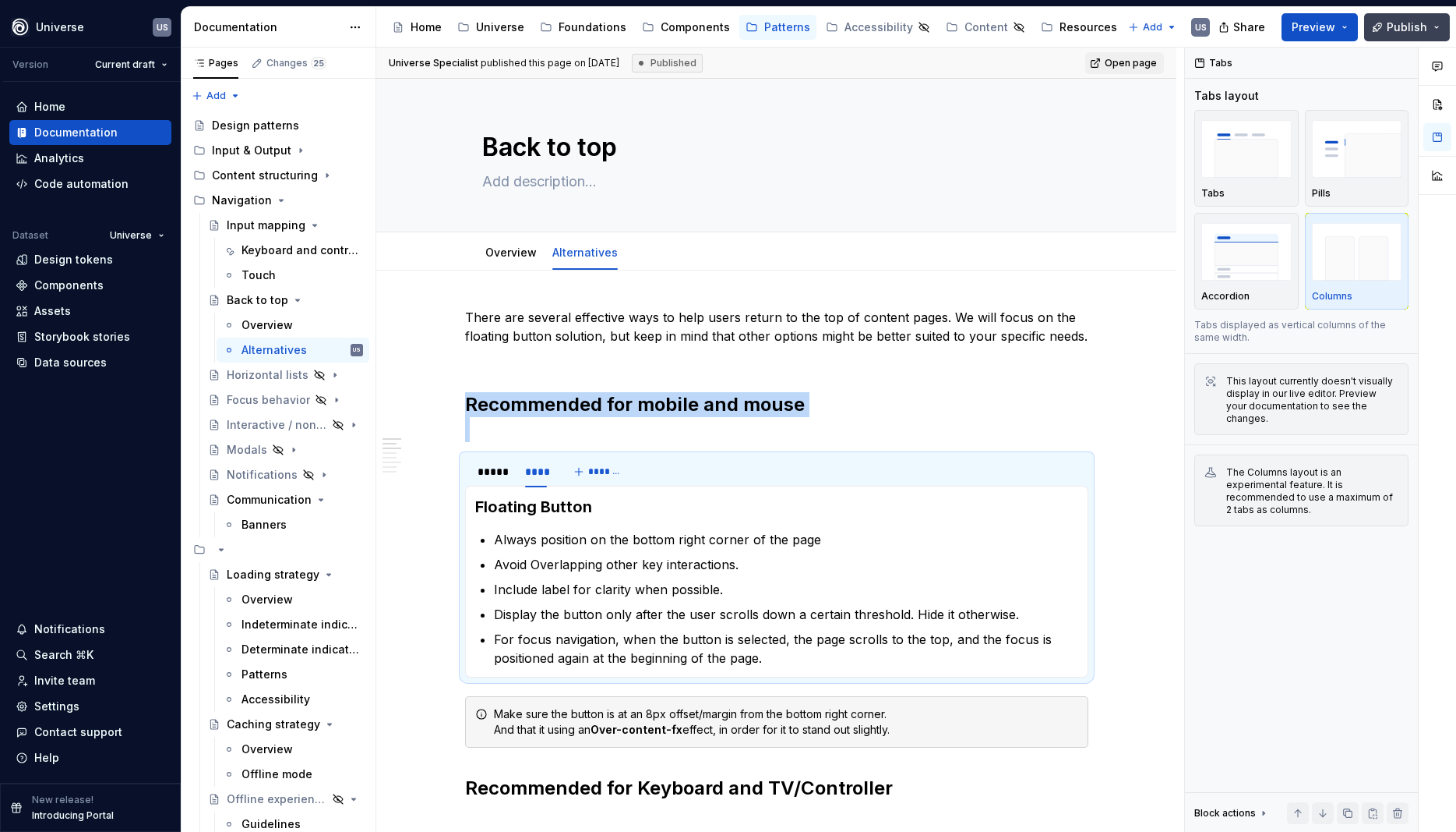
click at [1411, 29] on span "Publish" at bounding box center [1407, 27] width 40 height 15
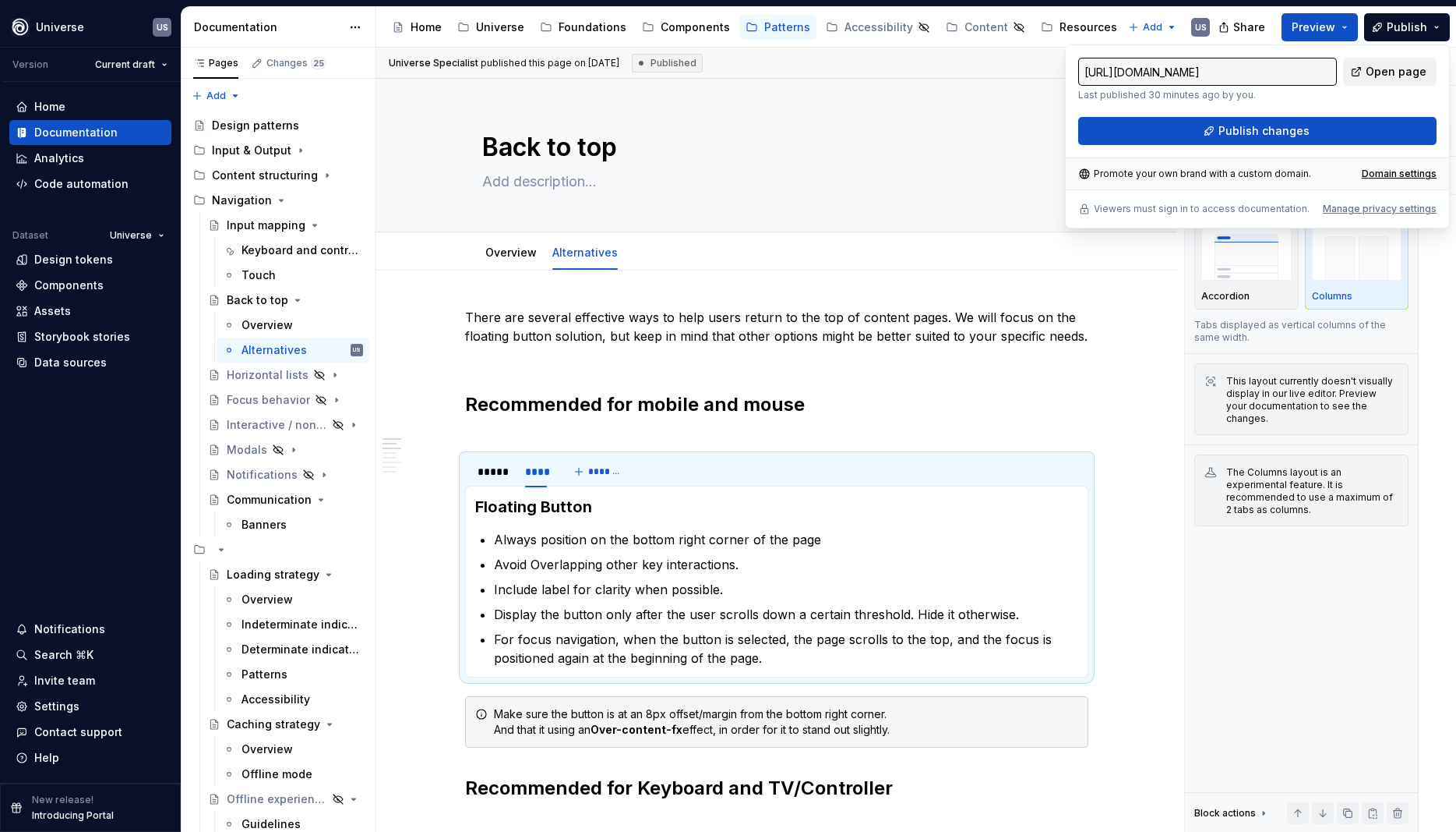
click at [1374, 73] on span "Open page" at bounding box center [1396, 71] width 61 height 15
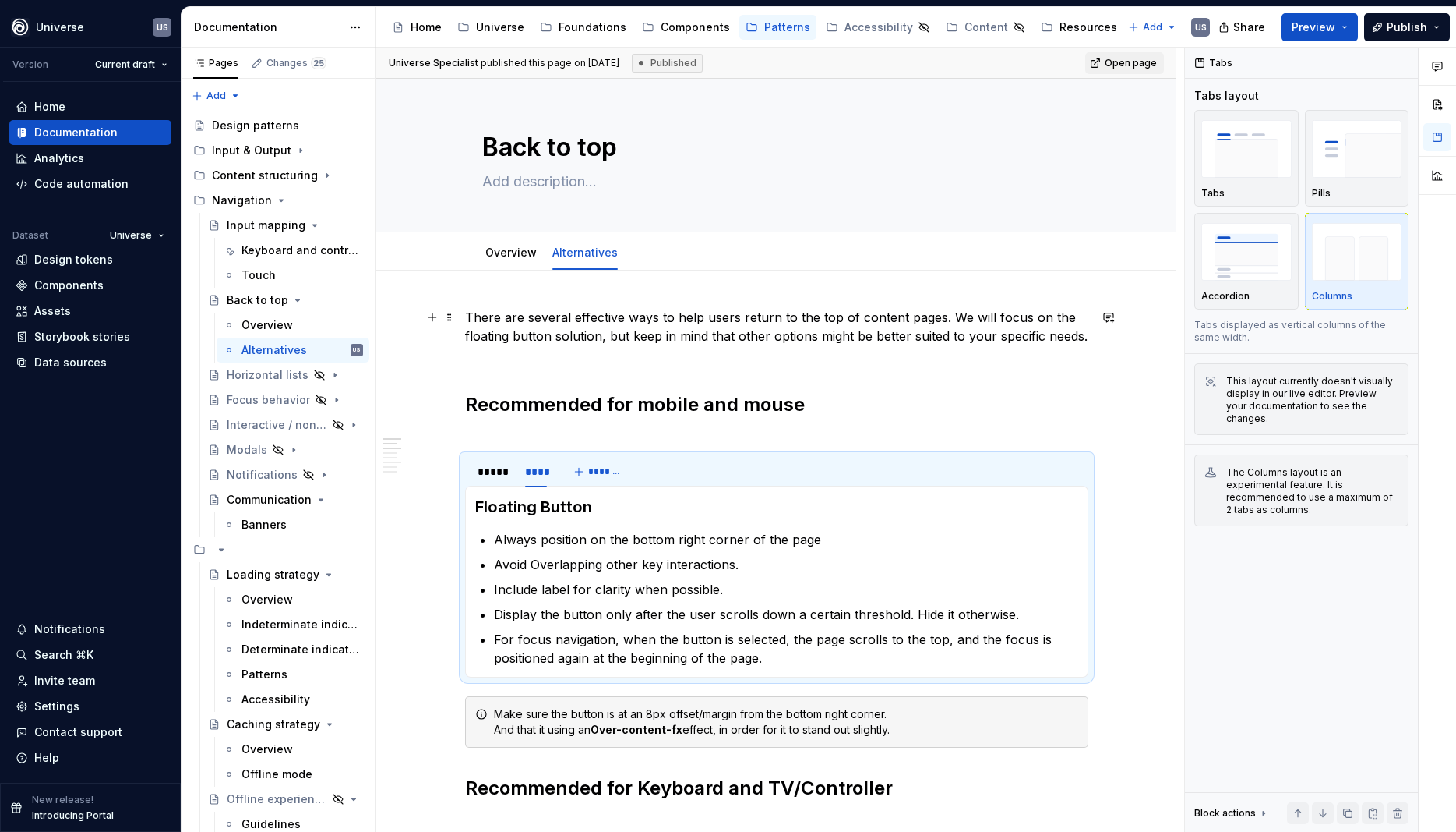
click at [1106, 308] on button "button" at bounding box center [1109, 317] width 21 height 21
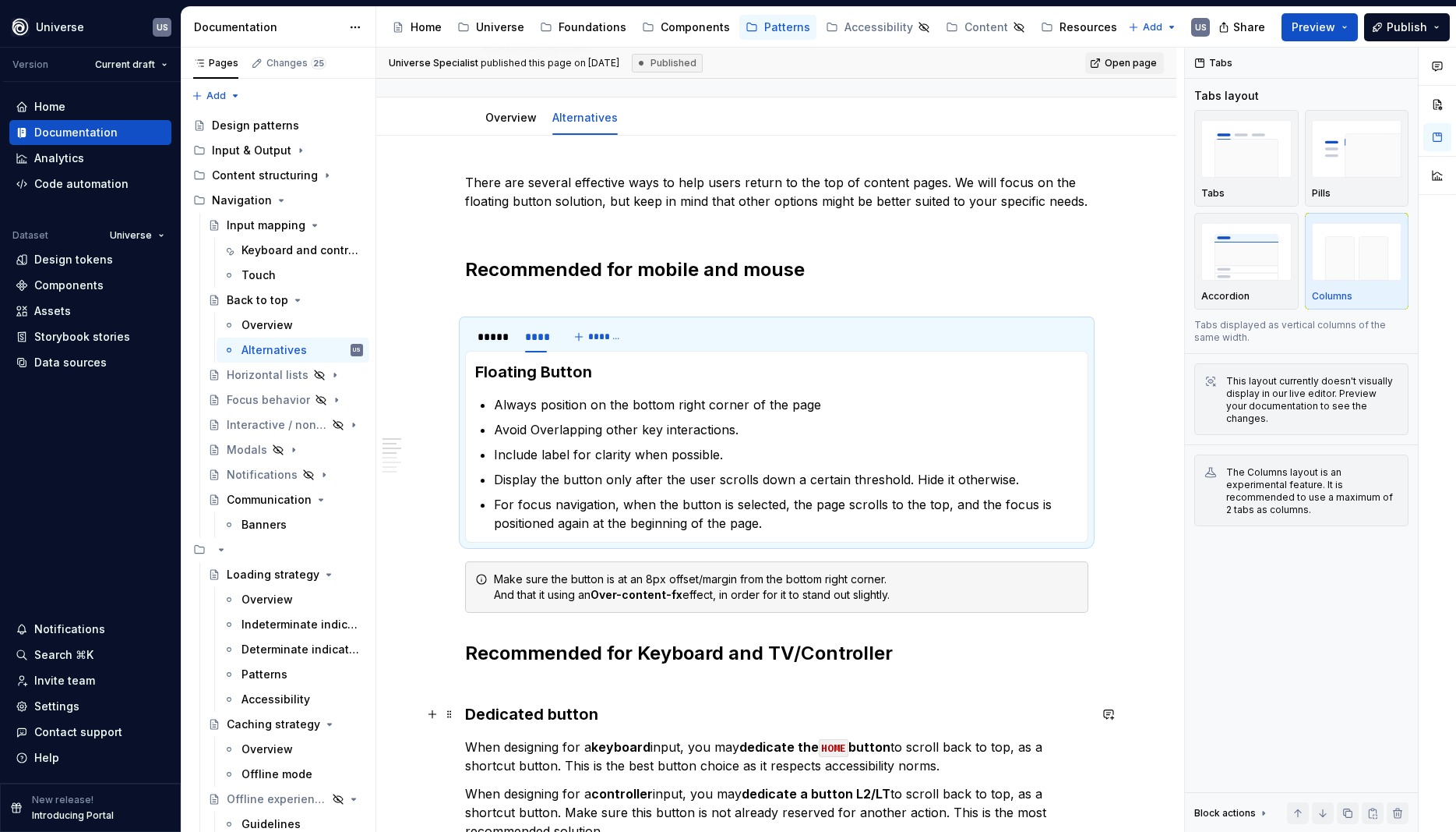
scroll to position [71, 0]
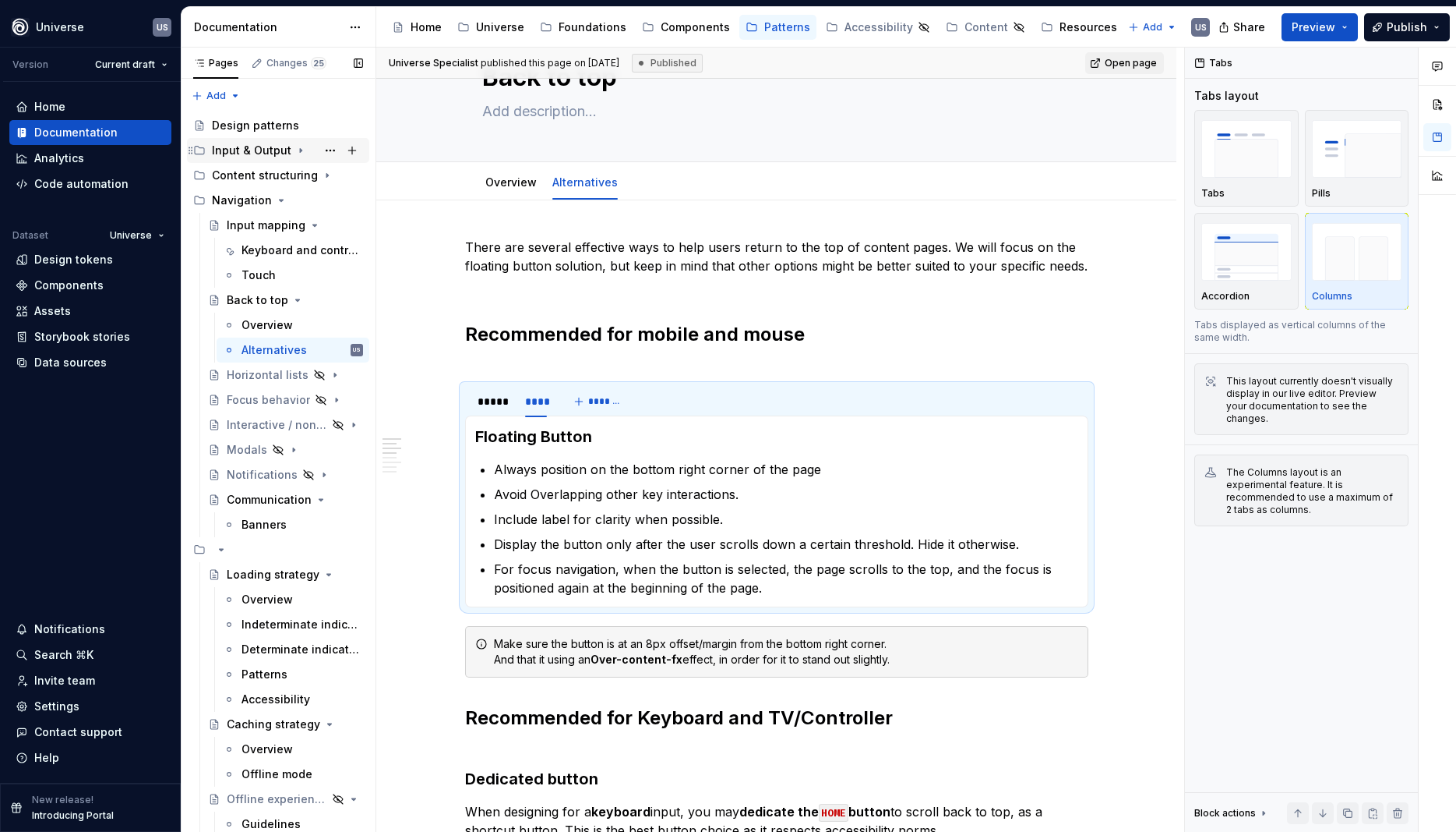
click at [300, 152] on icon "Page tree" at bounding box center [301, 151] width 2 height 4
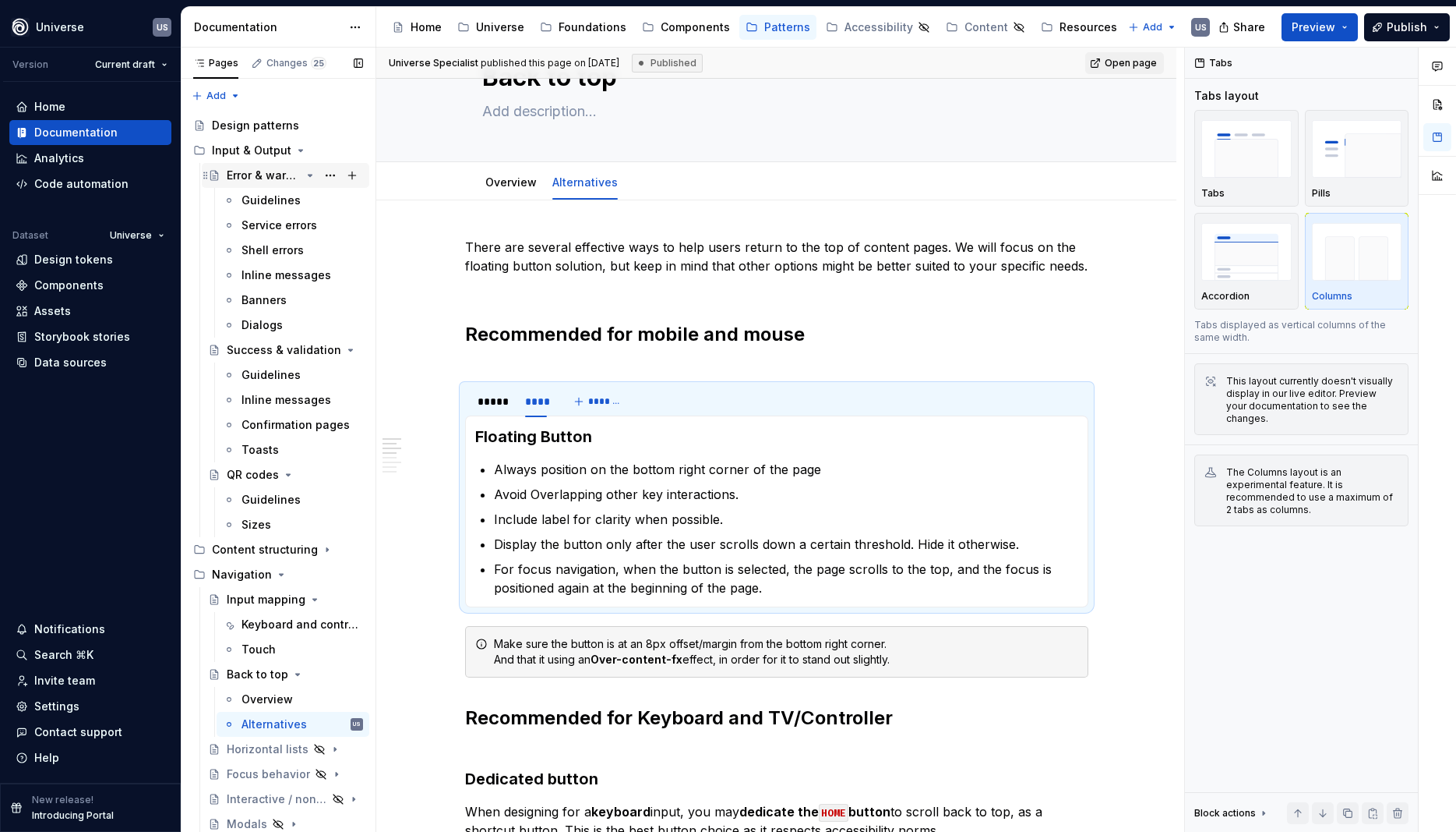
click at [316, 173] on div "Error & warning" at bounding box center [295, 175] width 137 height 21
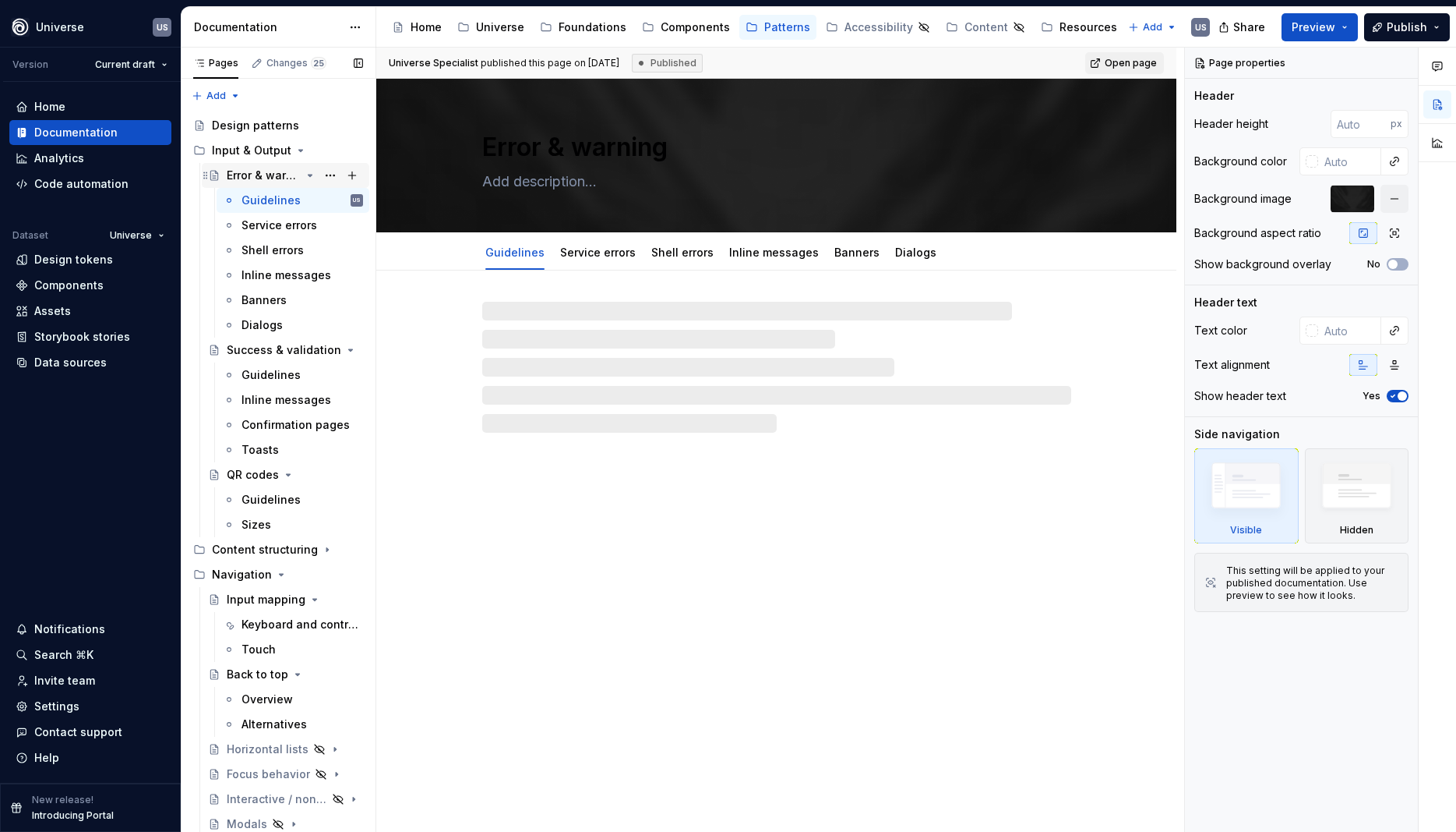
click at [307, 176] on icon "Page tree" at bounding box center [310, 175] width 13 height 13
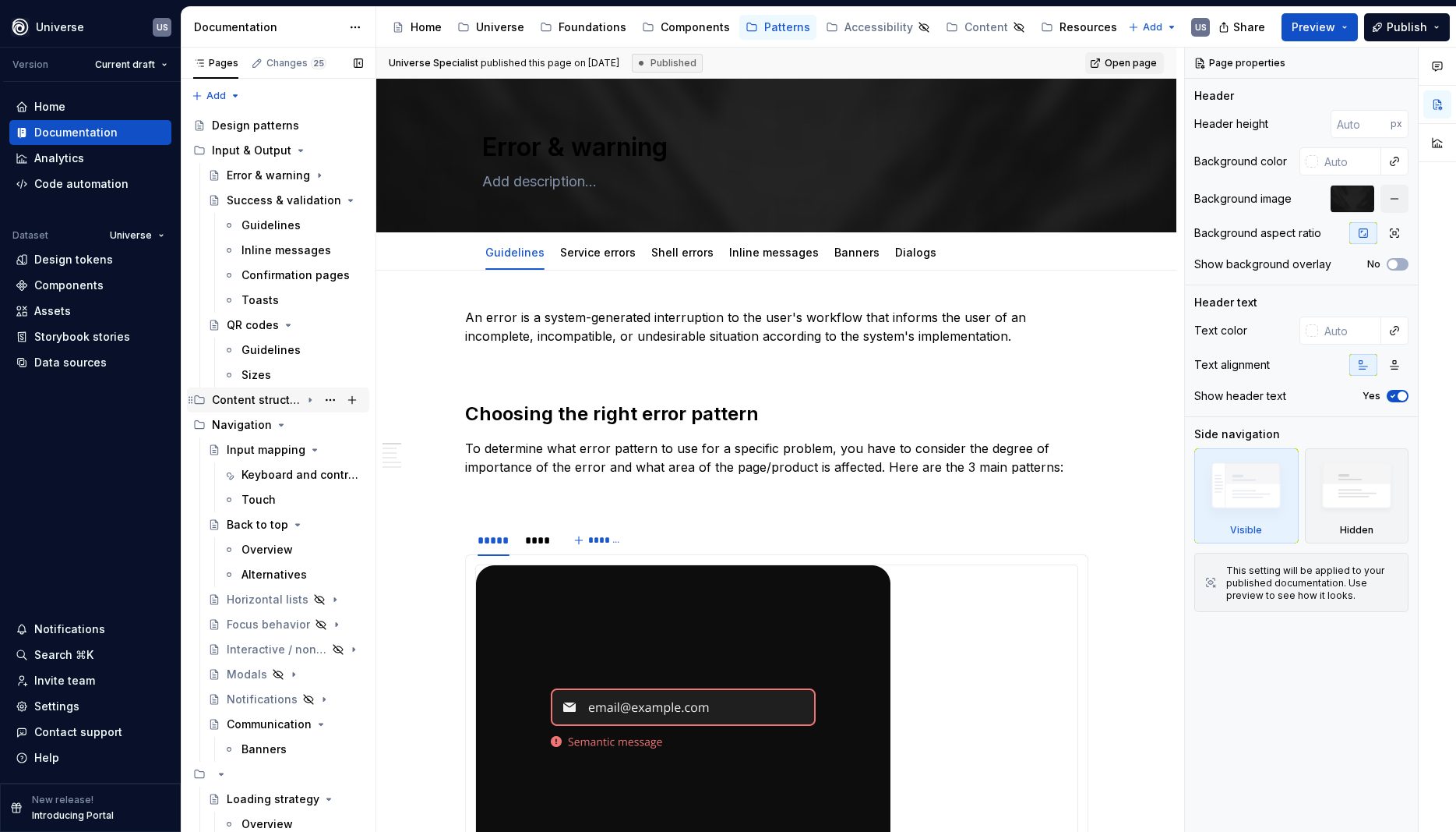
click at [308, 399] on icon "Page tree" at bounding box center [310, 399] width 13 height 13
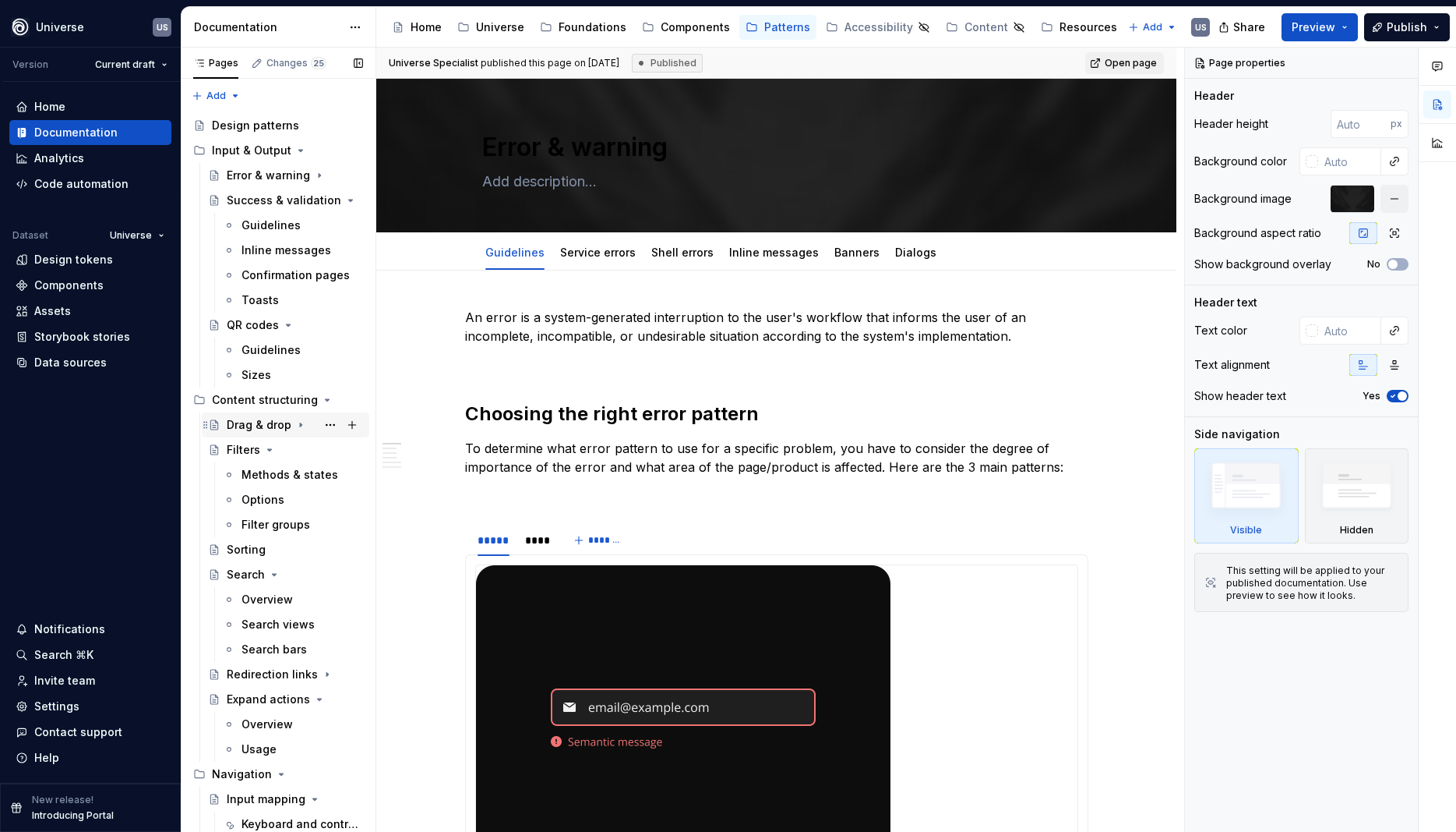
click at [272, 424] on div "Drag & drop" at bounding box center [259, 424] width 64 height 15
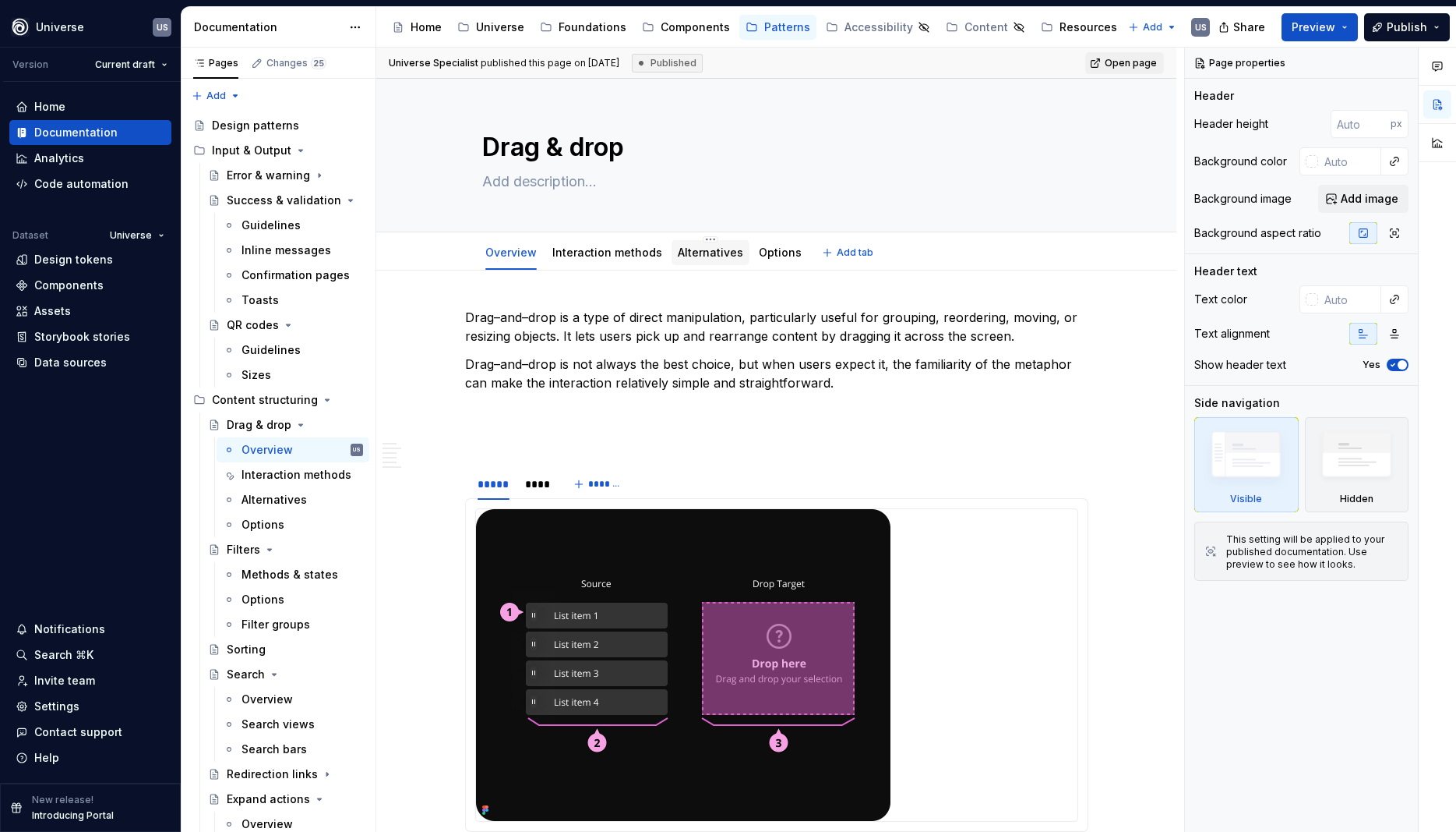
click at [678, 250] on link "Alternatives" at bounding box center [710, 252] width 65 height 13
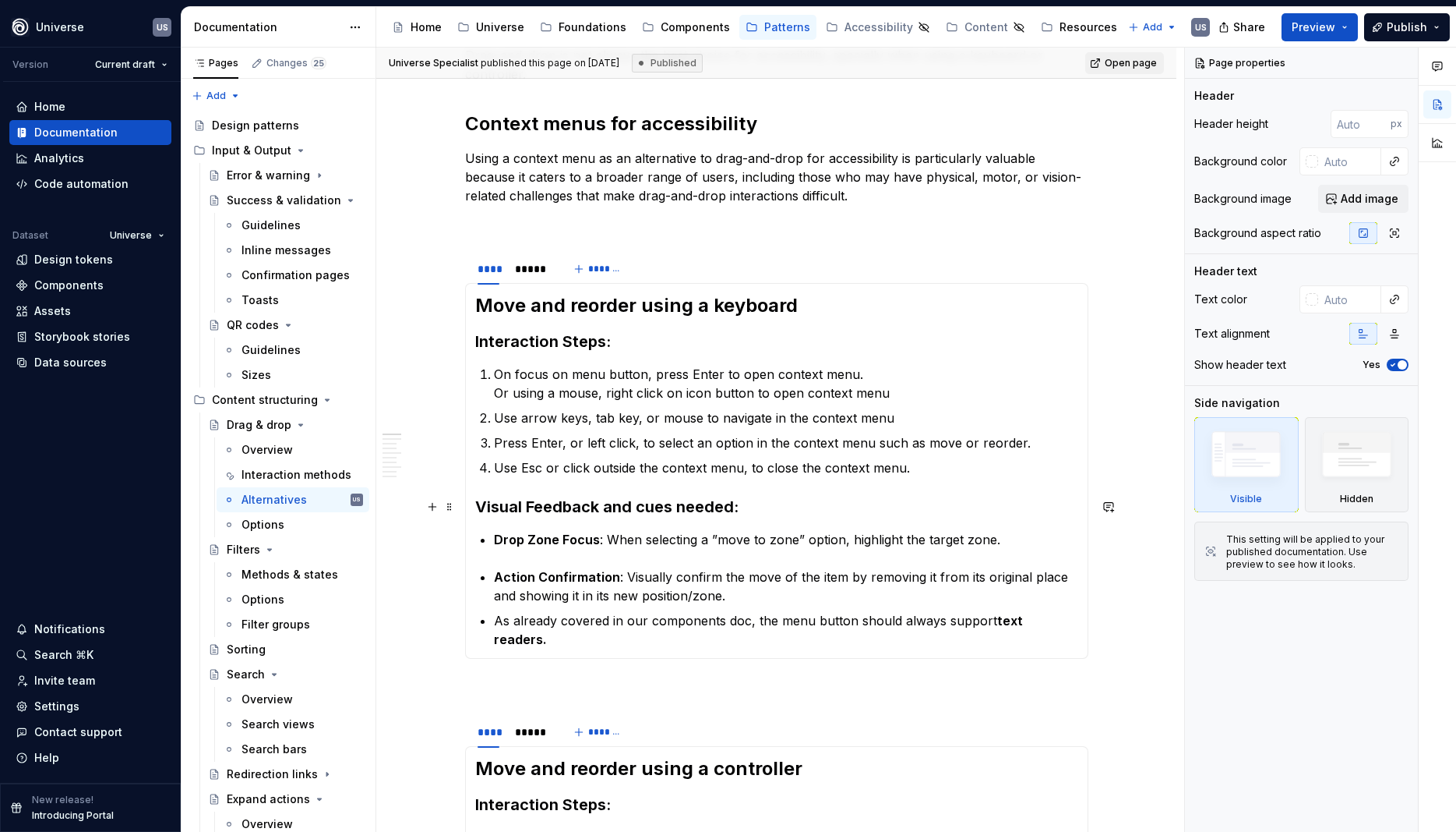
scroll to position [281, 0]
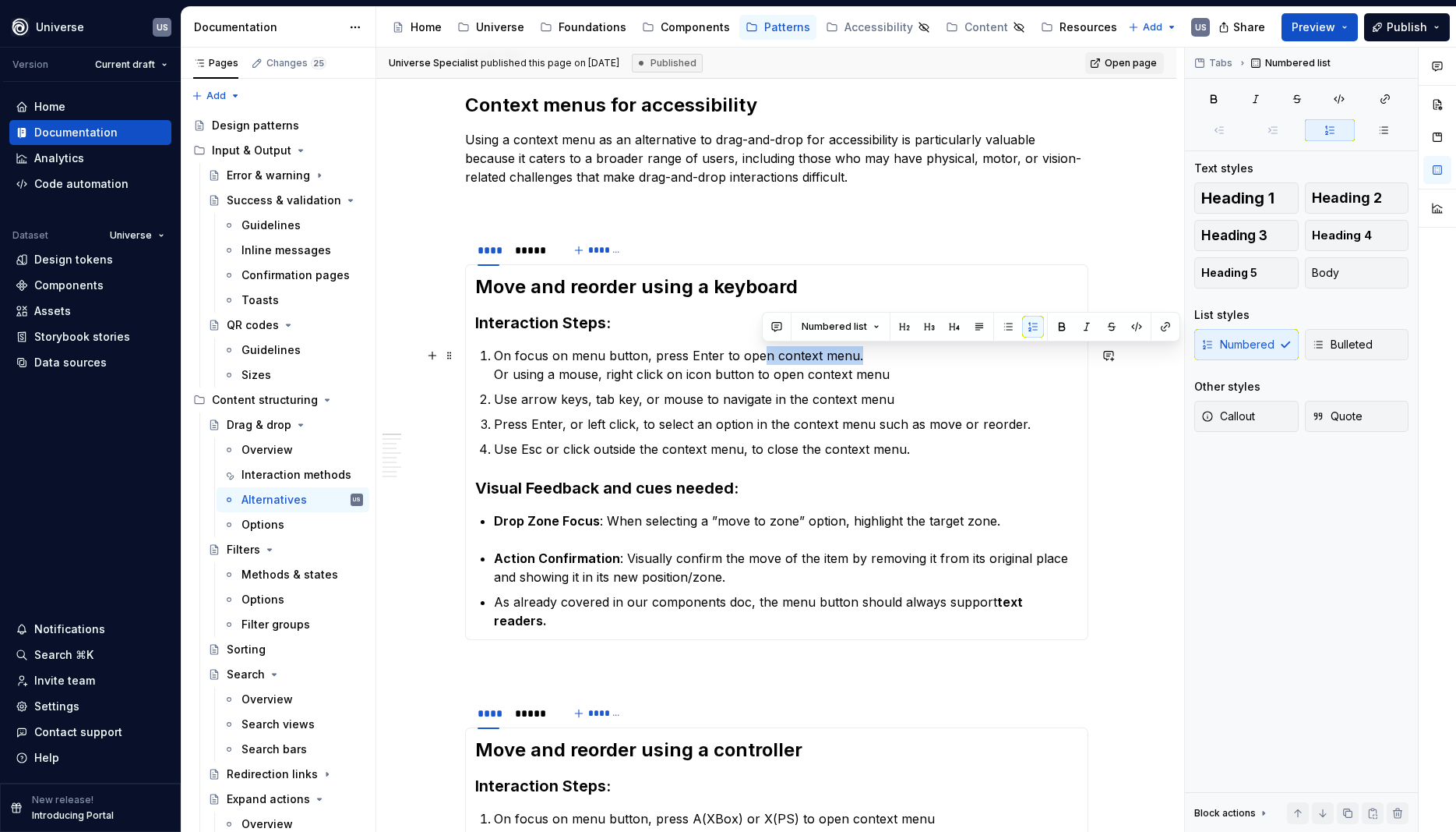
drag, startPoint x: 759, startPoint y: 349, endPoint x: 875, endPoint y: 351, distance: 116.0
click at [875, 351] on p "On focus on menu button, press Enter to open context menu. Or using a mouse, ri…" at bounding box center [786, 365] width 584 height 38
drag, startPoint x: 786, startPoint y: 468, endPoint x: 759, endPoint y: 466, distance: 27.1
click at [790, 466] on section-item-column "Move and reorder using a keyboard Interaction Steps : On focus on menu button, …" at bounding box center [776, 452] width 603 height 356
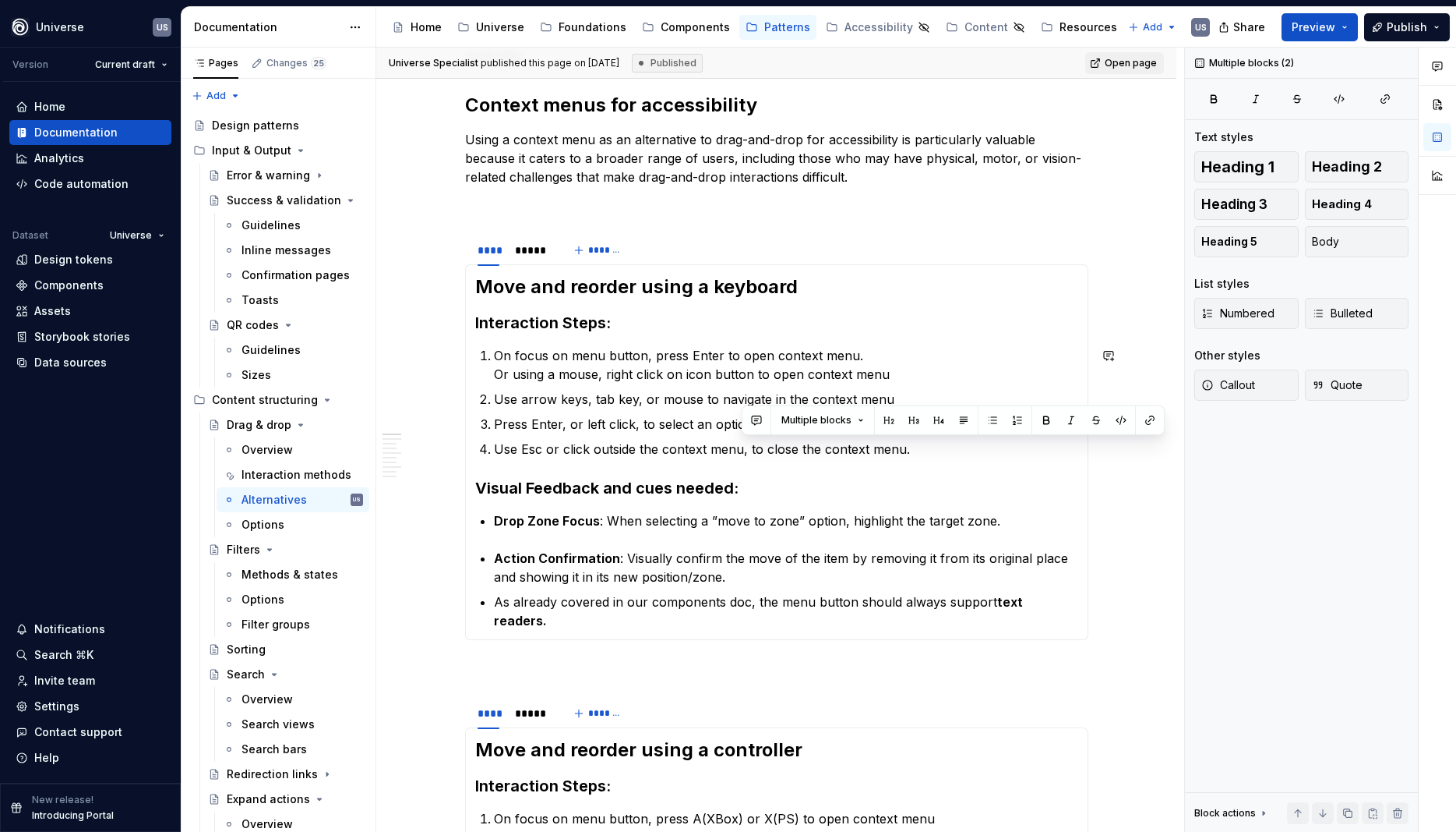
click at [589, 405] on p "Use arrow keys, tab key, or mouse to navigate in the context menu" at bounding box center [786, 399] width 584 height 19
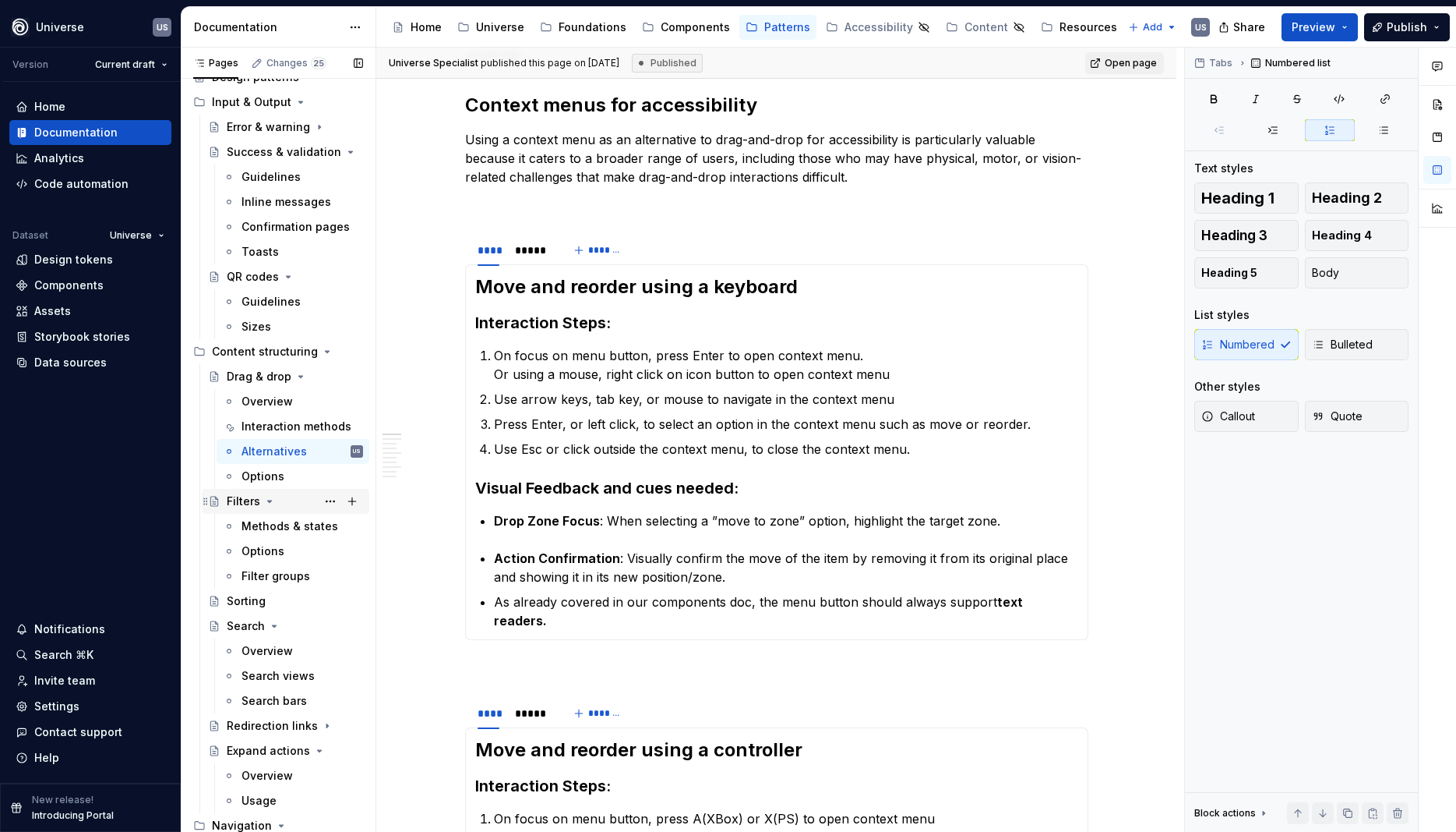
scroll to position [71, 0]
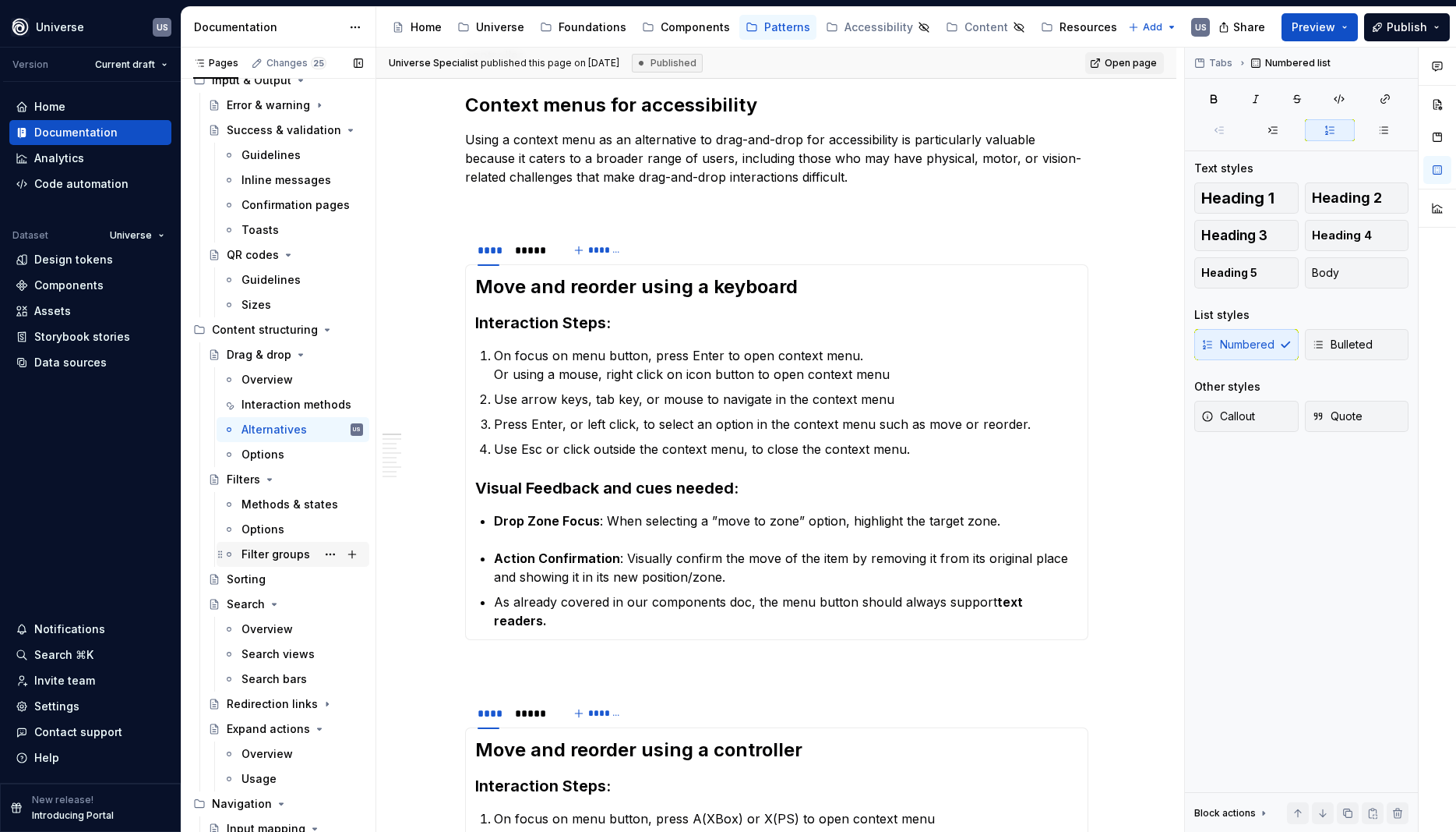
click at [268, 553] on div "Filter groups" at bounding box center [275, 553] width 69 height 15
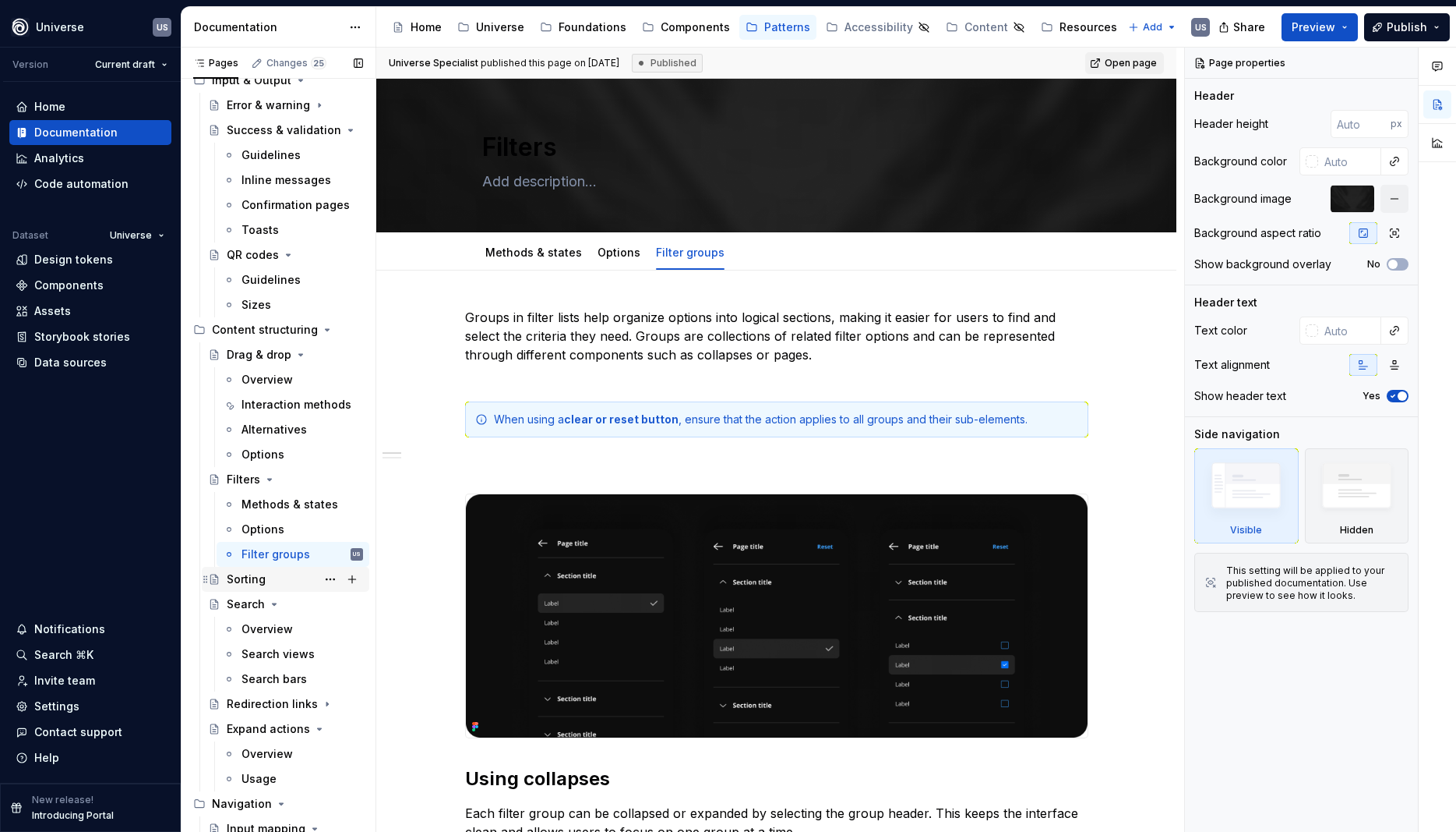
click at [255, 578] on div "Sorting" at bounding box center [247, 578] width 39 height 15
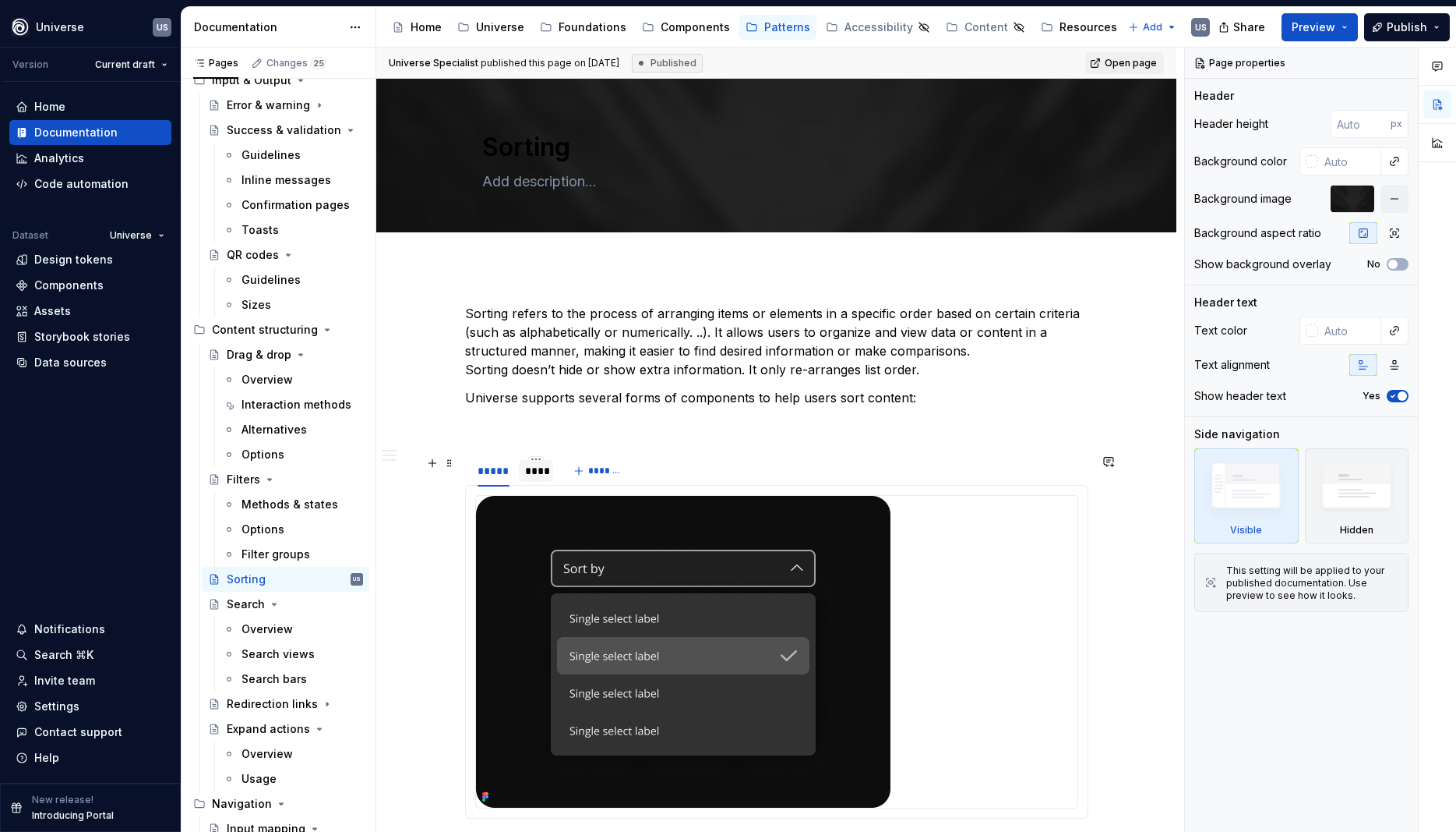
click at [540, 471] on div "****" at bounding box center [536, 470] width 22 height 15
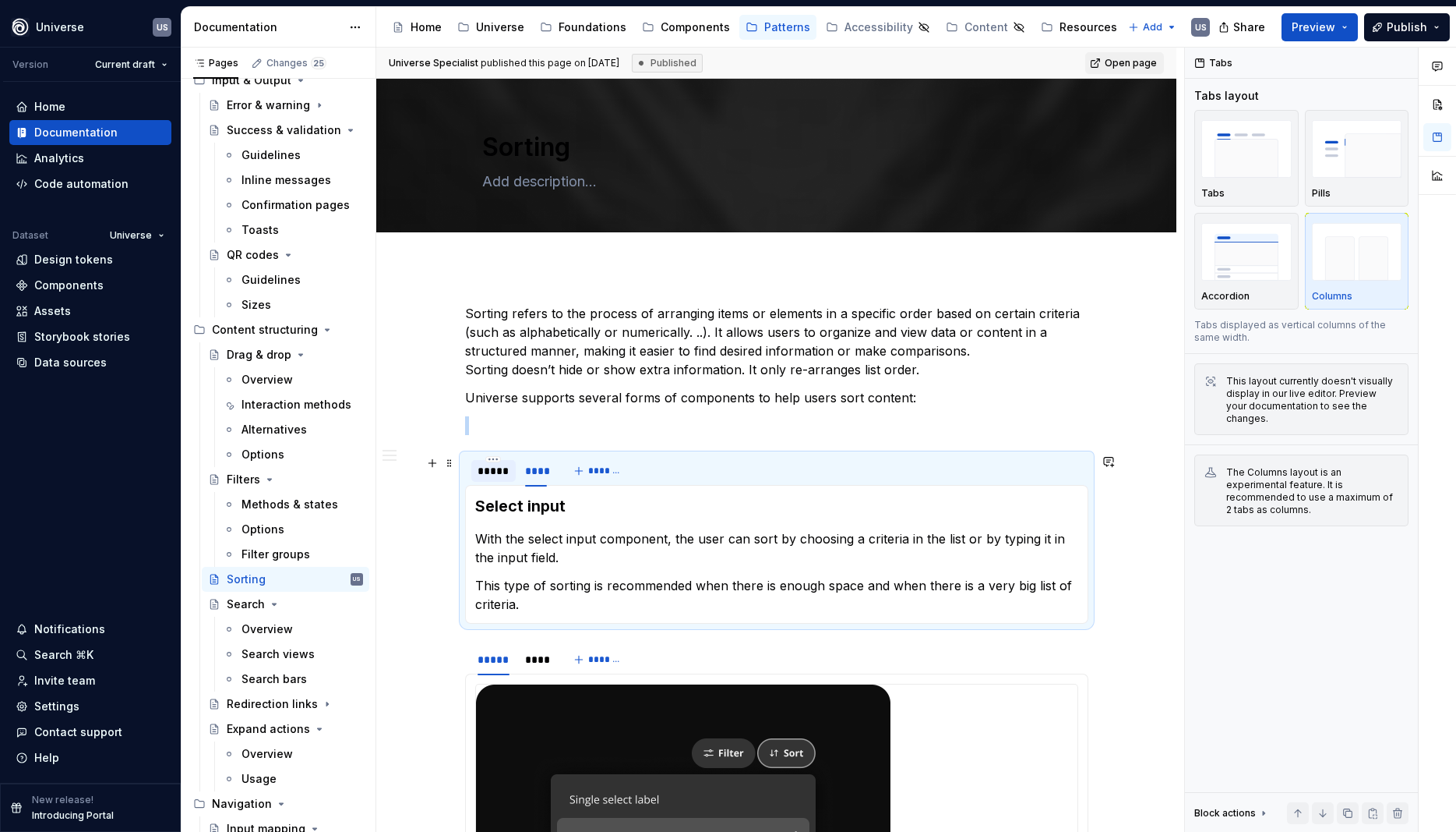
click at [499, 478] on div "*****" at bounding box center [494, 470] width 32 height 15
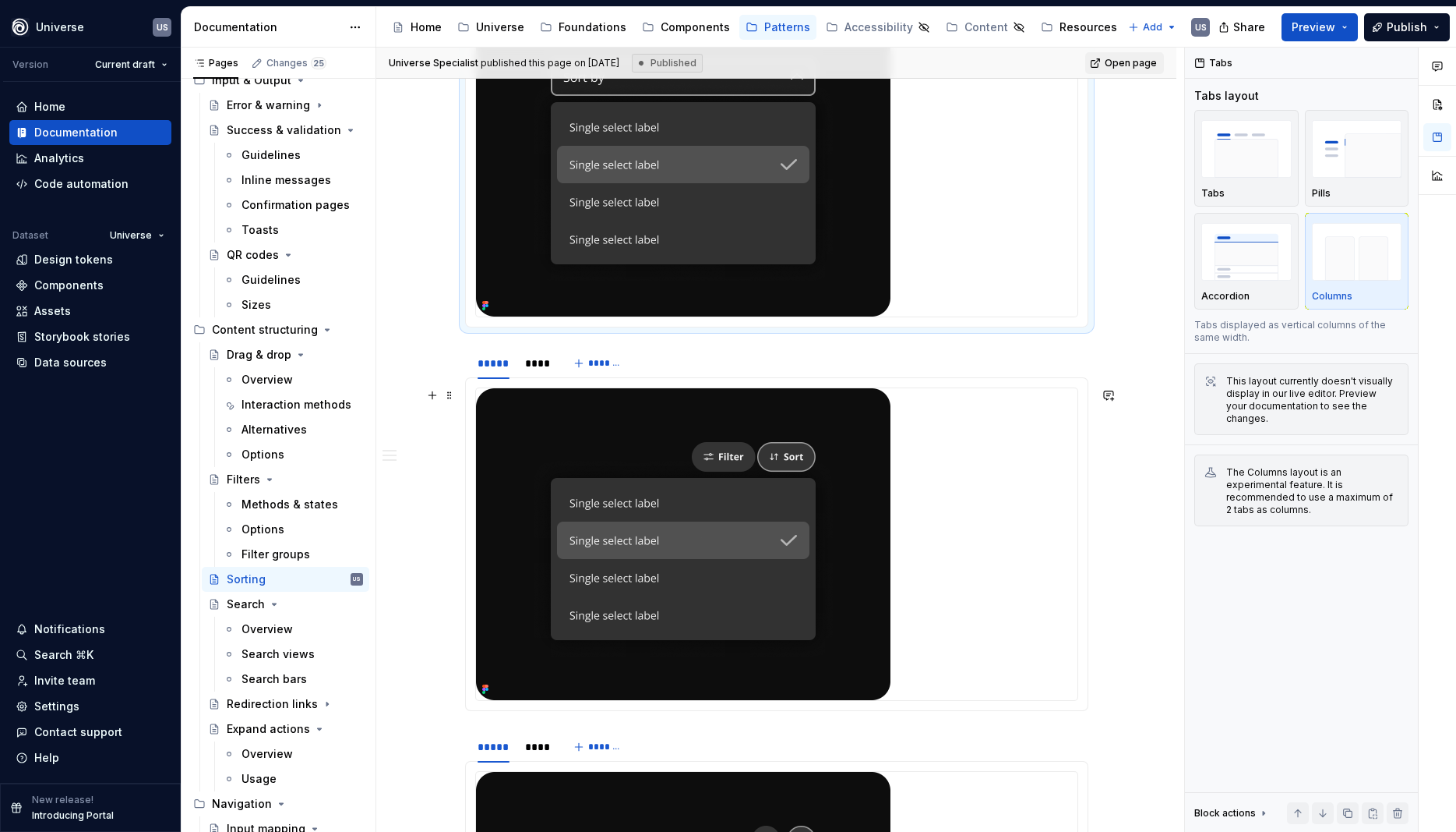
scroll to position [140, 0]
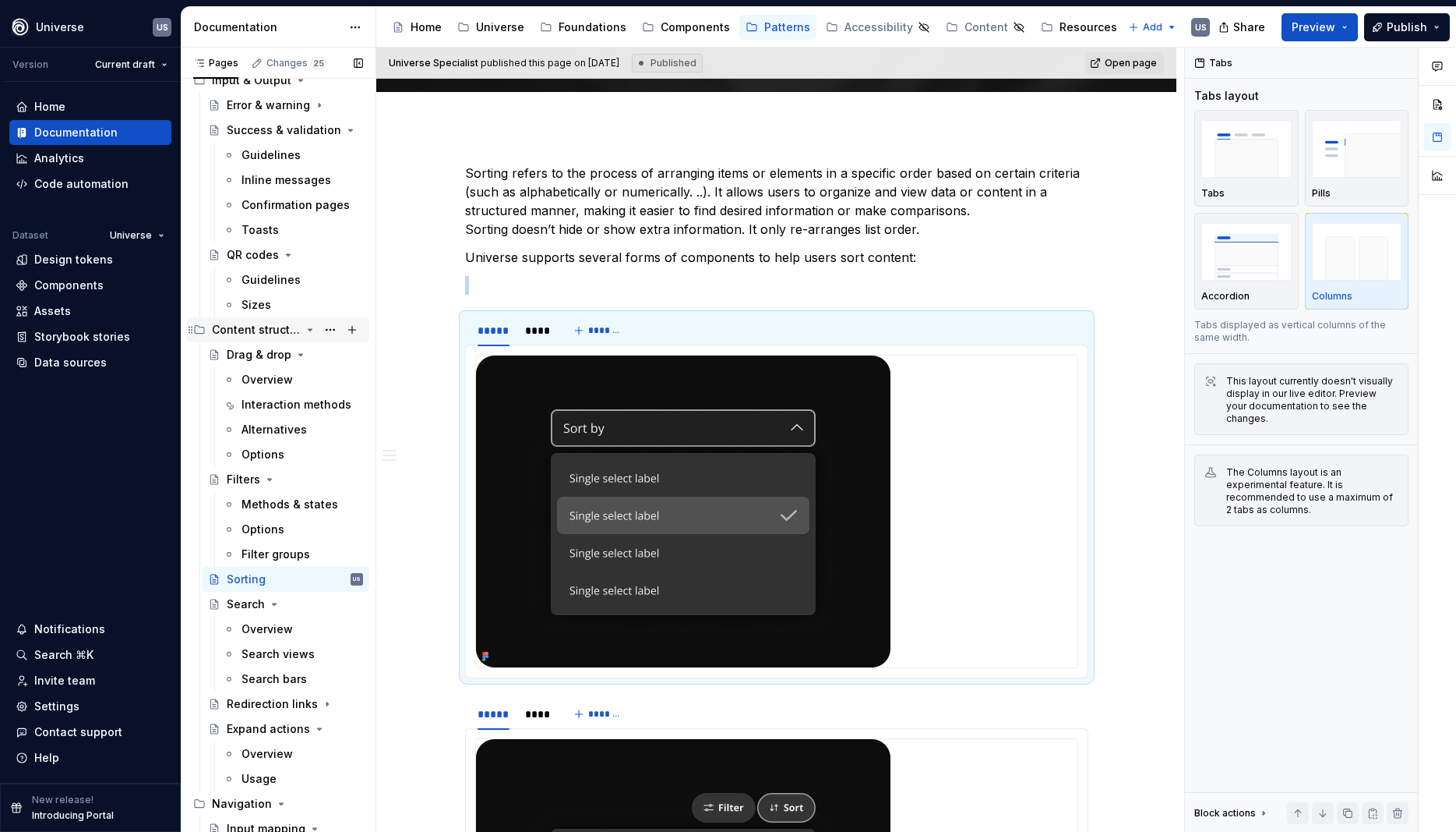
click at [311, 333] on icon "Page tree" at bounding box center [310, 330] width 13 height 13
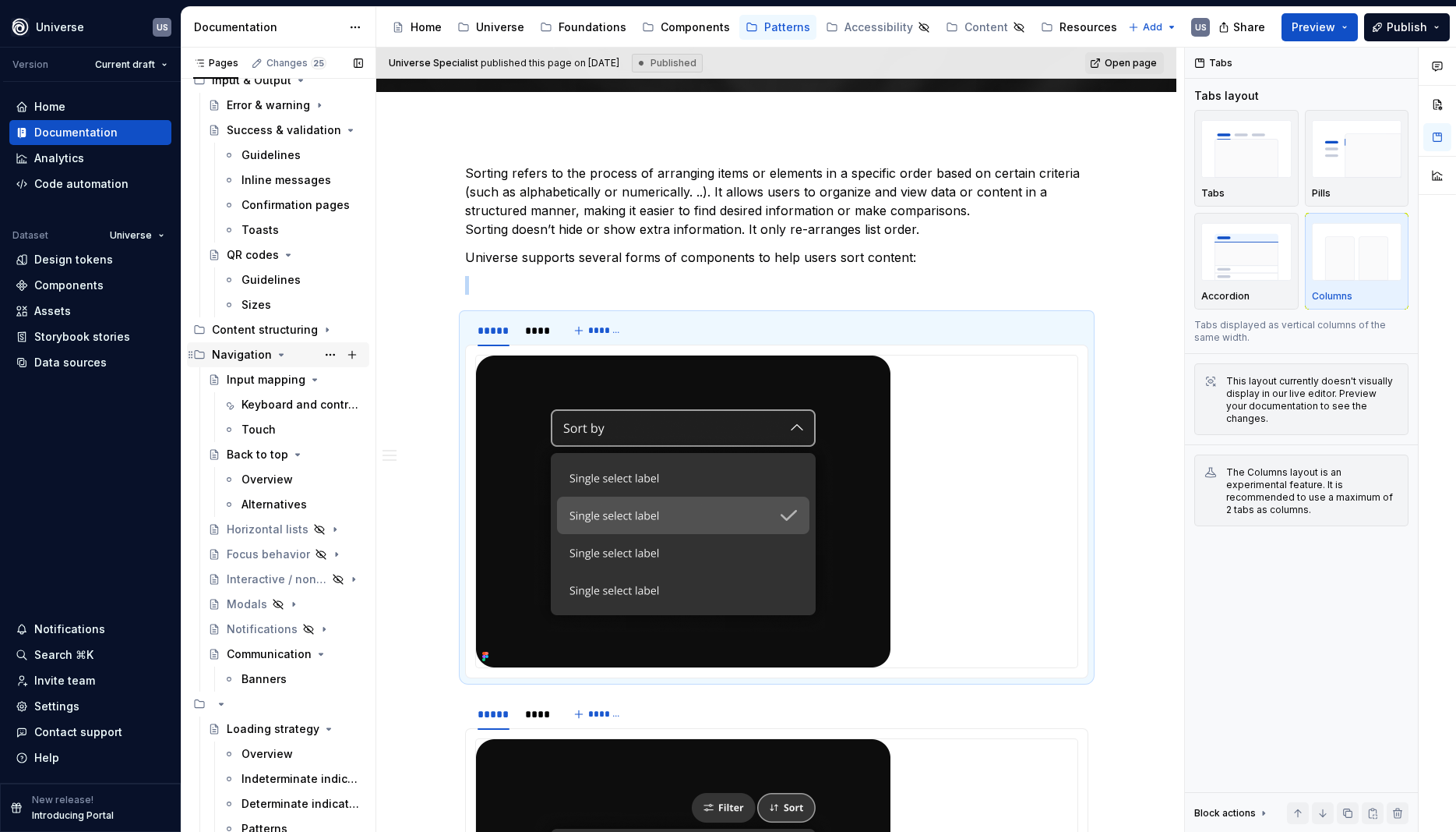
click at [280, 354] on icon "Page tree" at bounding box center [281, 355] width 4 height 2
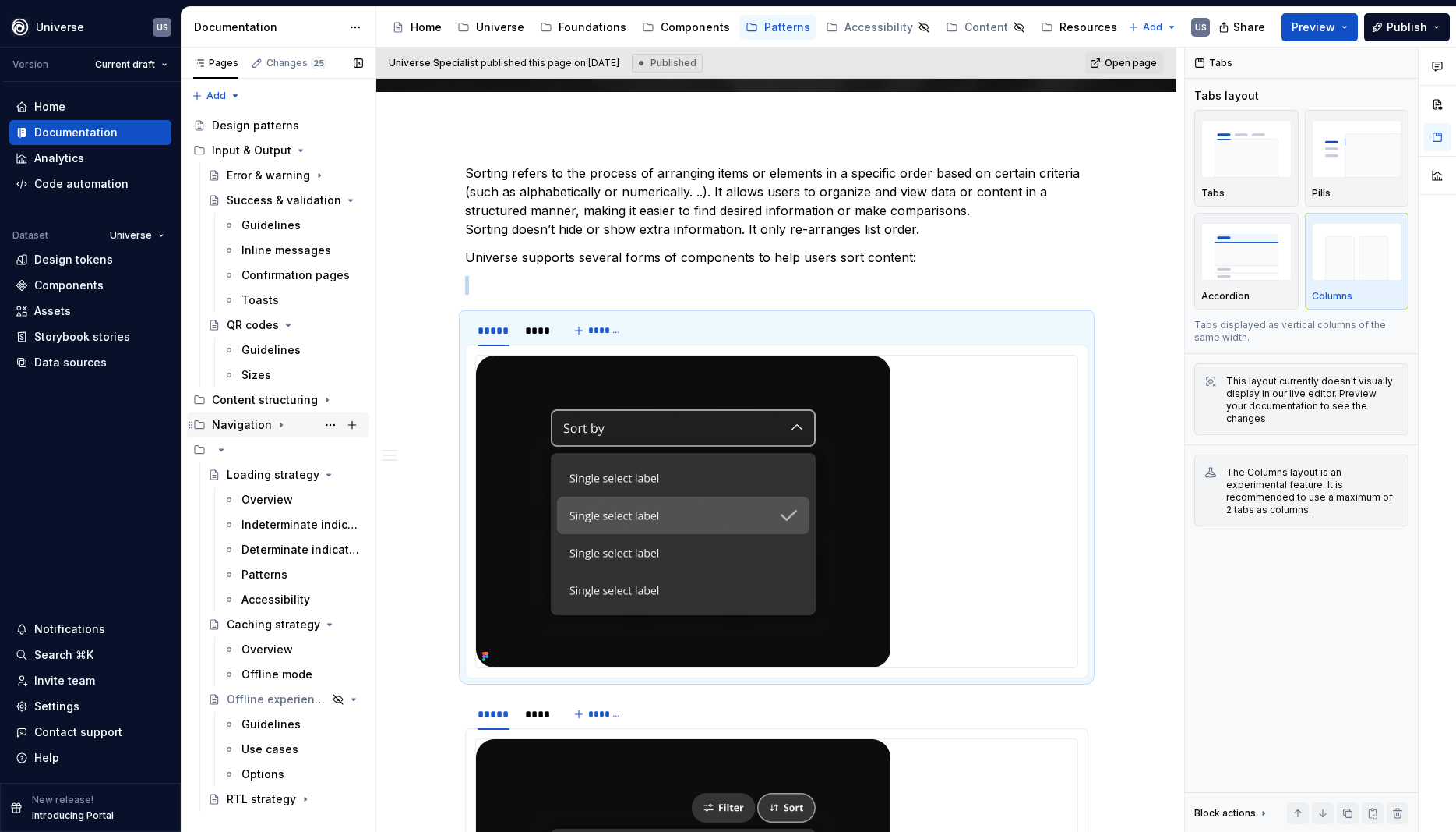
click at [282, 426] on icon "Page tree" at bounding box center [281, 424] width 13 height 13
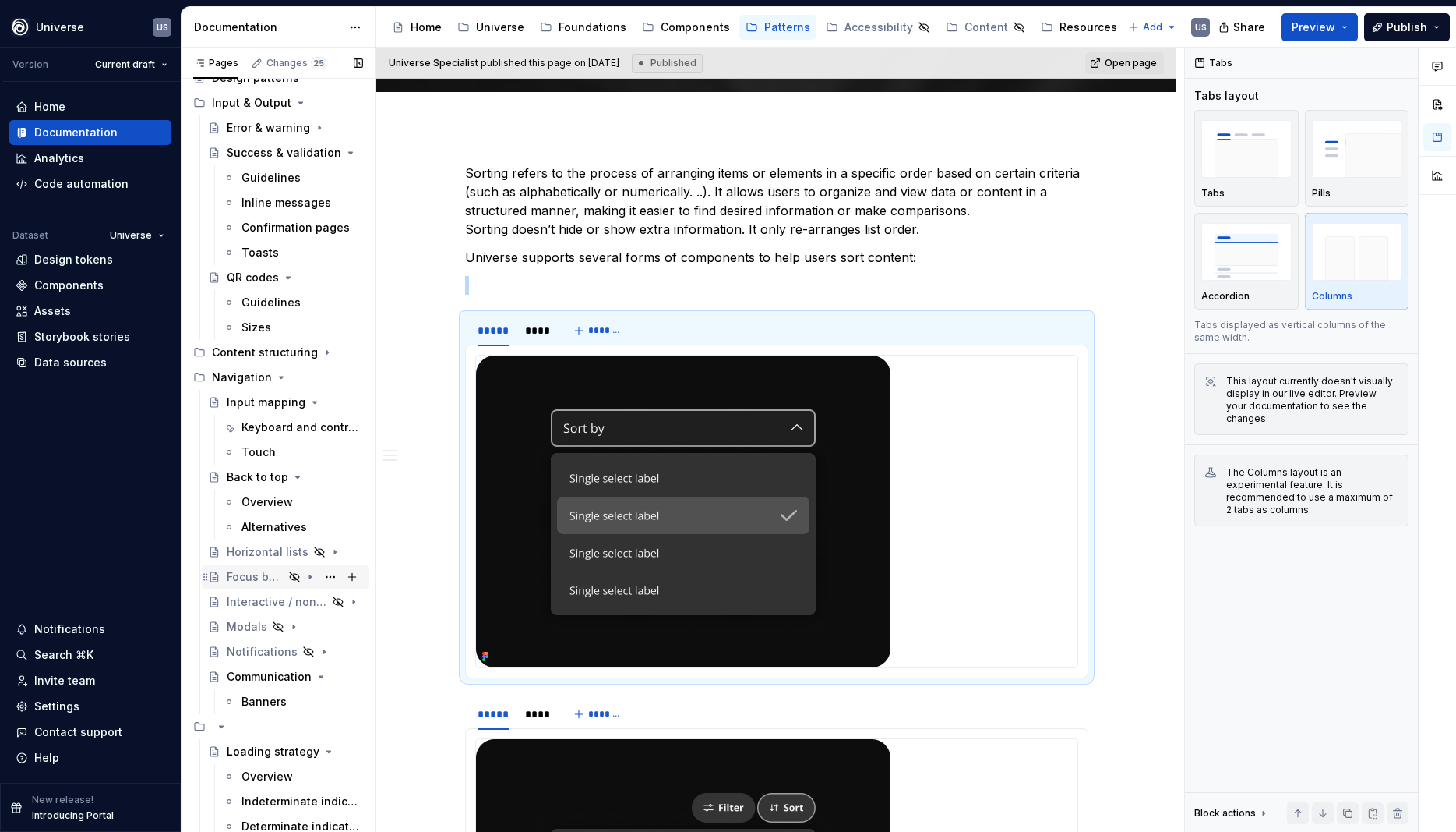
scroll to position [71, 0]
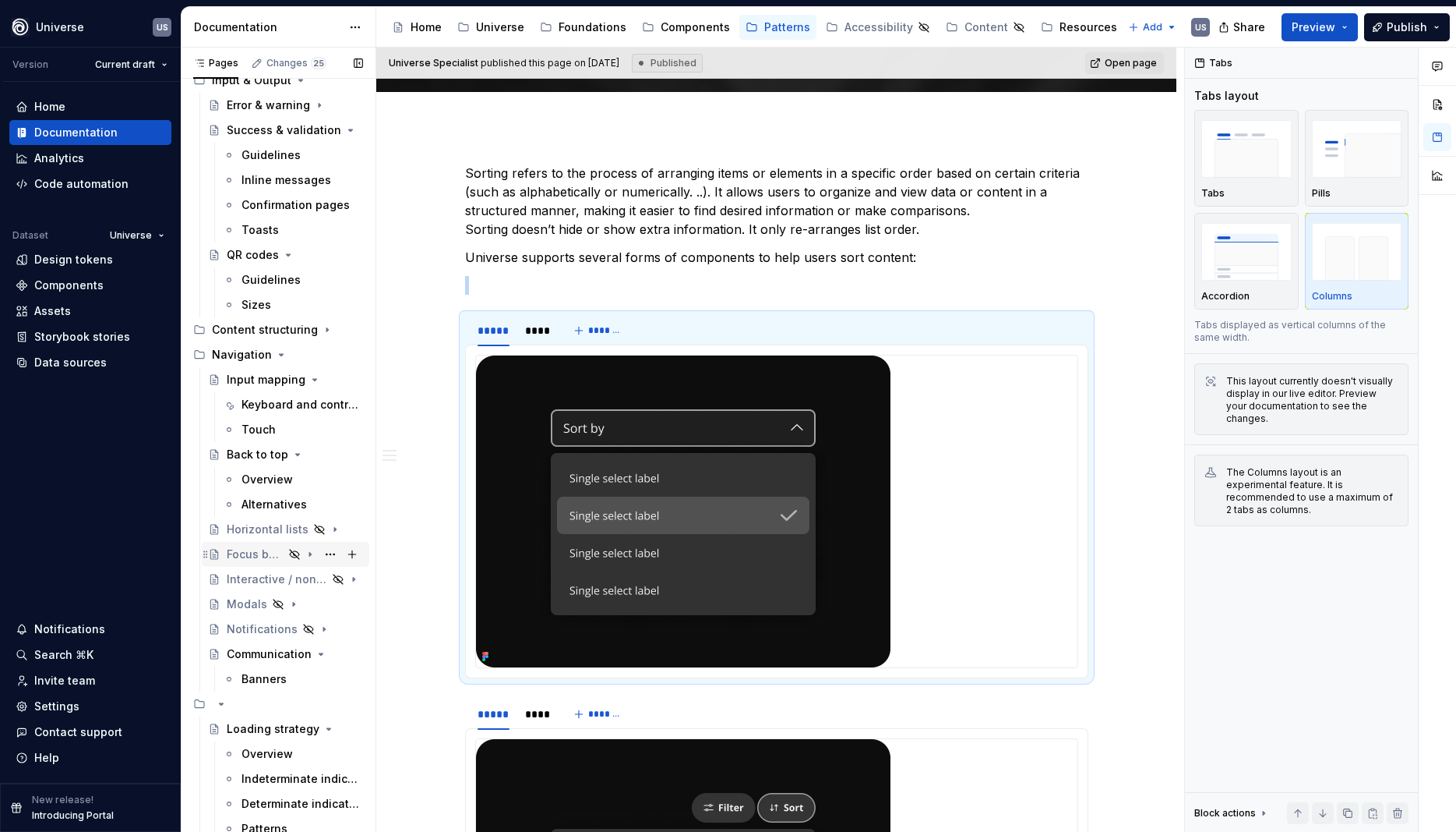
click at [256, 552] on div "Focus behavior" at bounding box center [255, 553] width 57 height 15
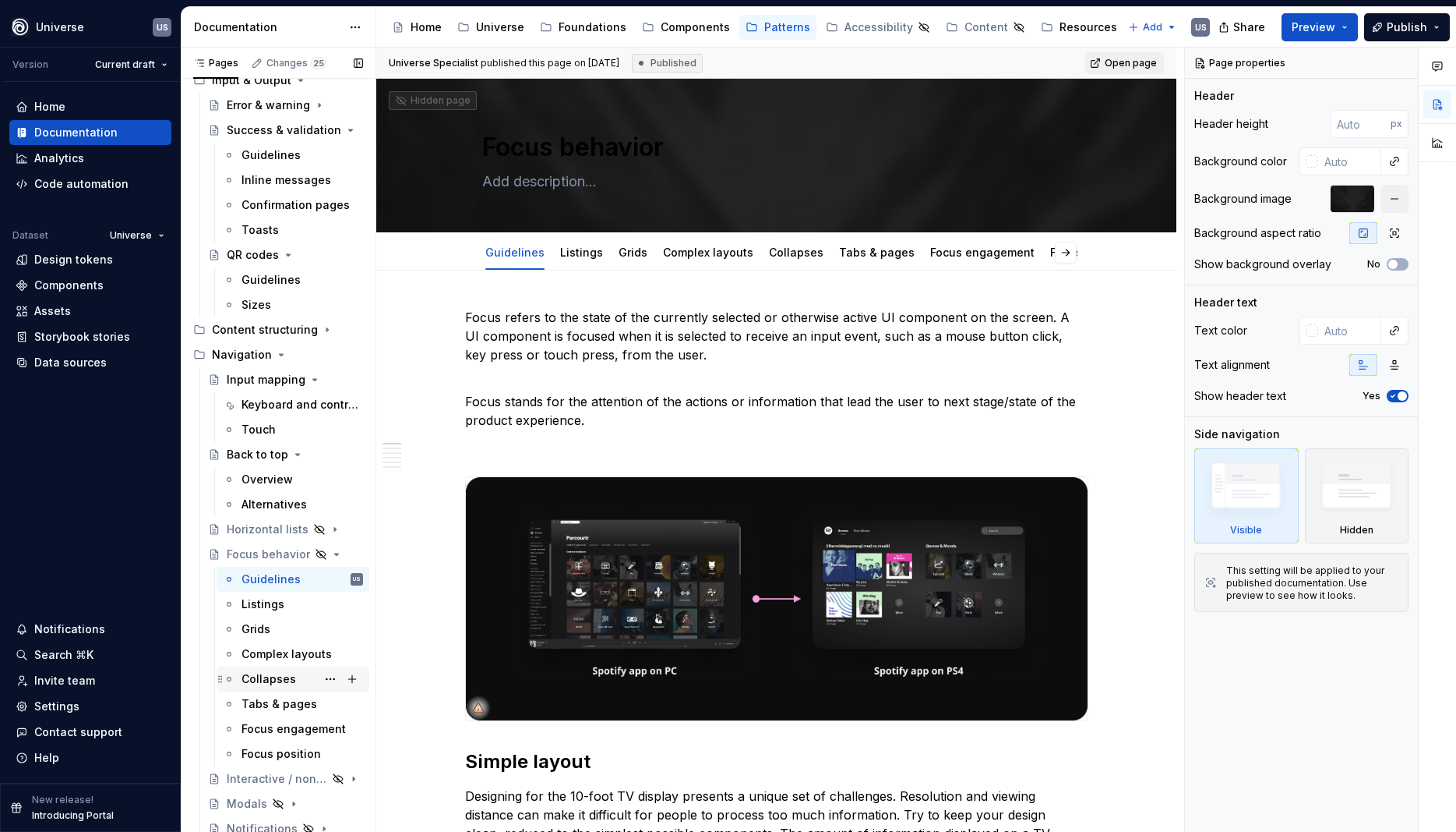
click at [252, 673] on div "Collapses" at bounding box center [268, 678] width 54 height 15
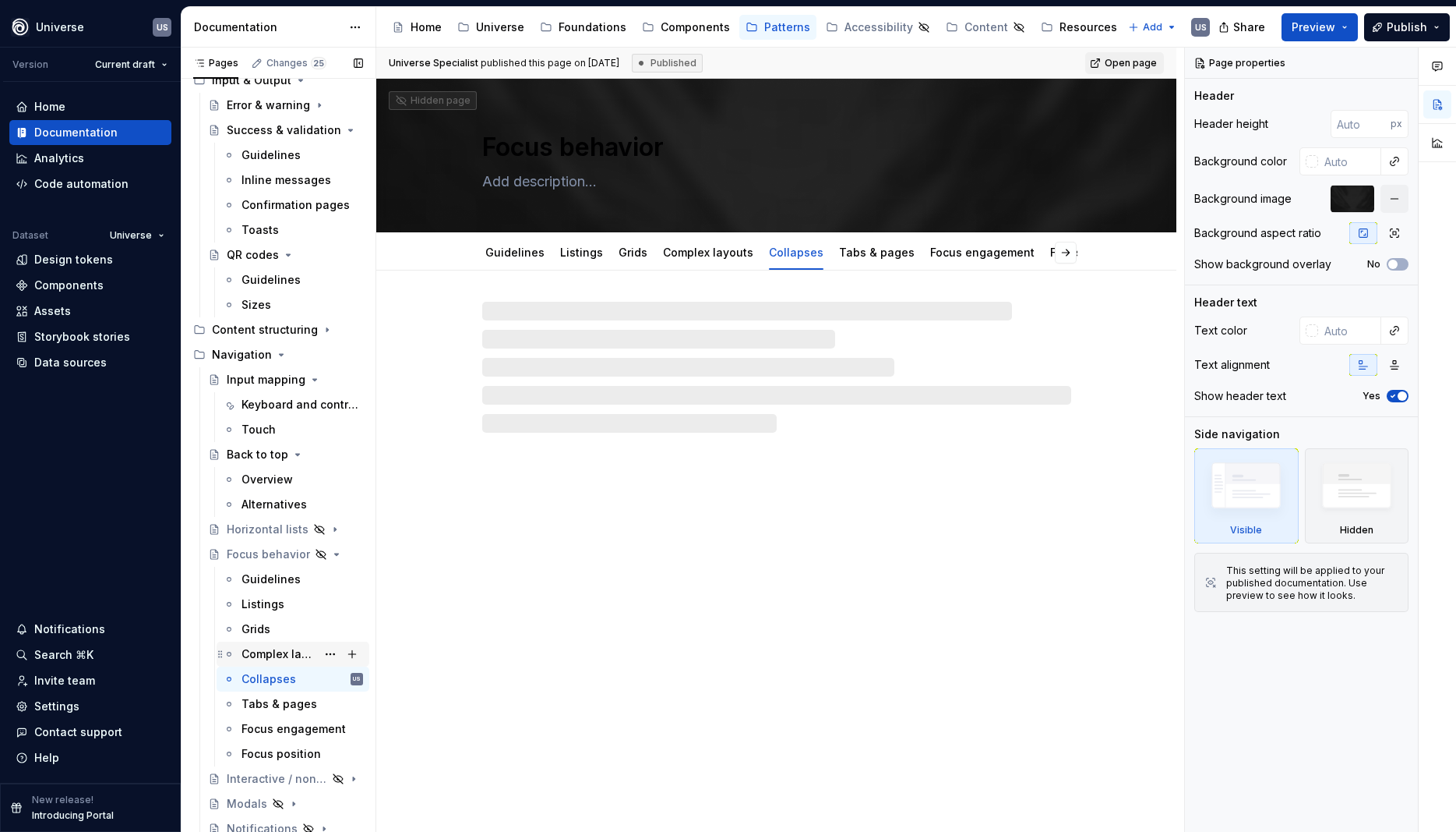
click at [259, 653] on div "Complex layouts" at bounding box center [279, 653] width 75 height 15
click at [313, 553] on icon "Page tree" at bounding box center [310, 554] width 4 height 2
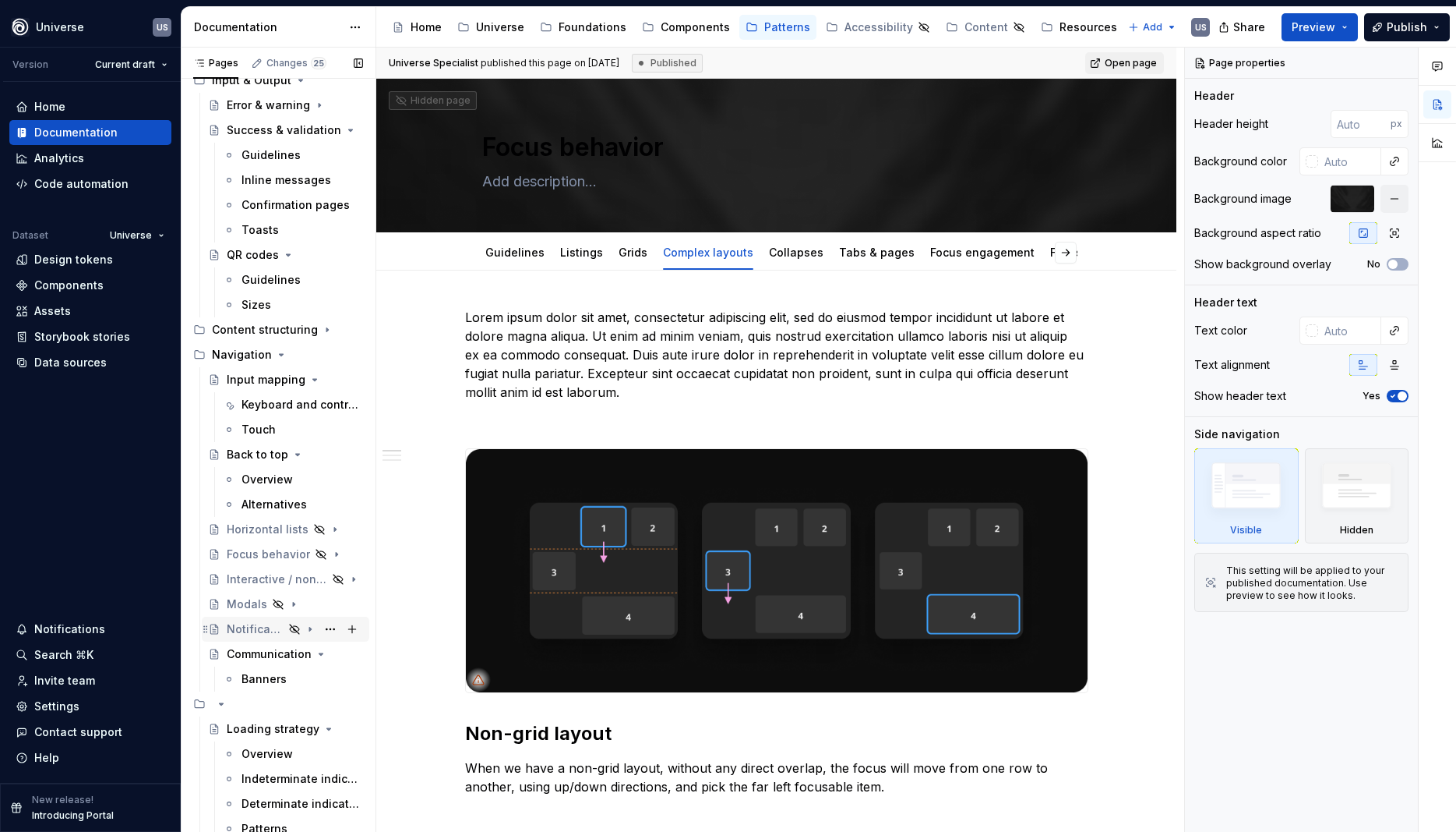
click at [241, 630] on div "Notifications" at bounding box center [255, 628] width 57 height 15
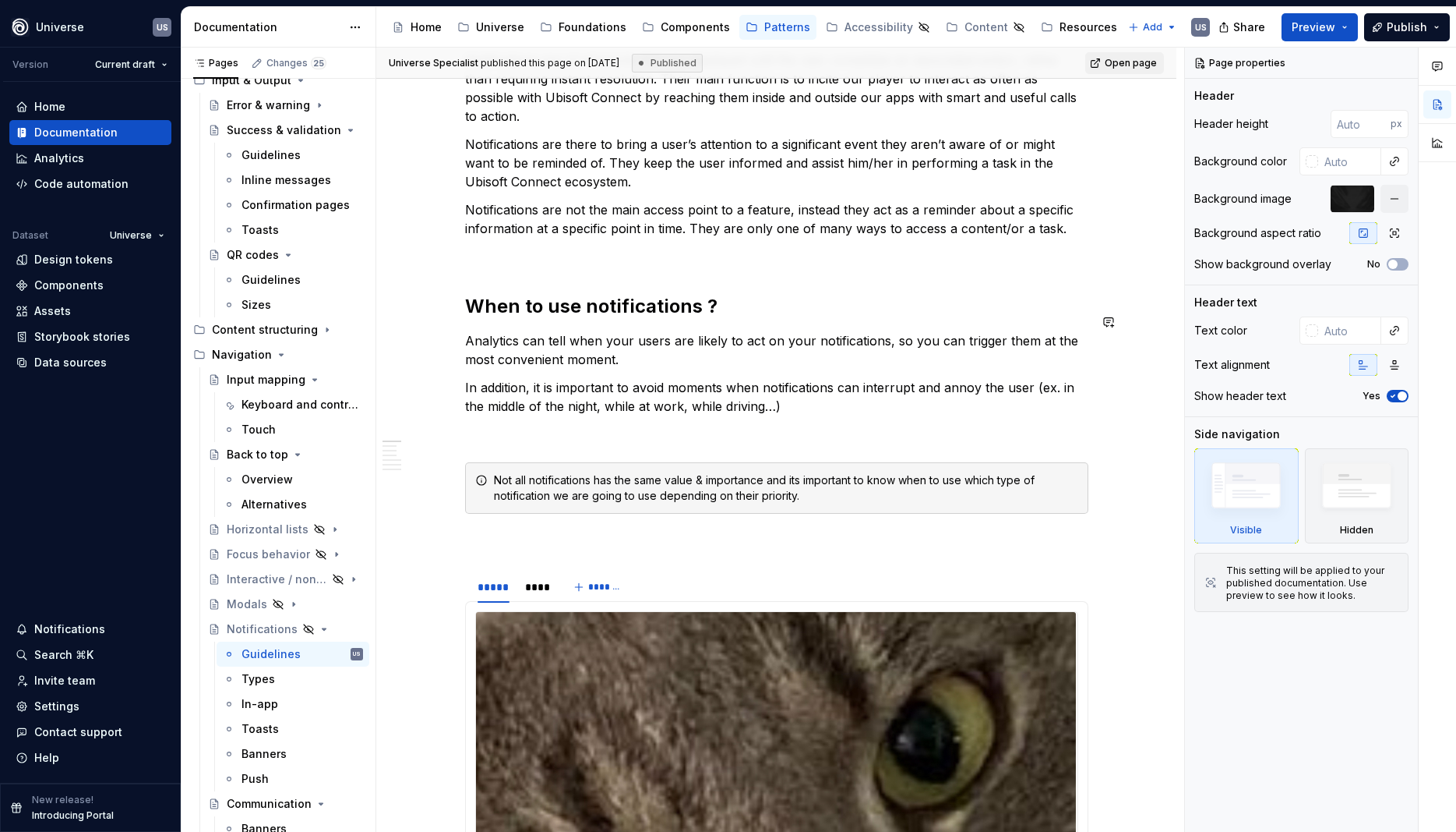
scroll to position [281, 0]
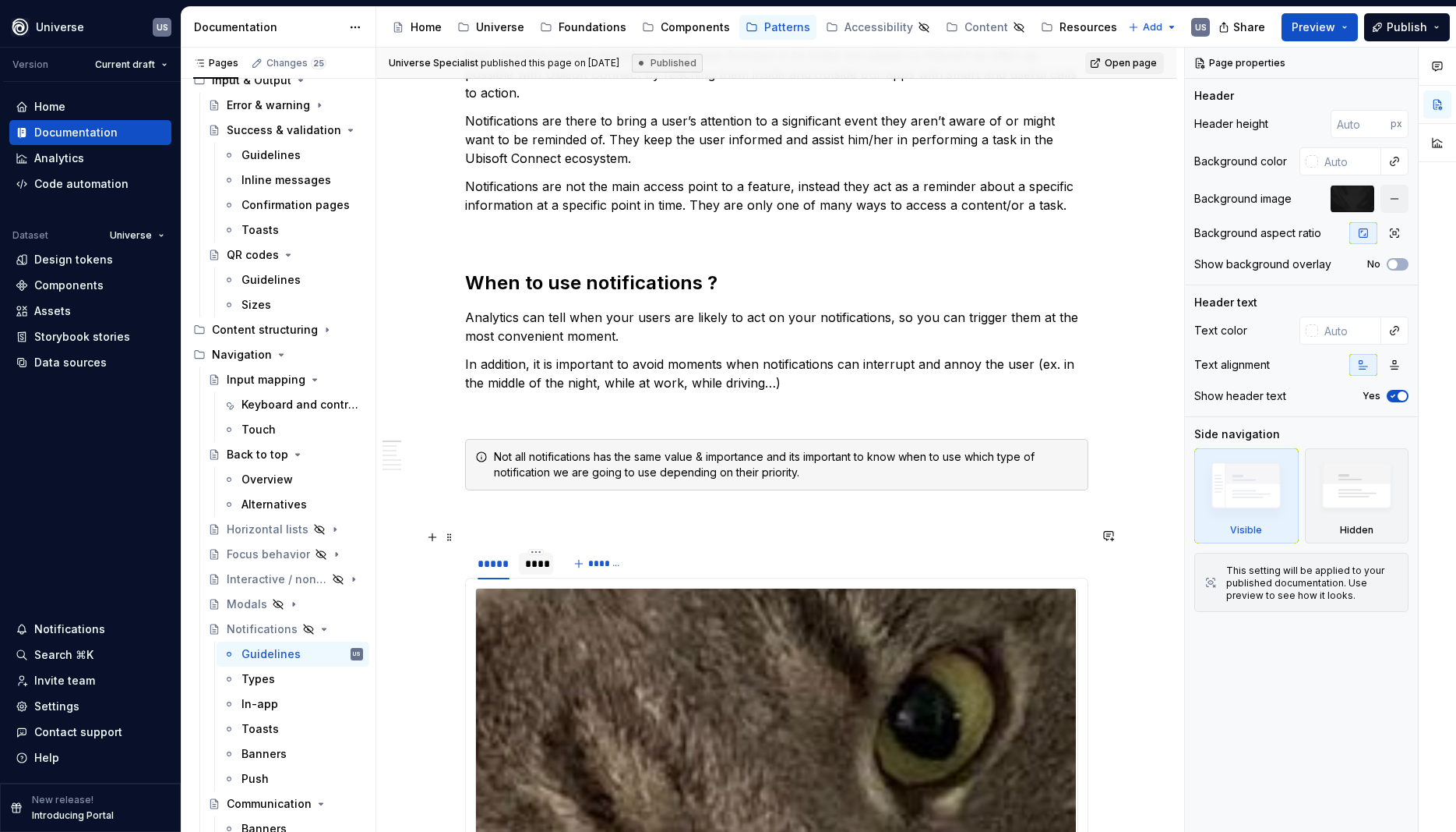
click at [545, 556] on div "****" at bounding box center [536, 563] width 22 height 15
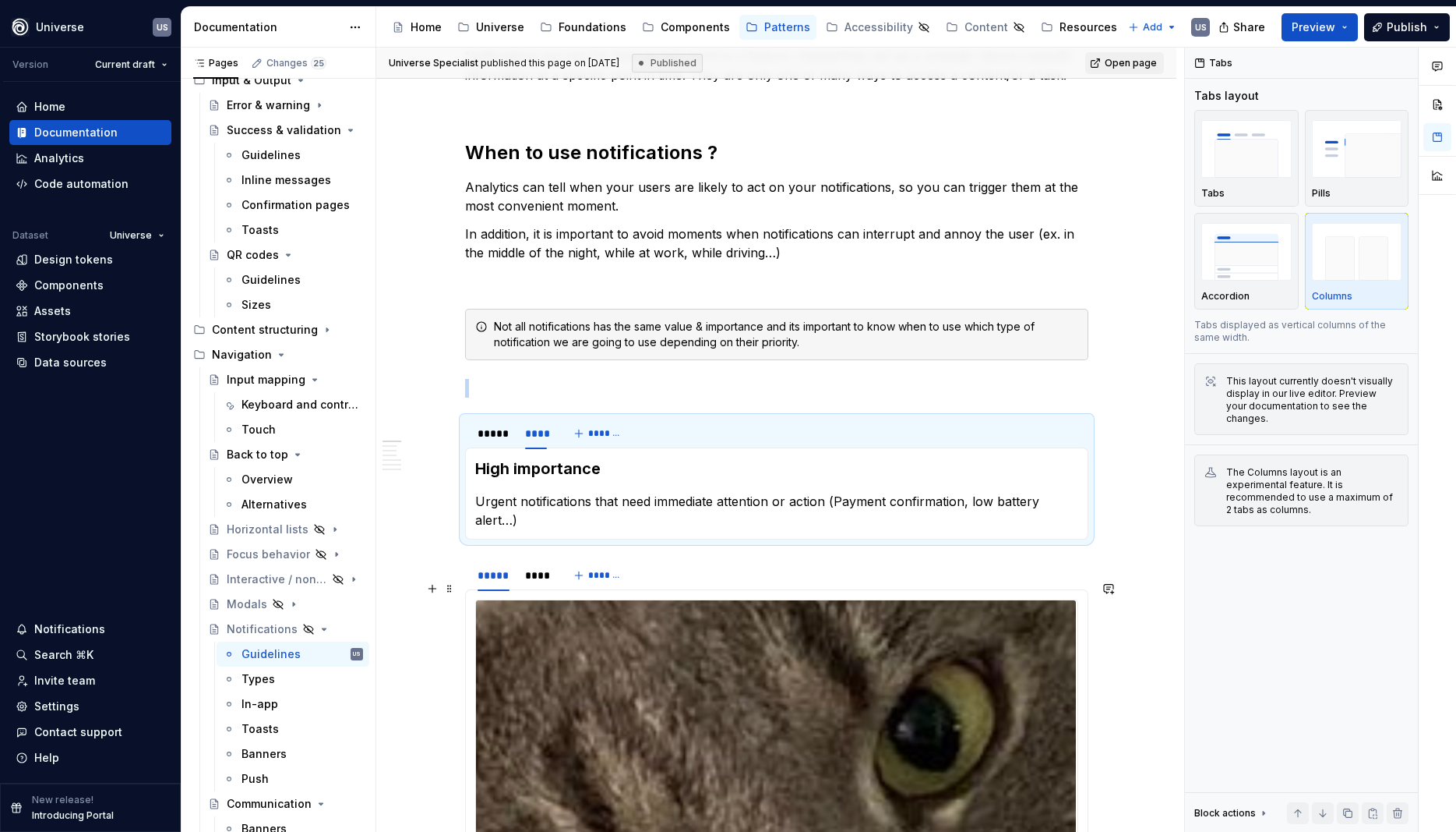
scroll to position [421, 0]
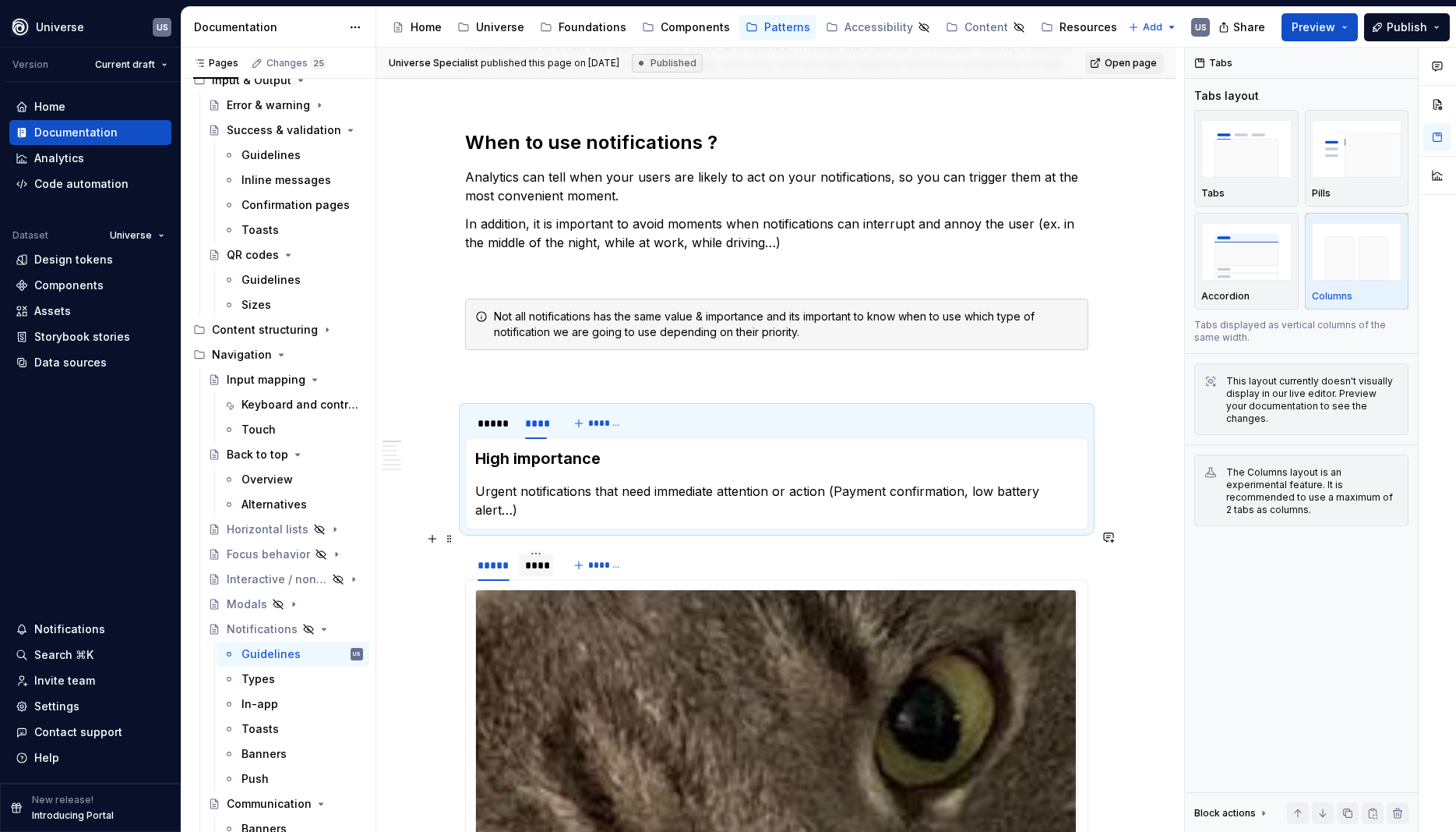
click at [544, 558] on div "****" at bounding box center [536, 565] width 22 height 15
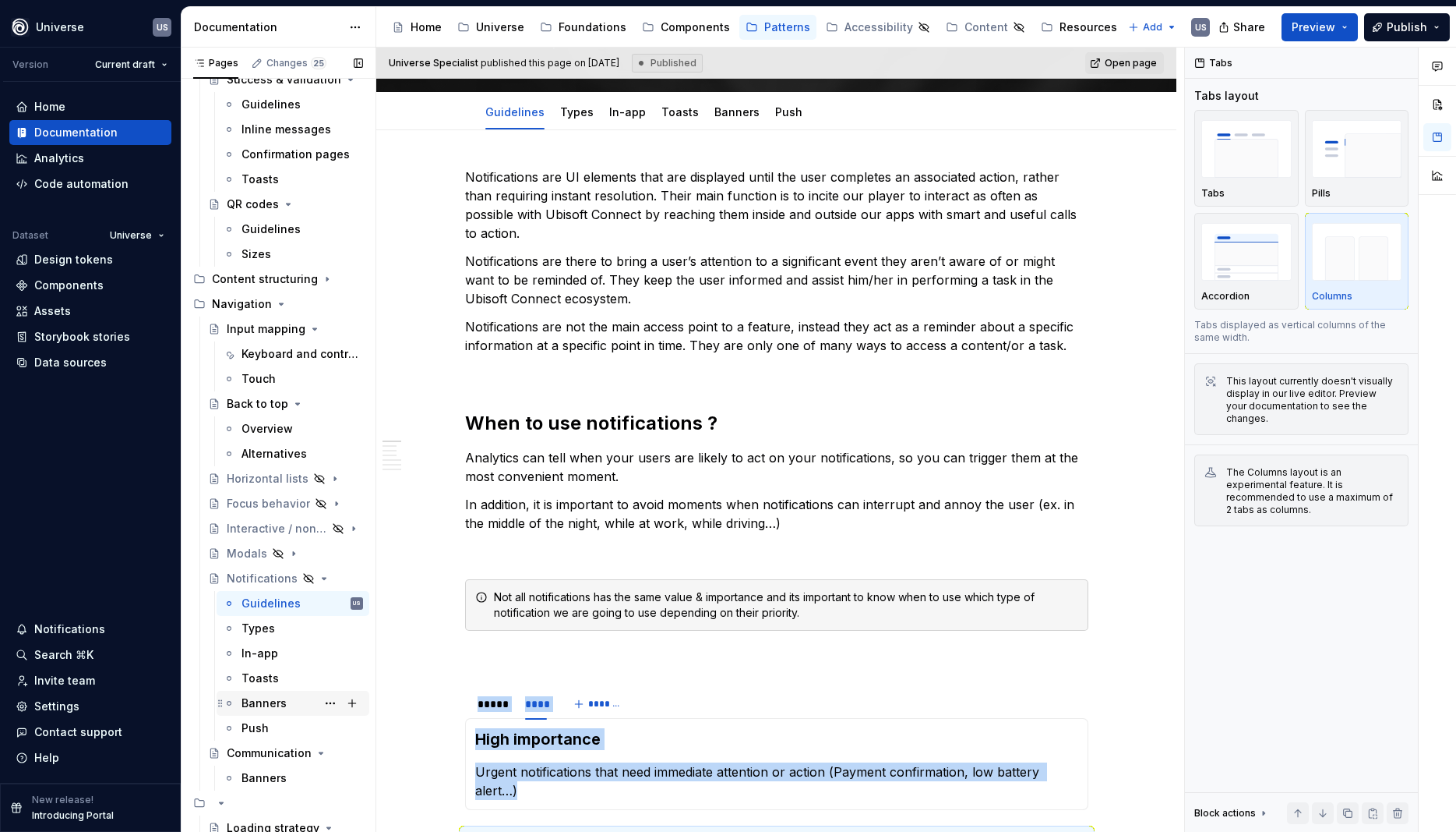
scroll to position [140, 0]
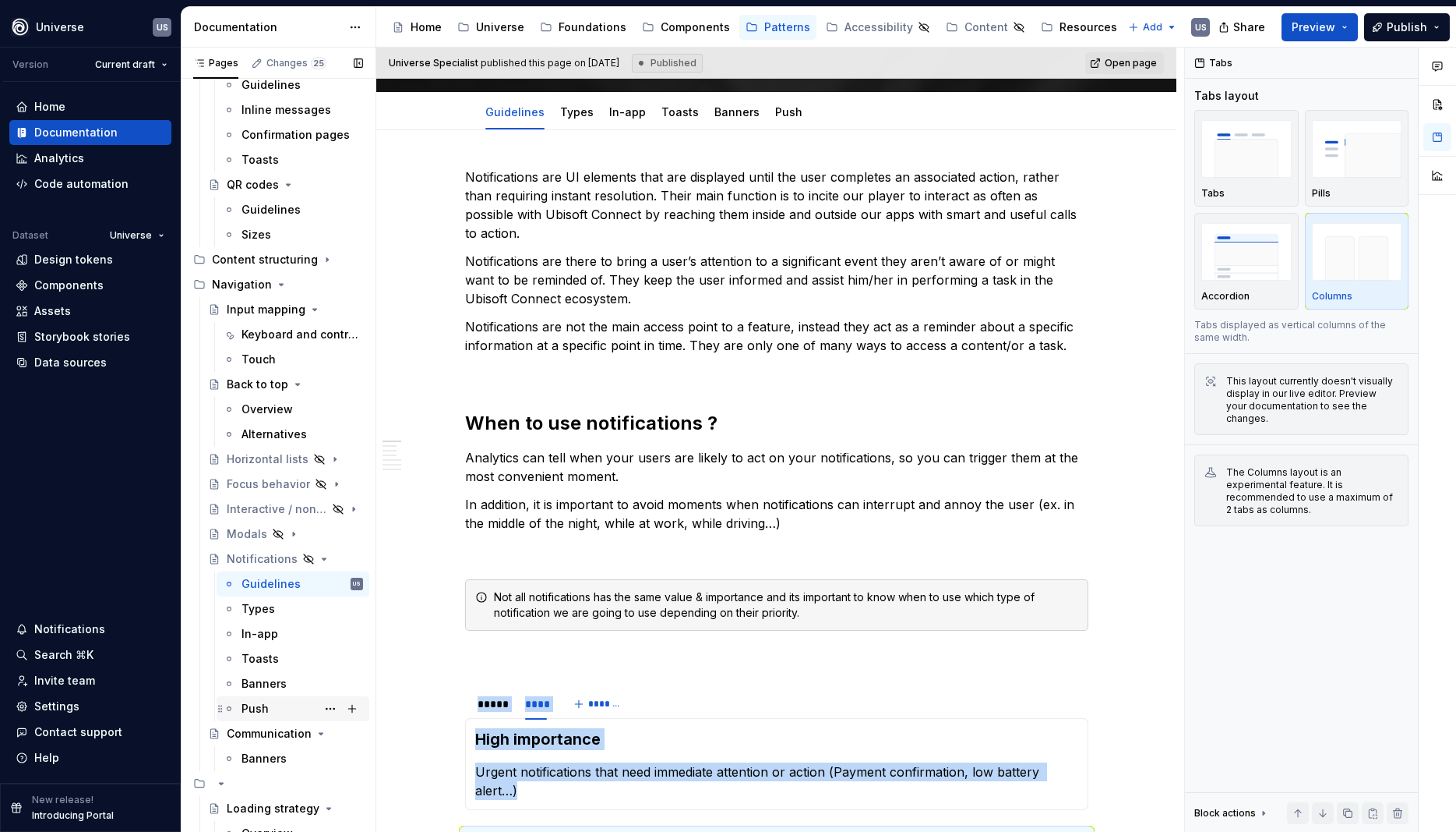
click at [285, 713] on div "Push" at bounding box center [302, 709] width 121 height 21
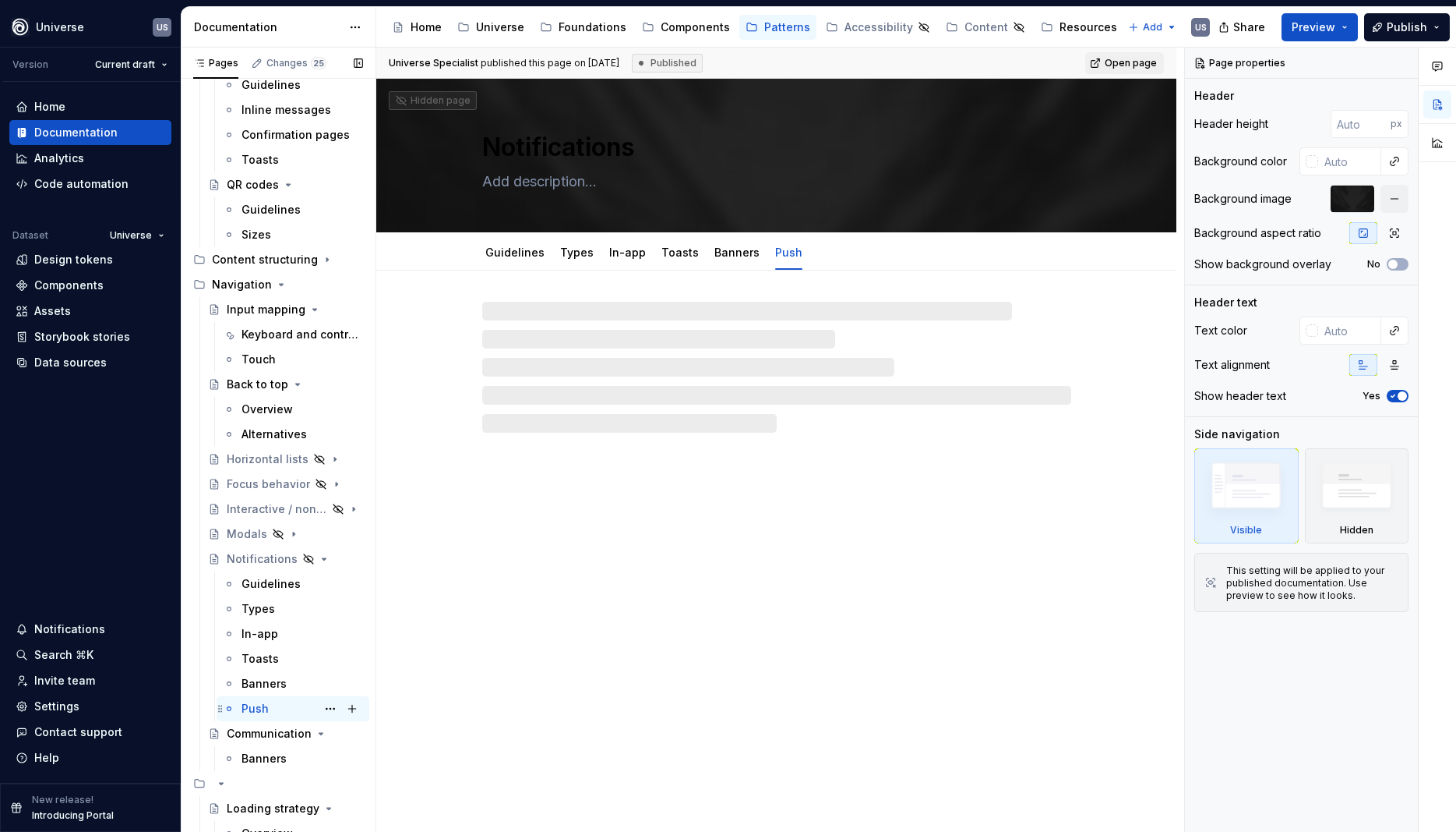
click at [287, 709] on div "Push US" at bounding box center [302, 709] width 121 height 21
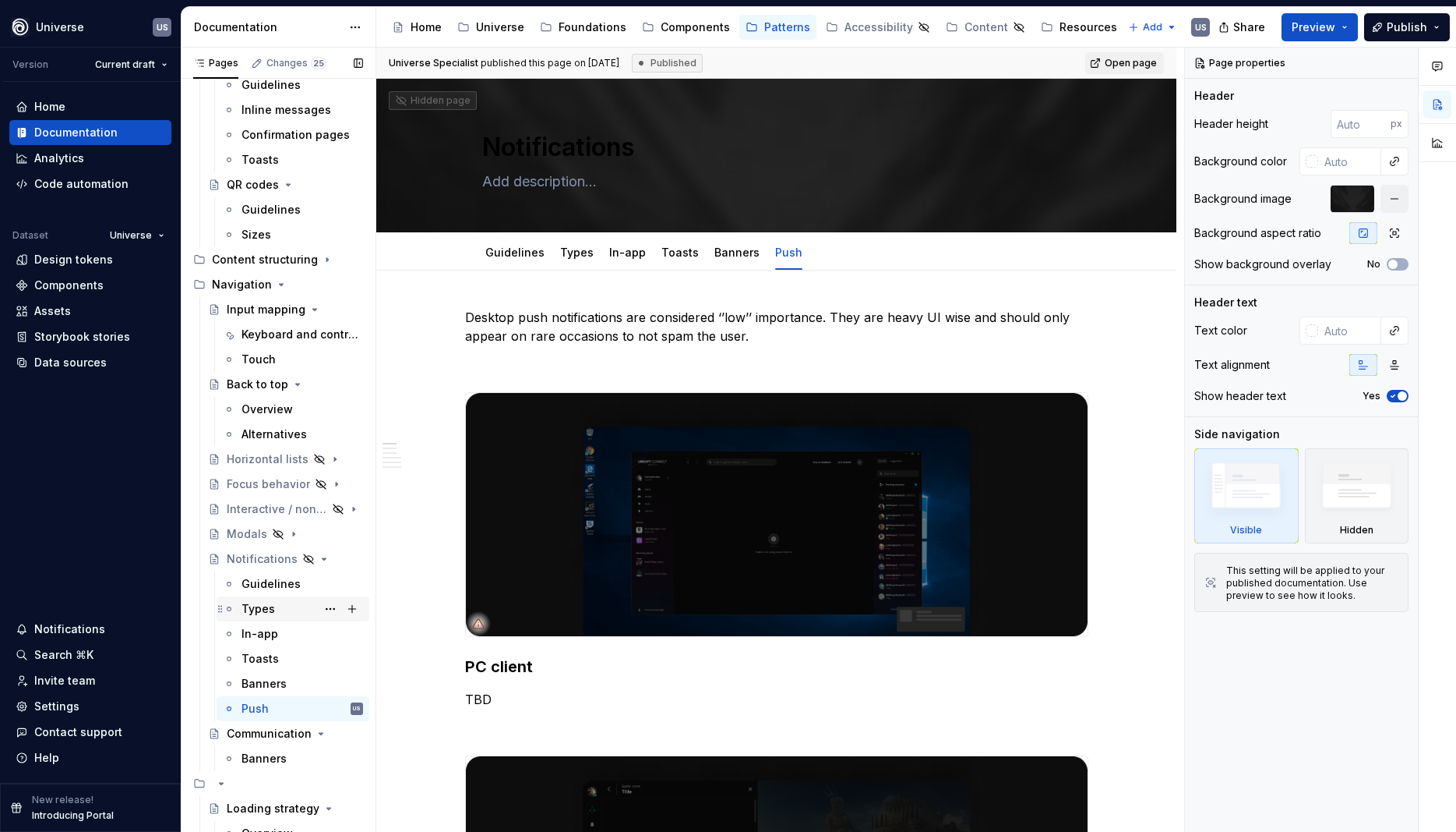
click at [269, 605] on div "Types" at bounding box center [258, 608] width 34 height 15
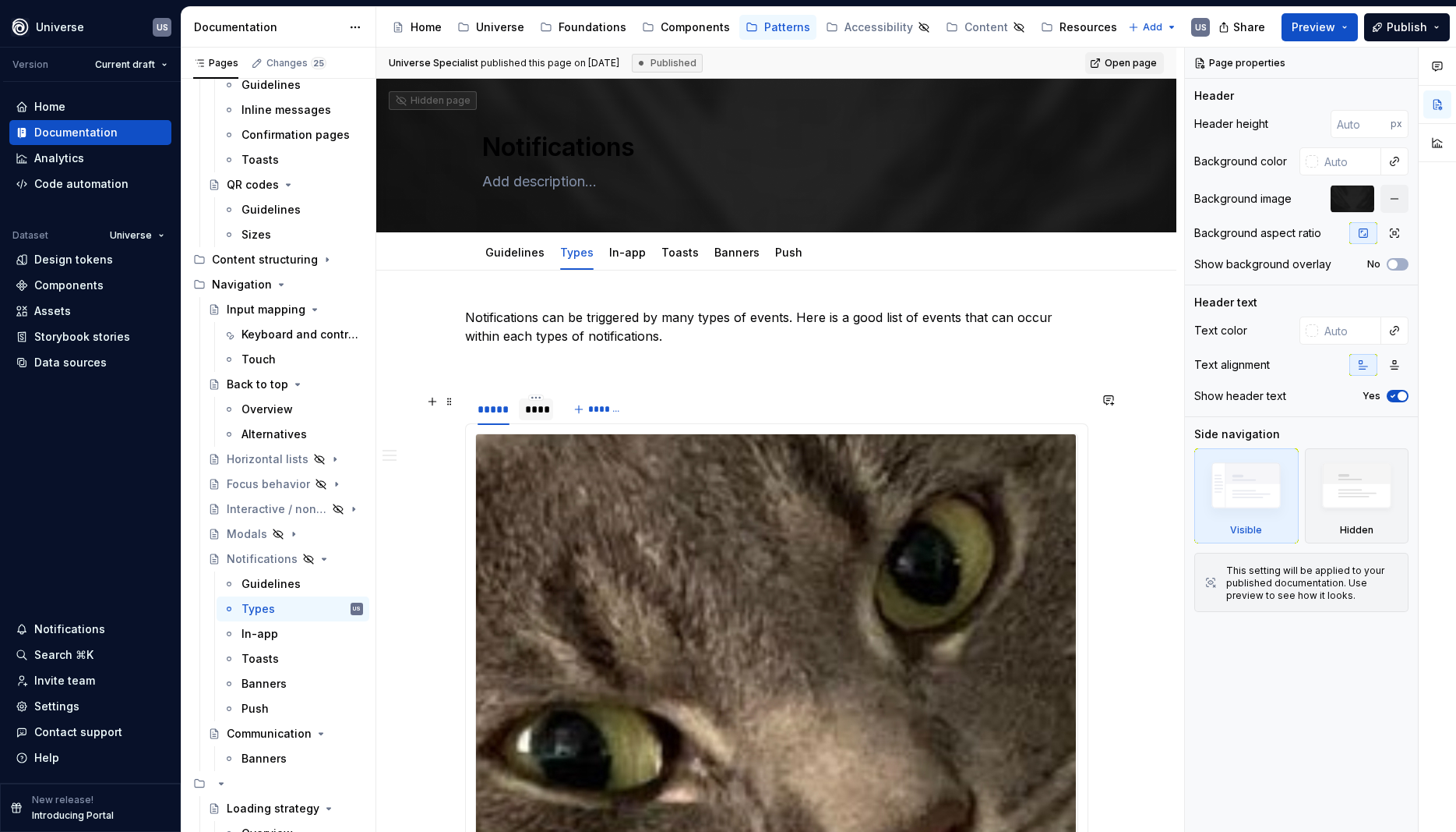
click at [545, 408] on div "****" at bounding box center [536, 408] width 22 height 15
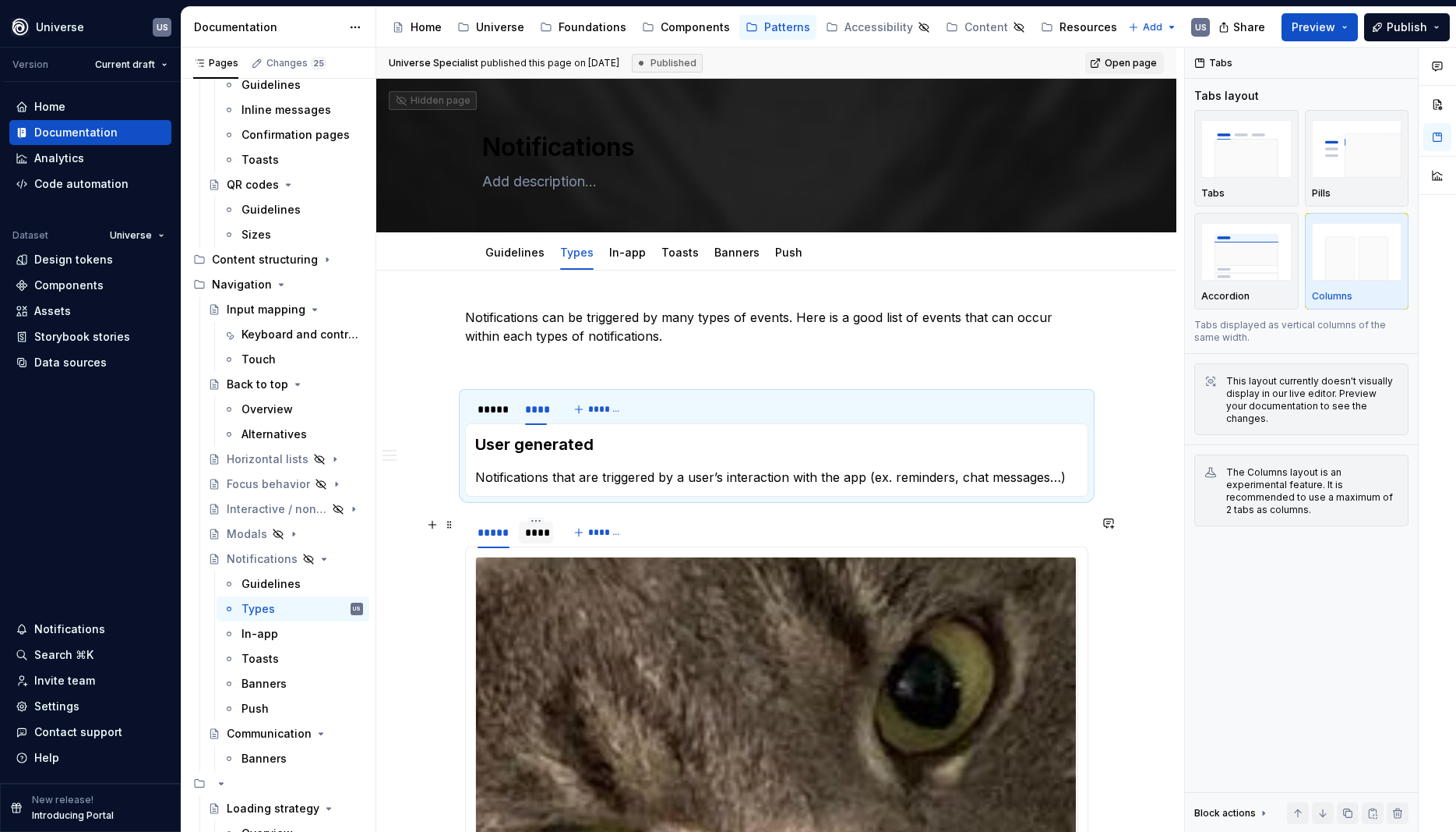
click at [546, 535] on div "****" at bounding box center [536, 532] width 22 height 15
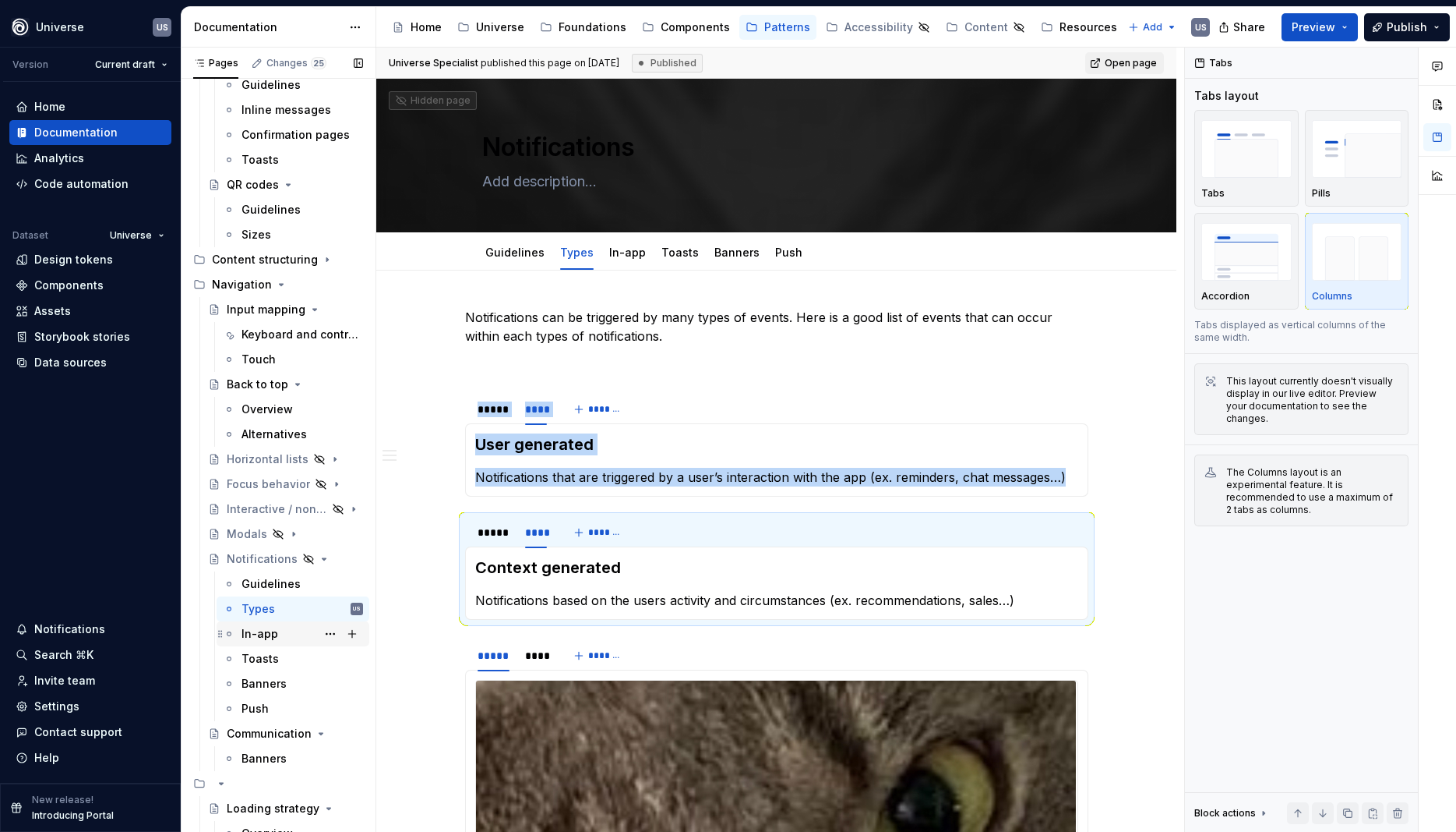
click at [281, 632] on div "In-app" at bounding box center [302, 634] width 121 height 21
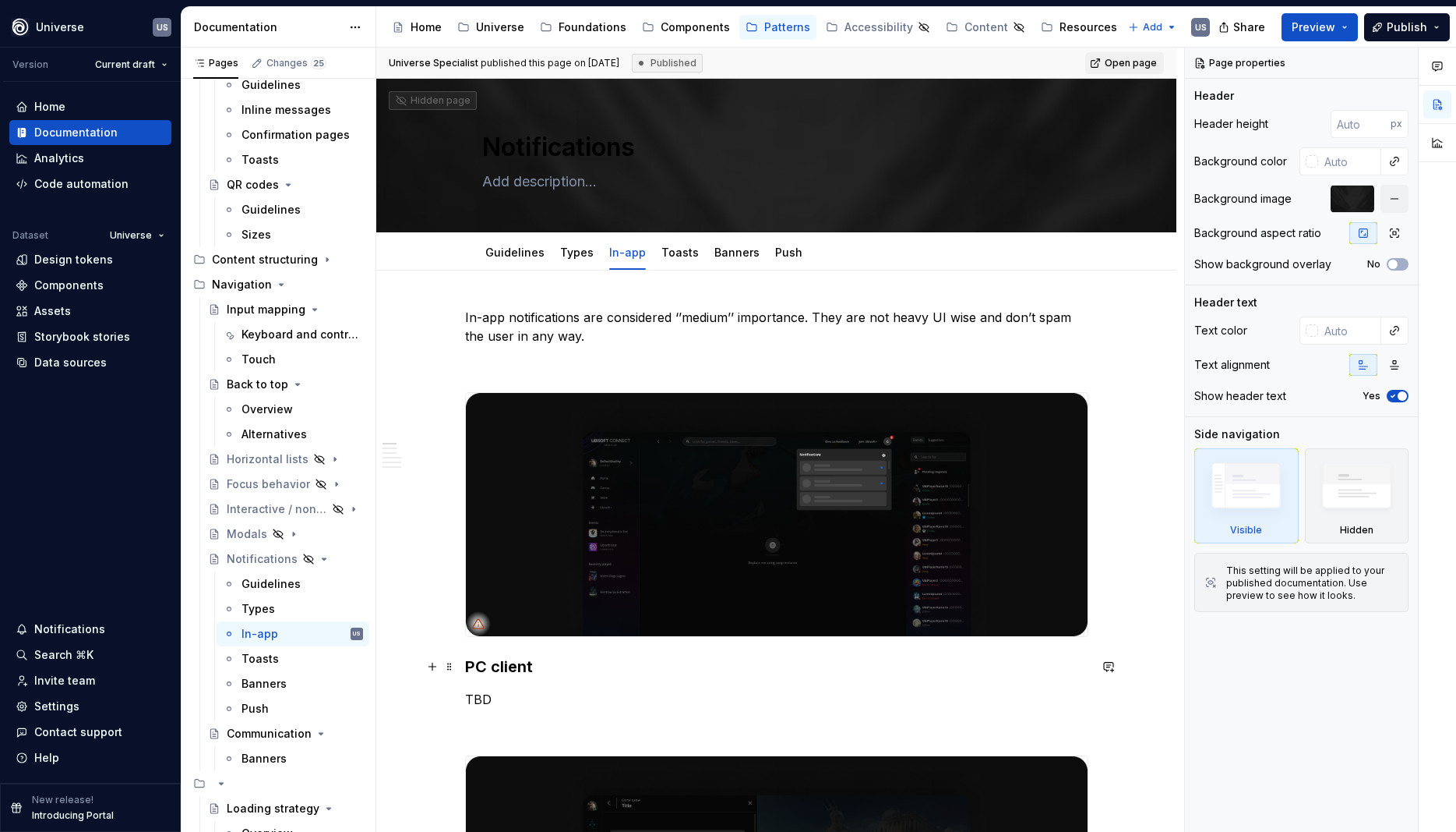
type textarea "*"
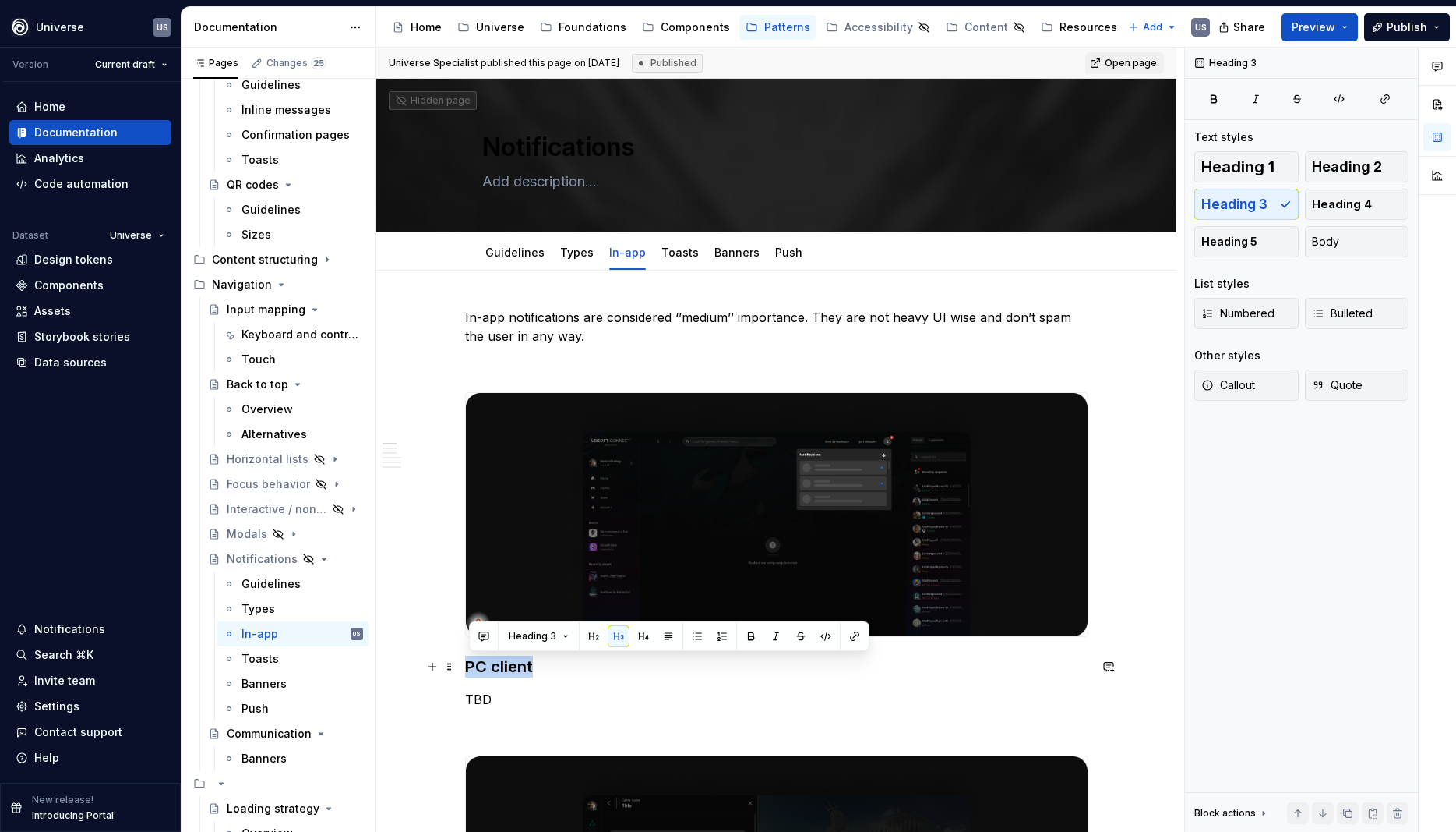
drag, startPoint x: 561, startPoint y: 670, endPoint x: 464, endPoint y: 664, distance: 97.2
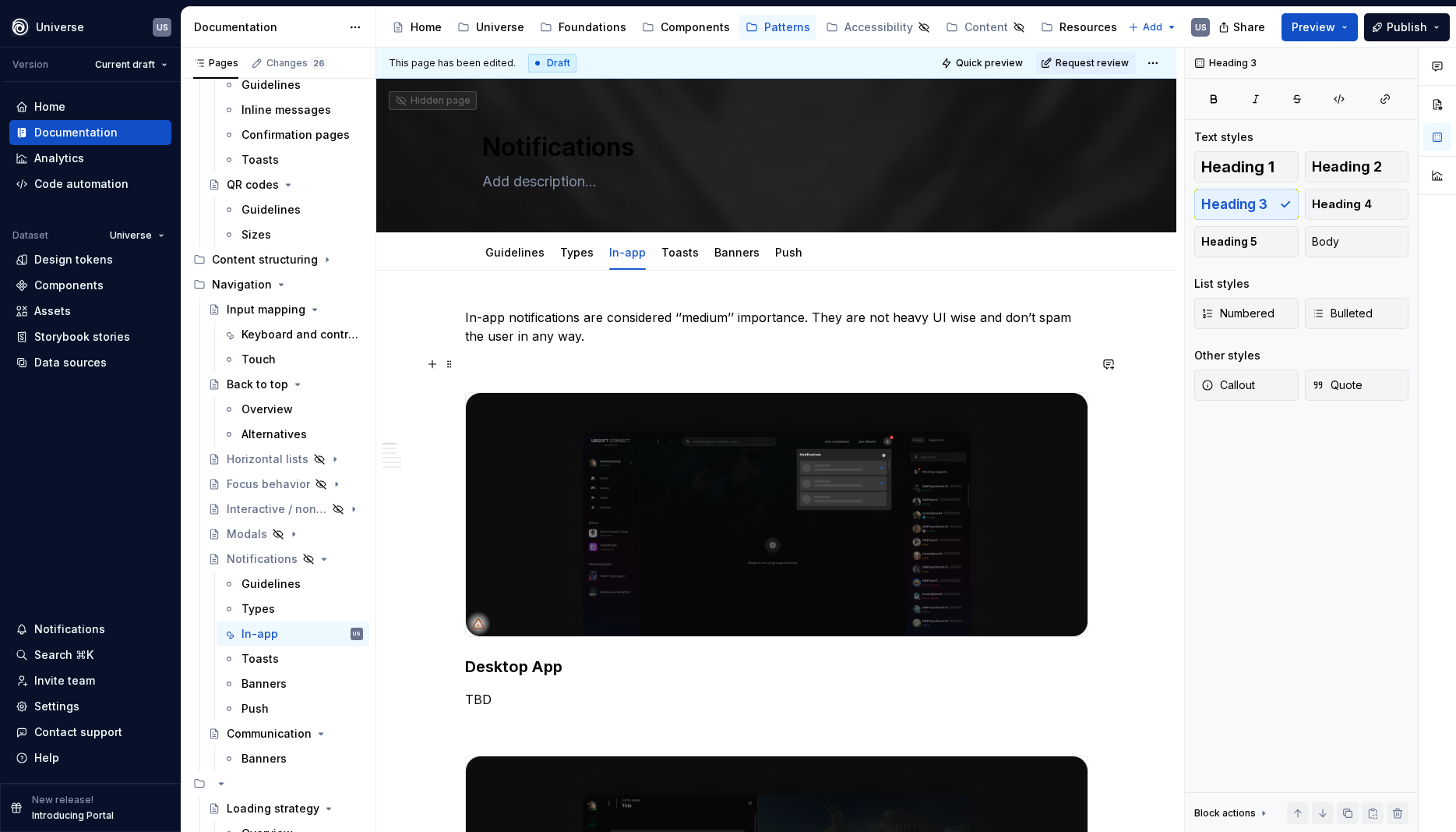
click at [712, 362] on p at bounding box center [777, 364] width 623 height 19
click at [494, 359] on p at bounding box center [777, 364] width 623 height 19
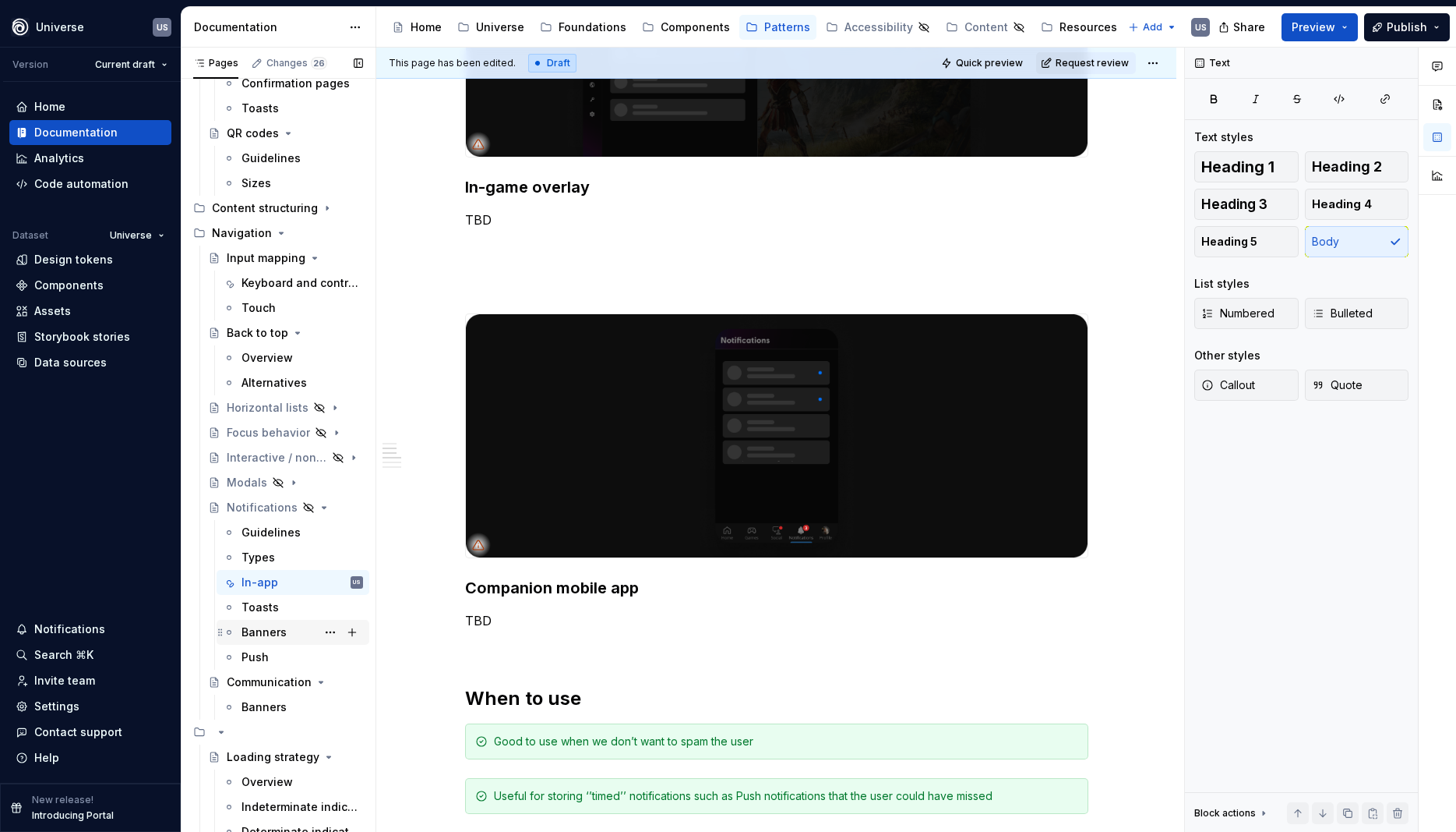
scroll to position [211, 0]
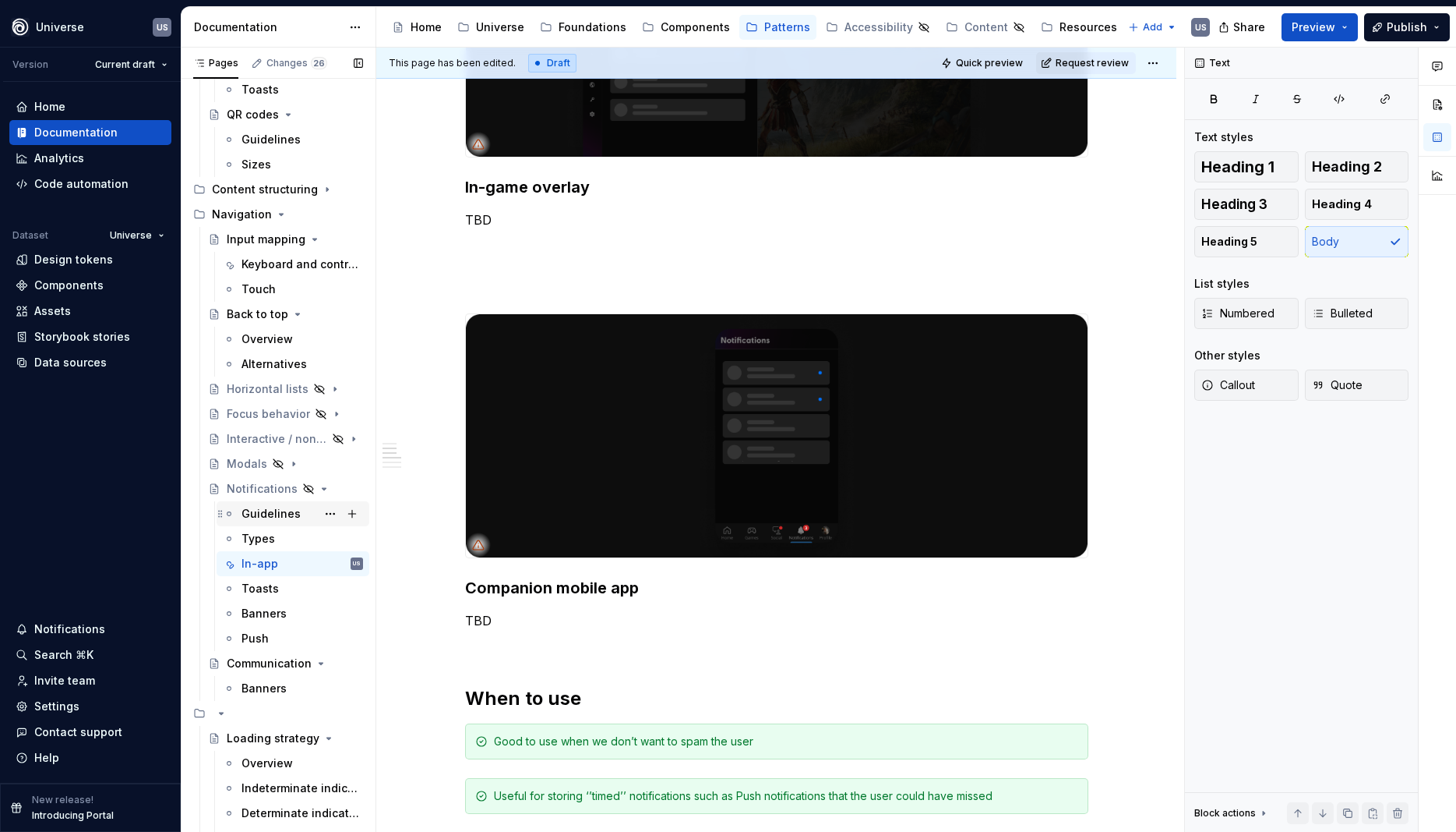
click at [270, 515] on div "Guidelines" at bounding box center [271, 513] width 59 height 15
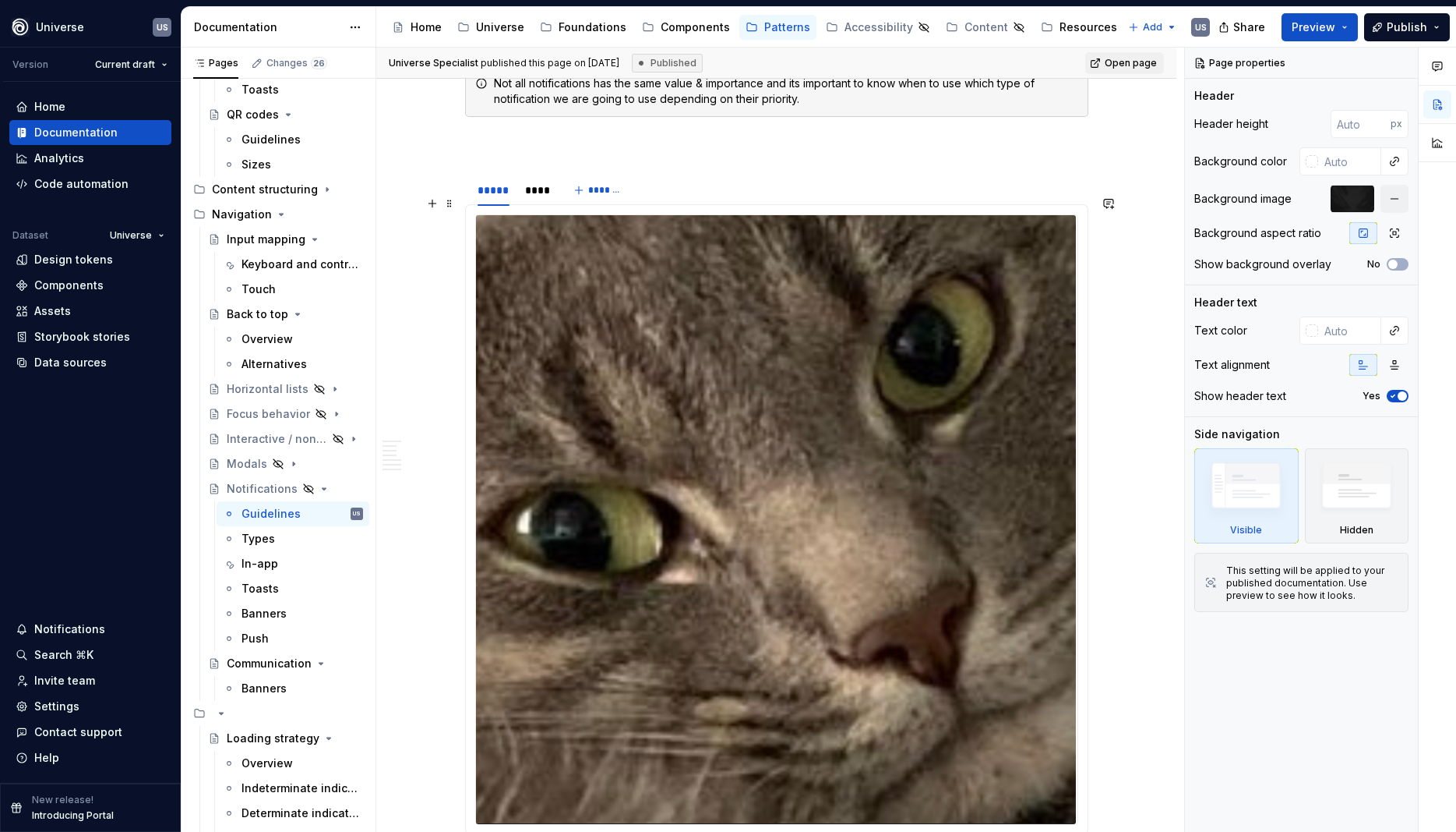
scroll to position [702, 0]
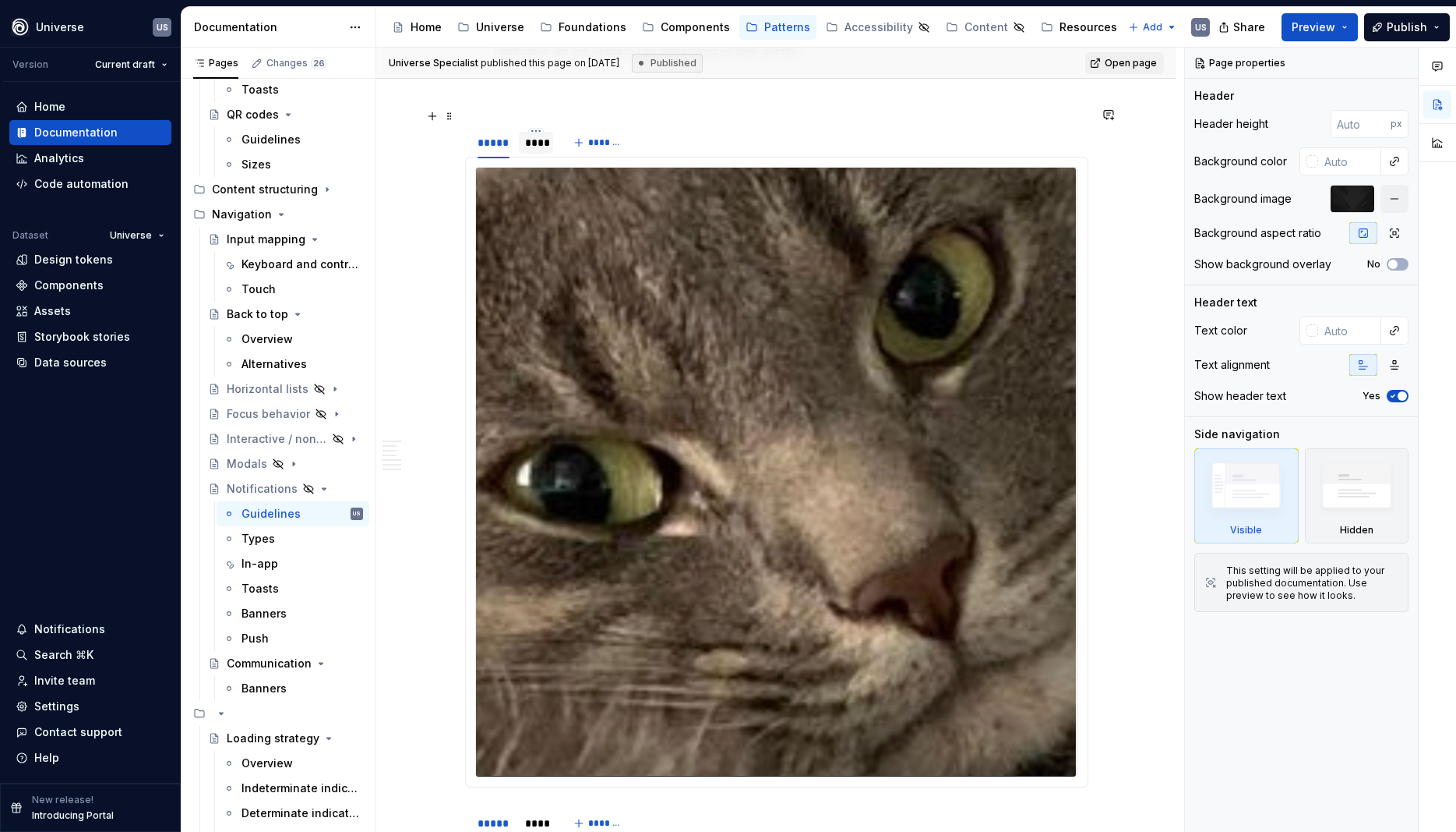
click at [539, 135] on div "****" at bounding box center [536, 142] width 22 height 15
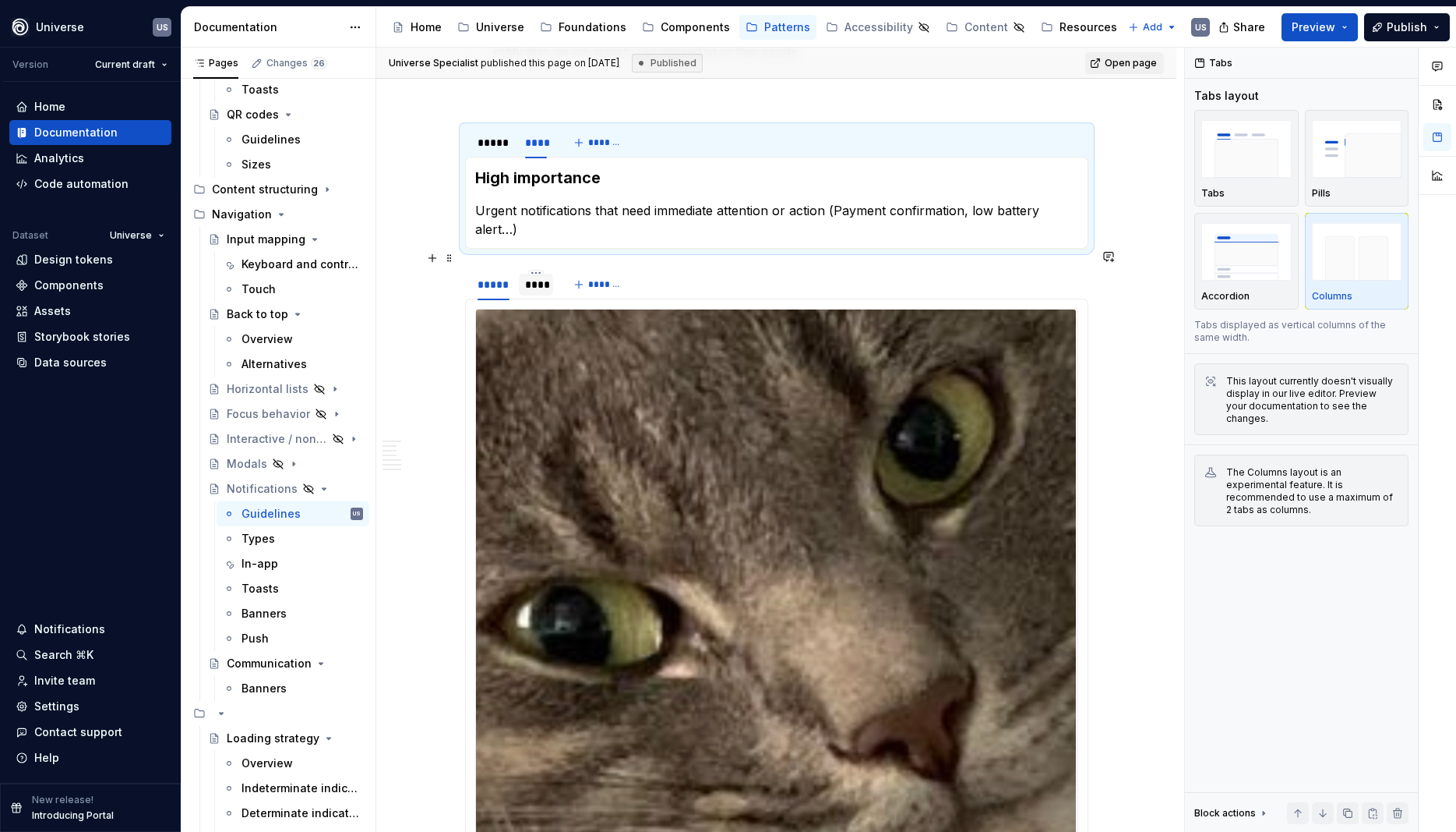
click at [532, 277] on div "****" at bounding box center [536, 284] width 22 height 15
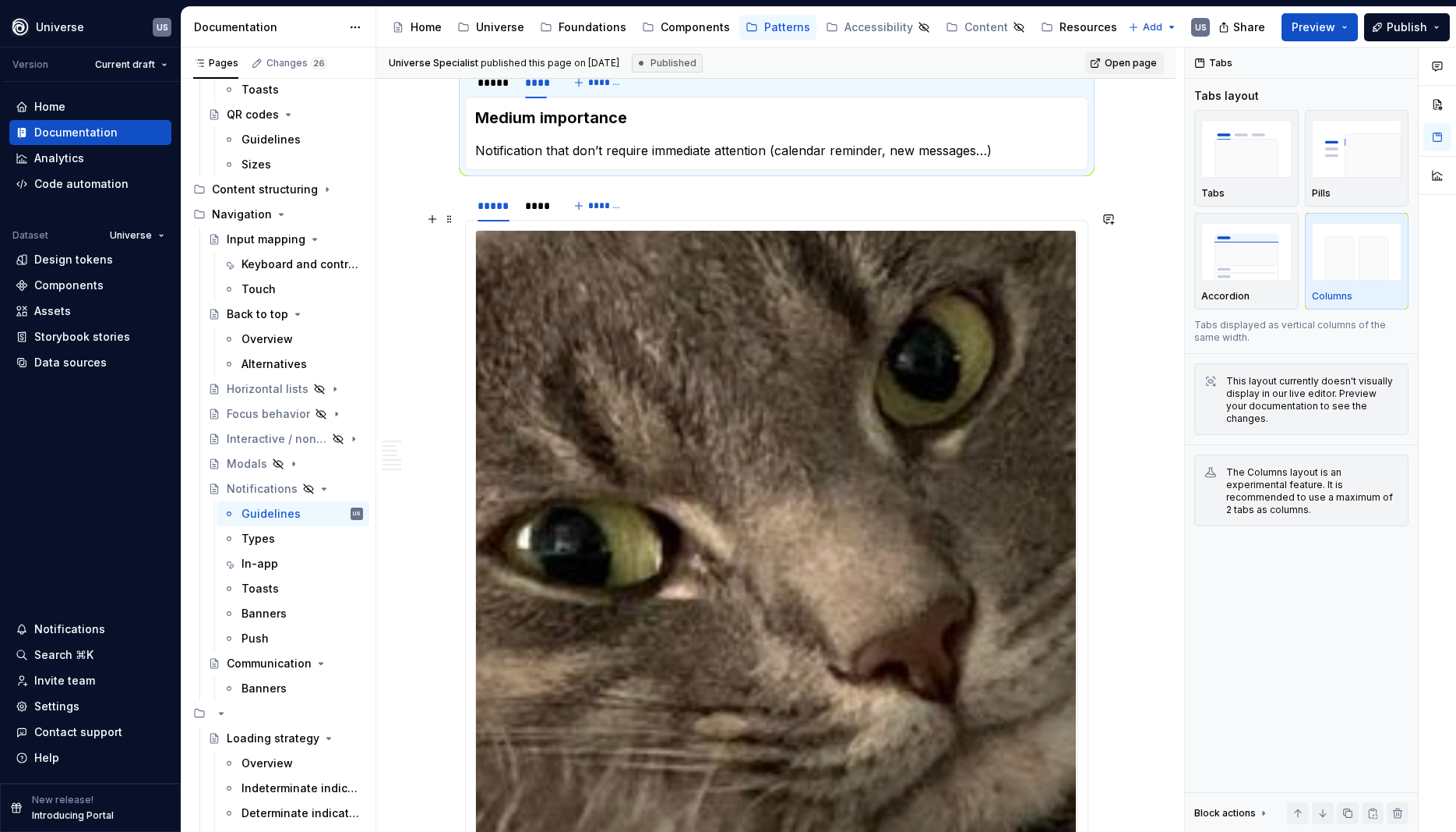
scroll to position [842, 0]
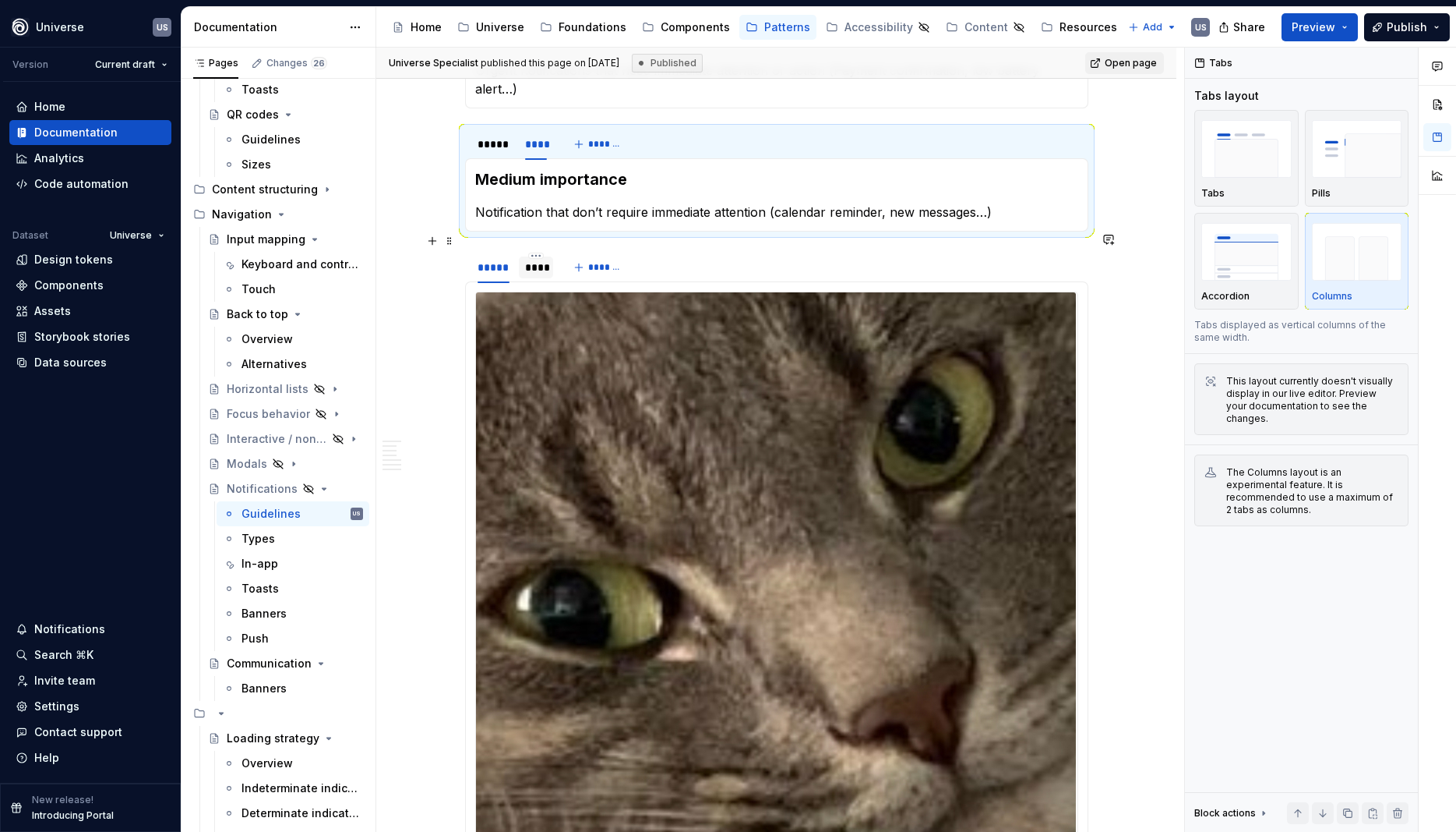
click at [548, 256] on div "****" at bounding box center [536, 267] width 35 height 21
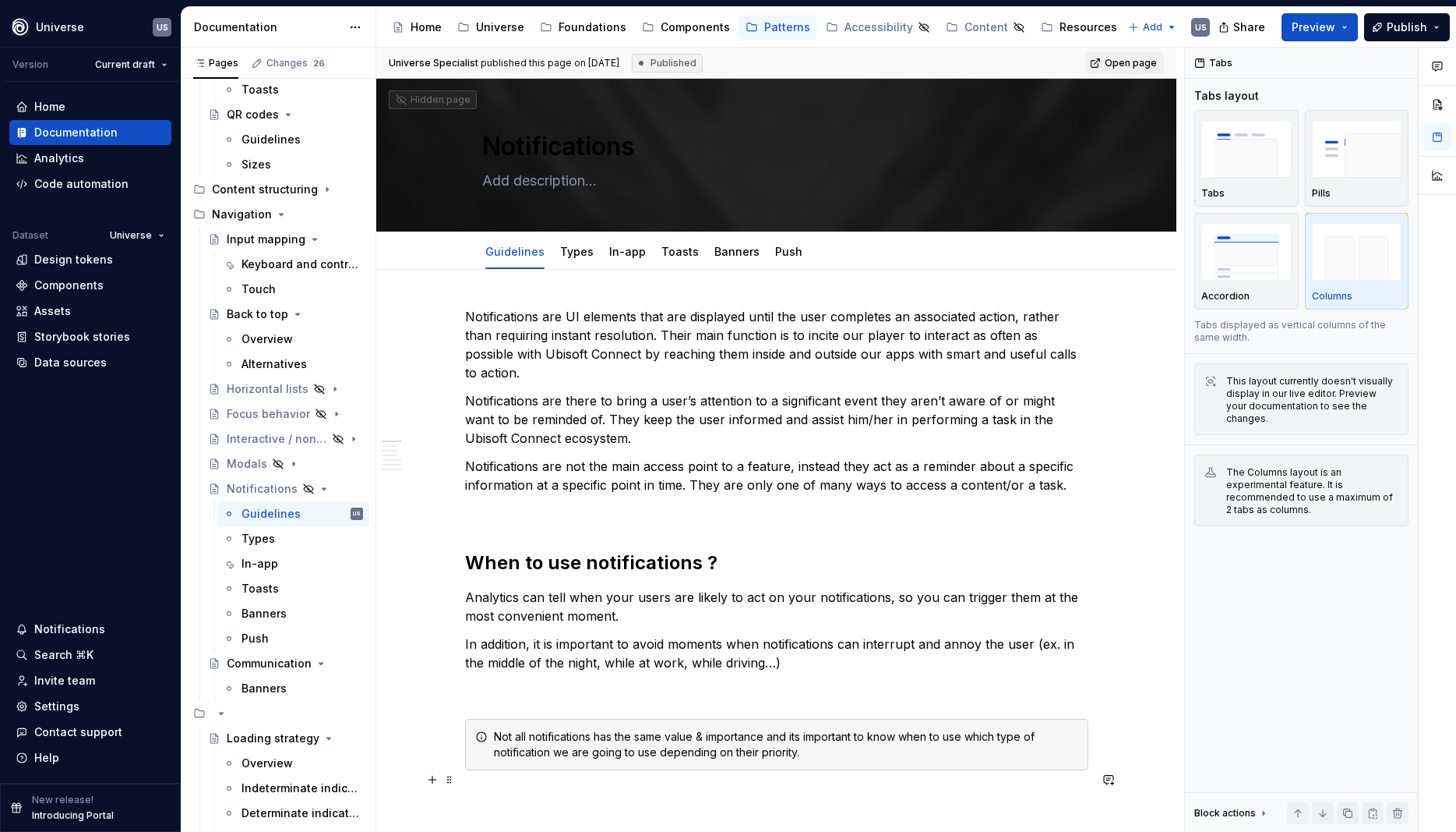
scroll to position [0, 0]
click at [565, 255] on link "Types" at bounding box center [577, 252] width 34 height 13
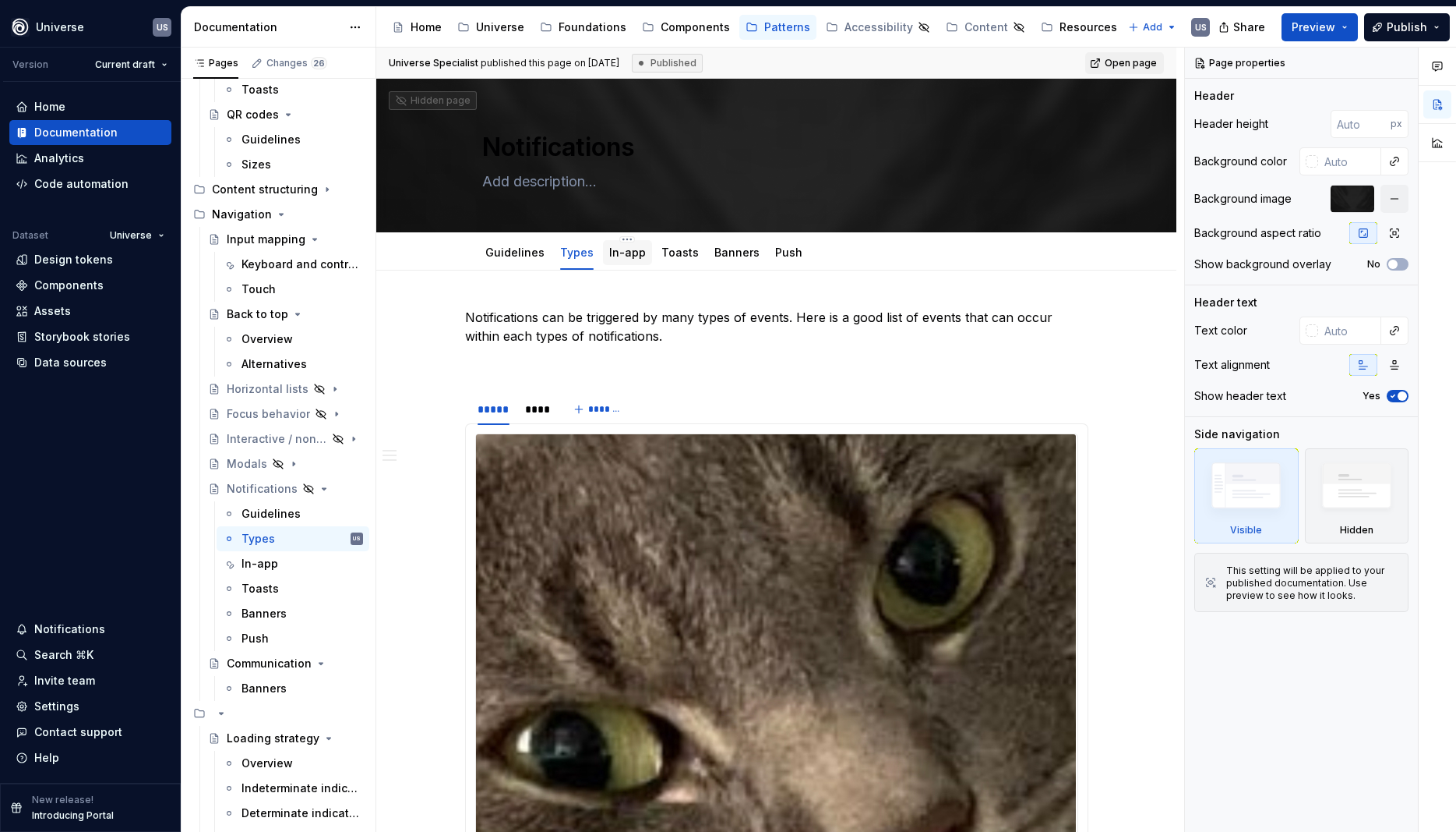
click at [621, 259] on div "In-app" at bounding box center [627, 252] width 37 height 15
click at [674, 255] on link "Toasts" at bounding box center [681, 252] width 38 height 13
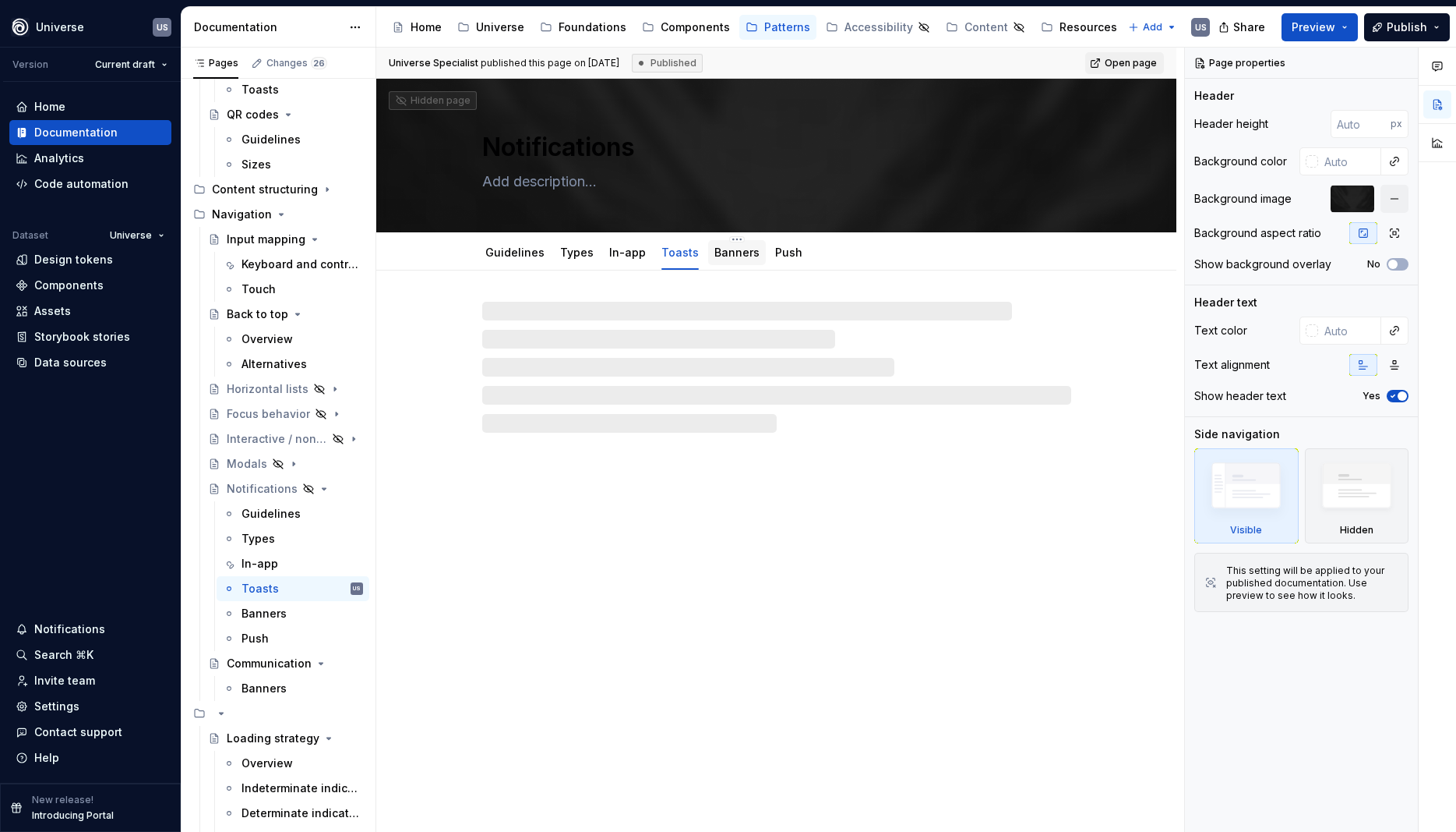
click at [716, 255] on link "Banners" at bounding box center [737, 252] width 46 height 13
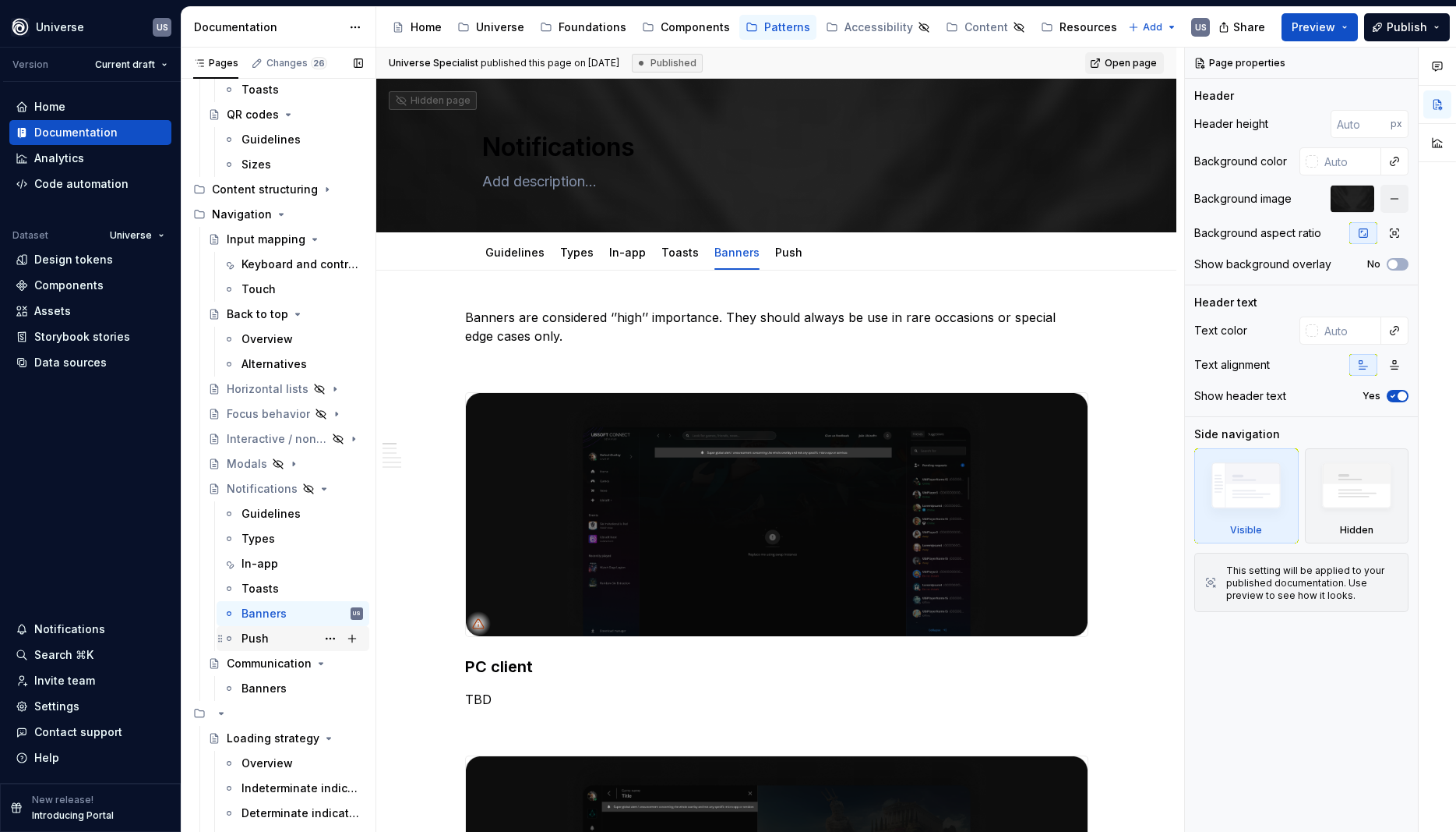
click at [254, 635] on div "Push" at bounding box center [255, 638] width 28 height 15
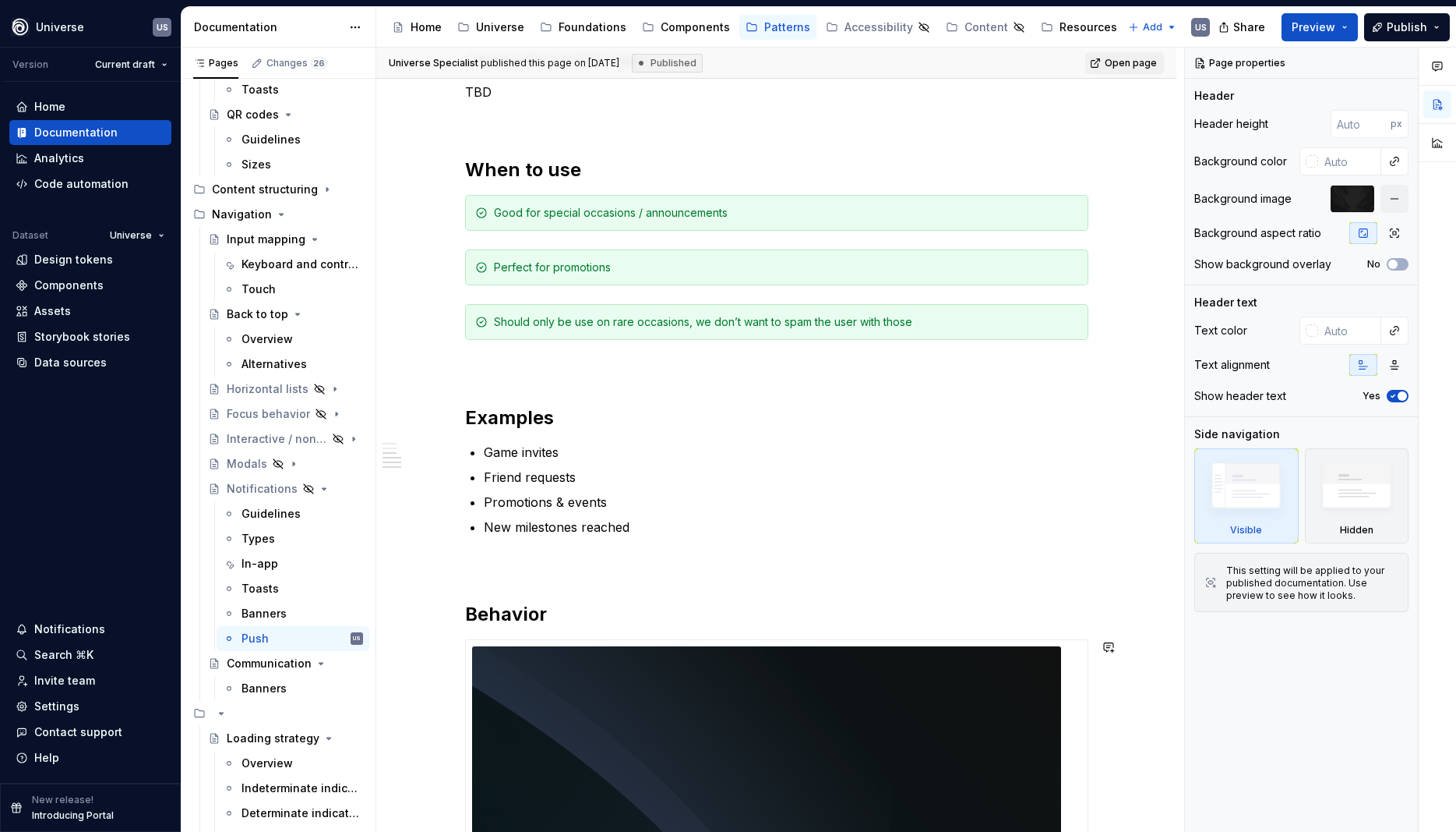
scroll to position [982, 0]
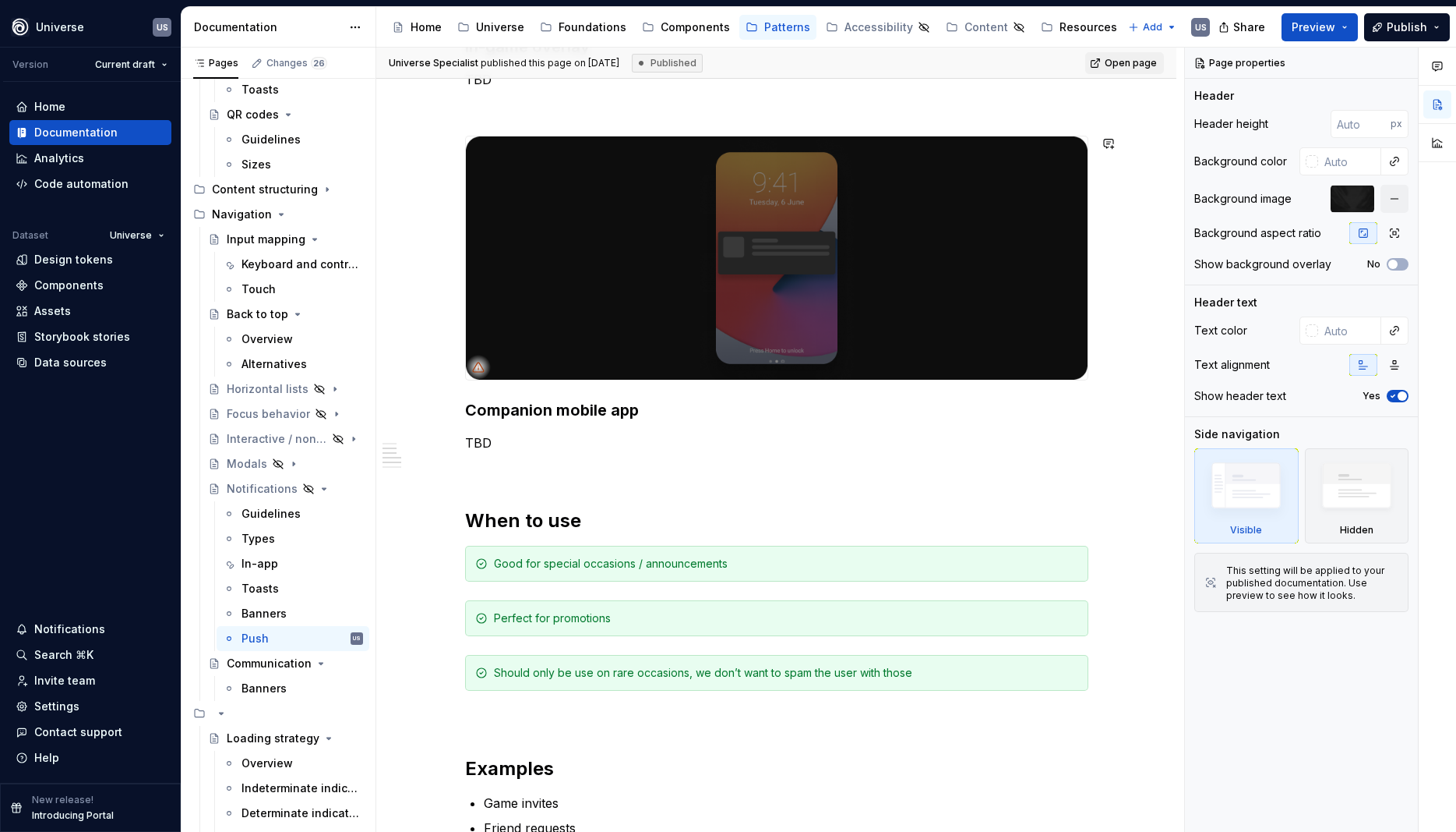
type textarea "*"
